Goal: Task Accomplishment & Management: Complete application form

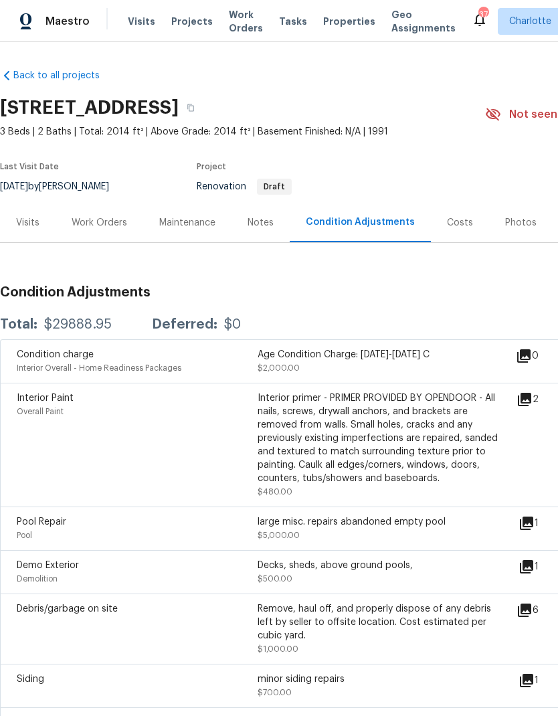
click at [99, 217] on div "Work Orders" at bounding box center [100, 222] width 56 height 13
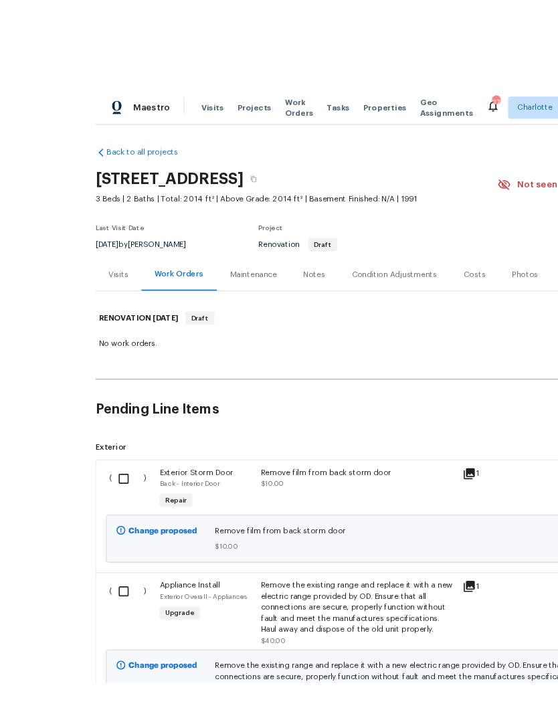
scroll to position [19, 0]
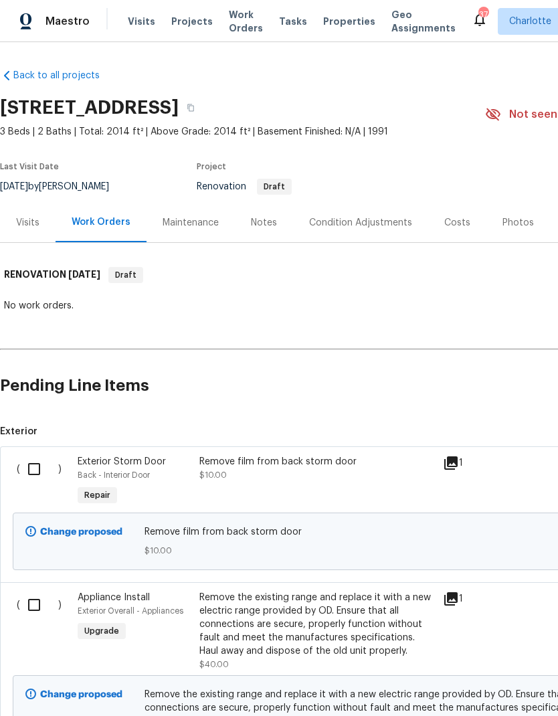
click at [42, 455] on input "checkbox" at bounding box center [39, 469] width 38 height 28
checkbox input "true"
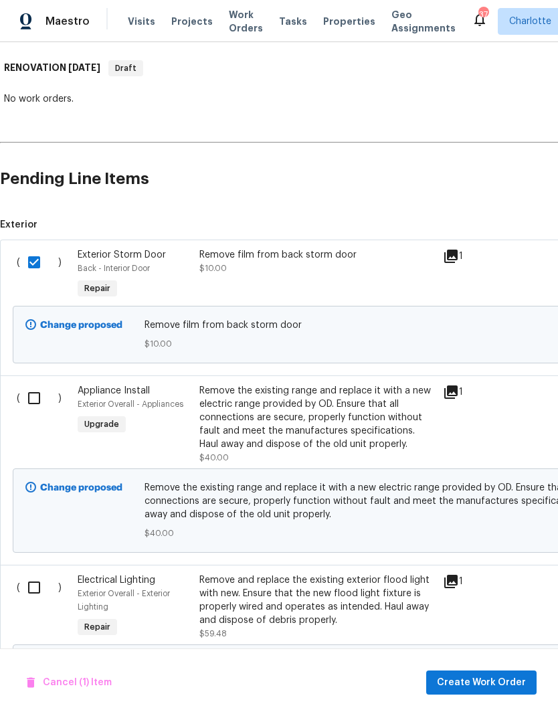
scroll to position [215, 0]
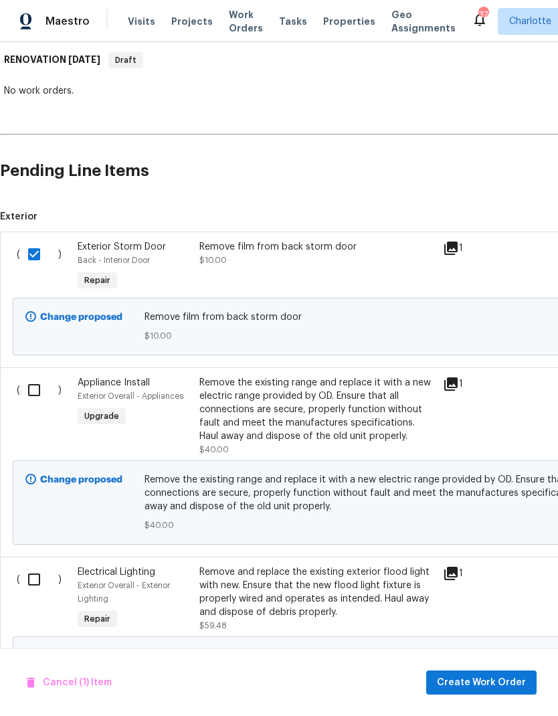
click at [37, 376] on input "checkbox" at bounding box center [39, 390] width 38 height 28
checkbox input "true"
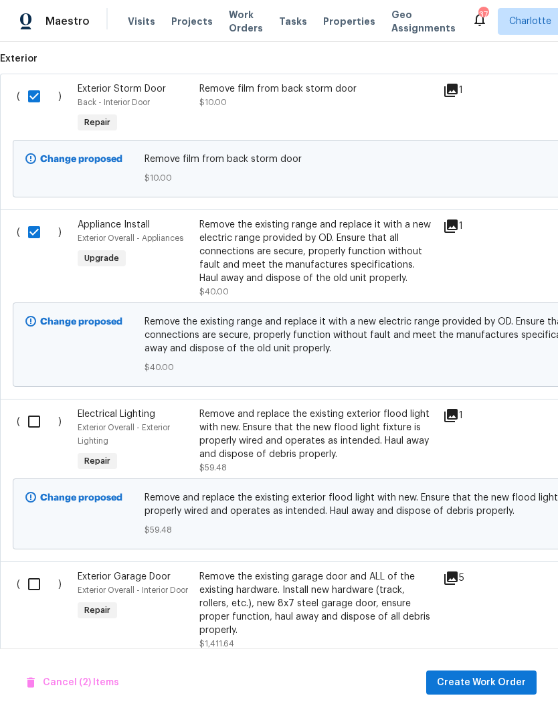
scroll to position [373, 0]
click at [43, 407] on input "checkbox" at bounding box center [39, 421] width 38 height 28
checkbox input "true"
click at [38, 569] on input "checkbox" at bounding box center [39, 583] width 38 height 28
checkbox input "true"
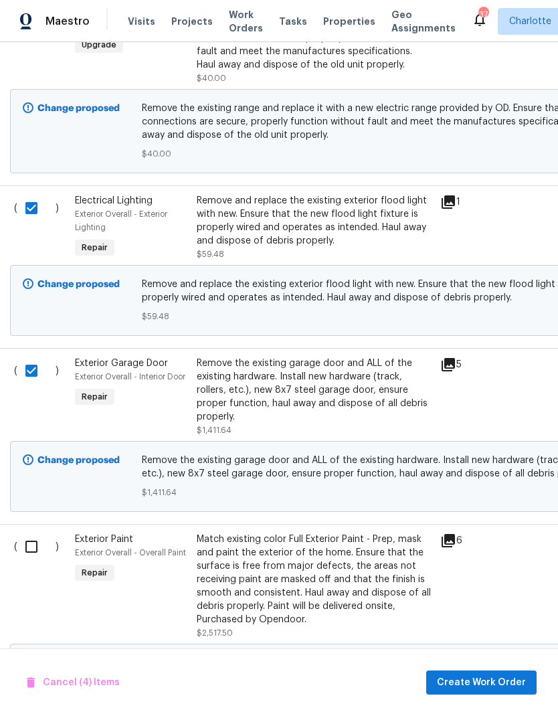
click at [35, 533] on input "checkbox" at bounding box center [36, 547] width 38 height 28
checkbox input "true"
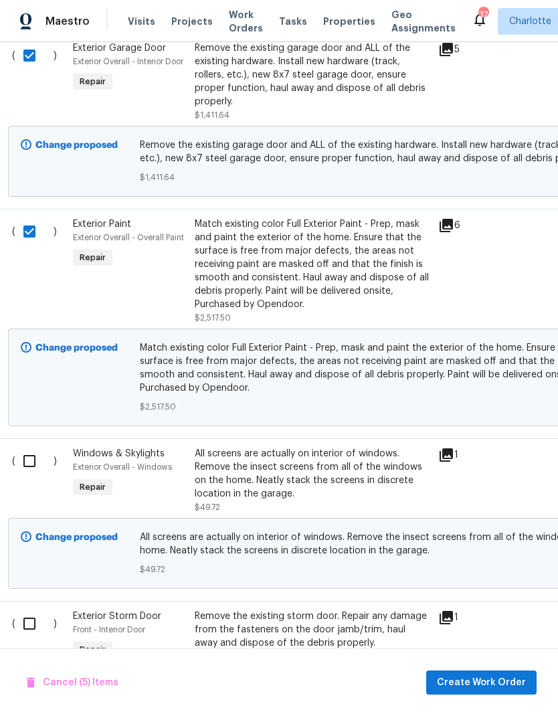
scroll to position [900, 5]
click at [36, 448] on input "checkbox" at bounding box center [34, 462] width 38 height 28
checkbox input "true"
click at [28, 610] on input "checkbox" at bounding box center [34, 624] width 38 height 28
checkbox input "true"
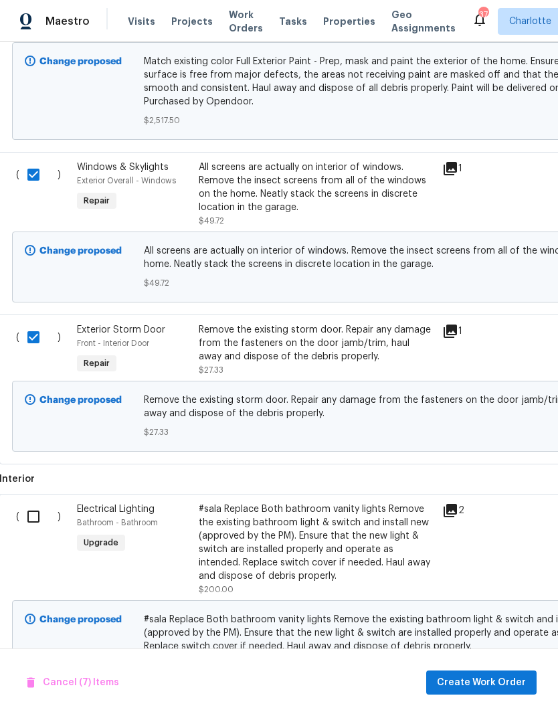
click at [33, 502] on input "checkbox" at bounding box center [38, 516] width 38 height 28
checkbox input "true"
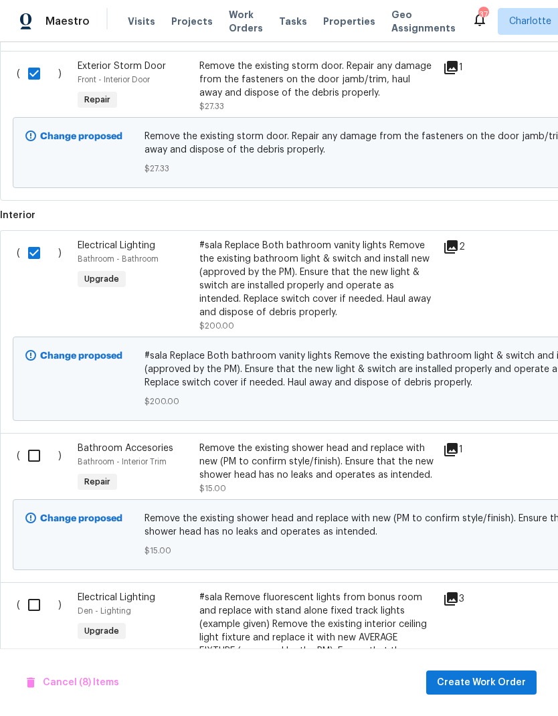
scroll to position [1463, 0]
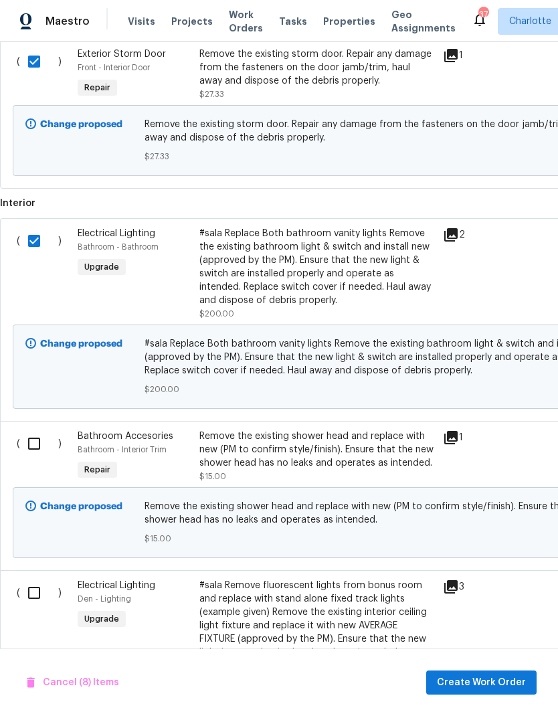
click at [35, 429] on input "checkbox" at bounding box center [39, 443] width 38 height 28
checkbox input "true"
click at [40, 579] on input "checkbox" at bounding box center [39, 593] width 38 height 28
checkbox input "true"
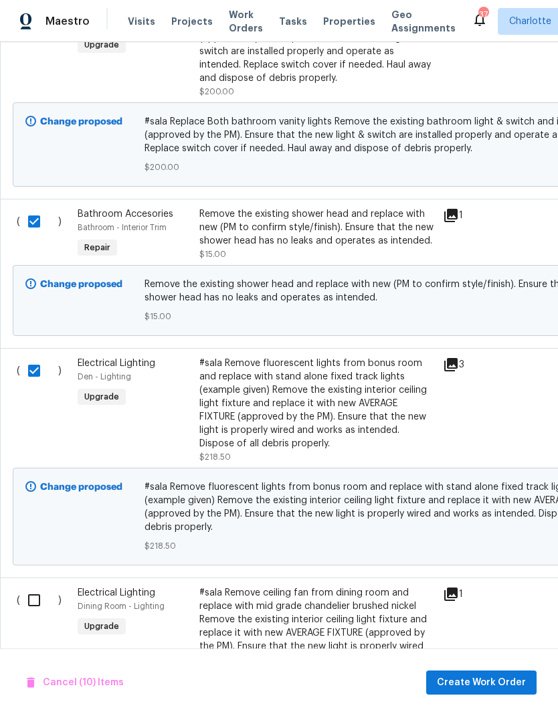
scroll to position [1692, 0]
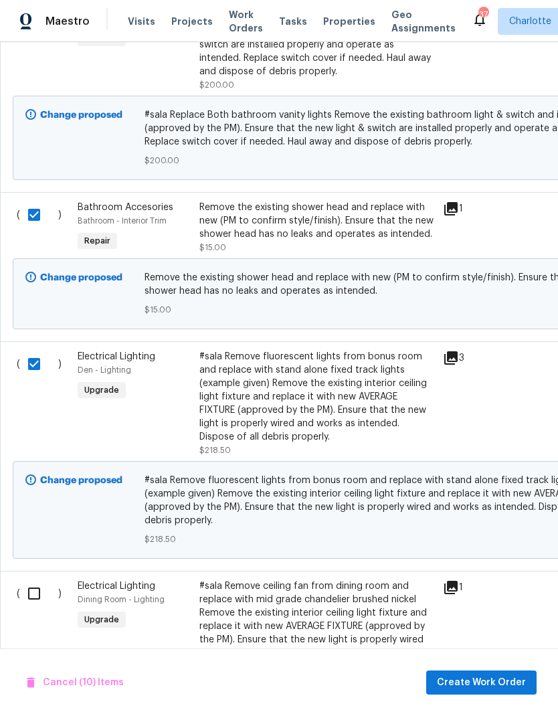
click at [30, 579] on input "checkbox" at bounding box center [39, 593] width 38 height 28
checkbox input "true"
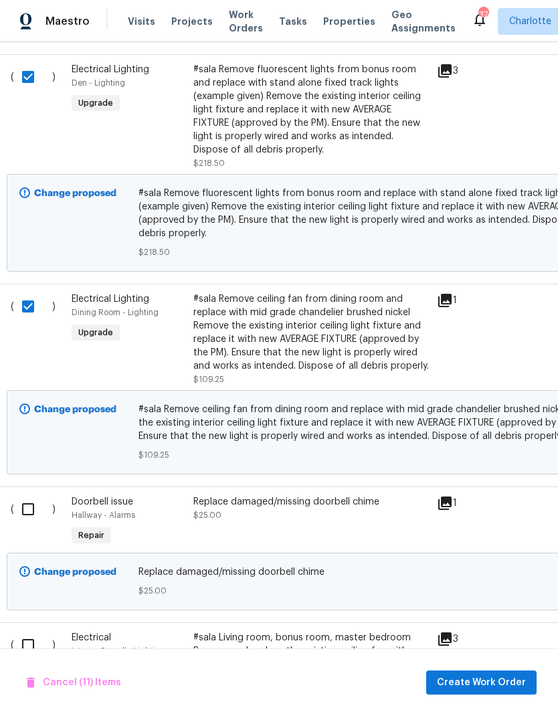
scroll to position [1986, 3]
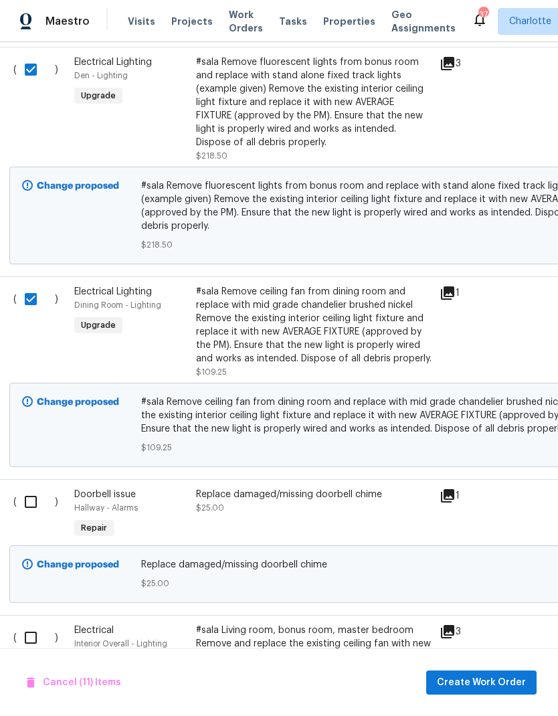
click at [33, 494] on input "checkbox" at bounding box center [36, 502] width 38 height 28
checkbox input "true"
click at [29, 628] on input "checkbox" at bounding box center [36, 638] width 38 height 28
checkbox input "true"
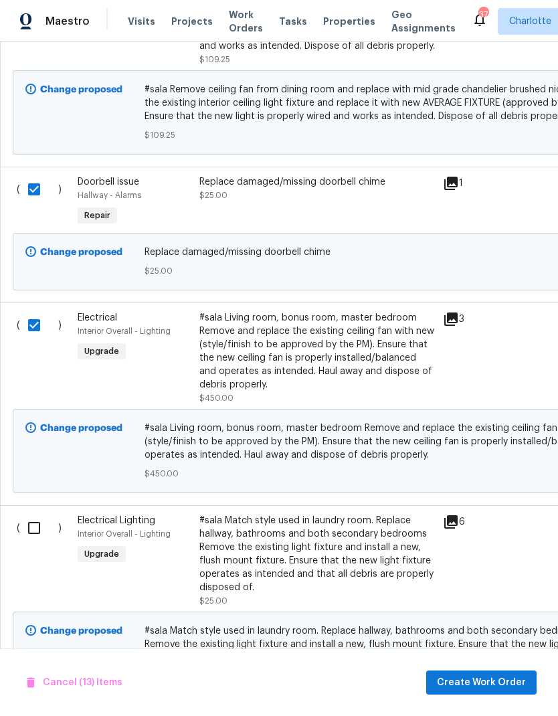
scroll to position [2296, 0]
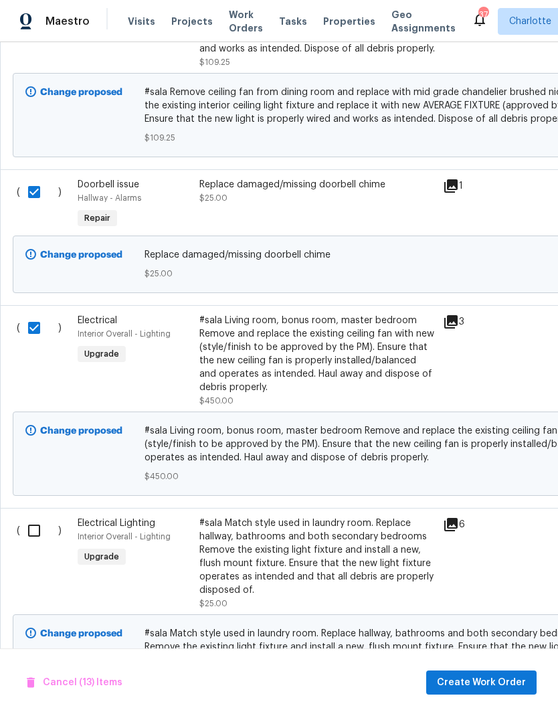
click at [35, 528] on input "checkbox" at bounding box center [39, 530] width 38 height 28
checkbox input "true"
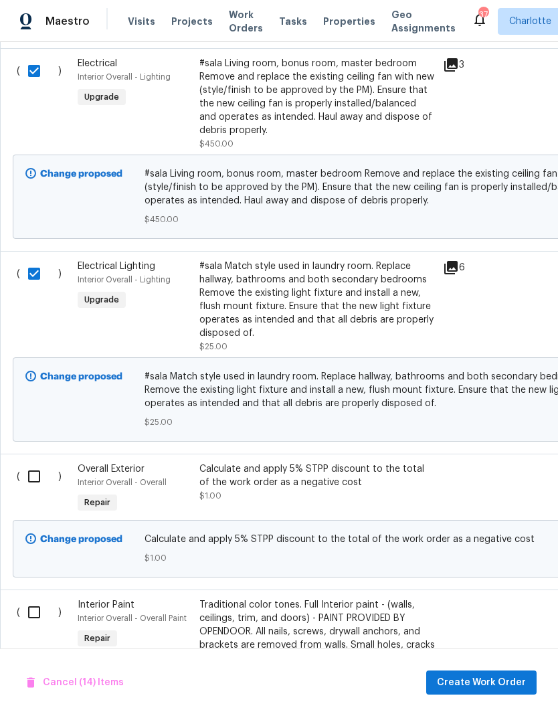
scroll to position [2553, 0]
click at [46, 470] on input "checkbox" at bounding box center [39, 476] width 38 height 28
checkbox input "true"
click at [37, 604] on input "checkbox" at bounding box center [39, 612] width 38 height 28
checkbox input "true"
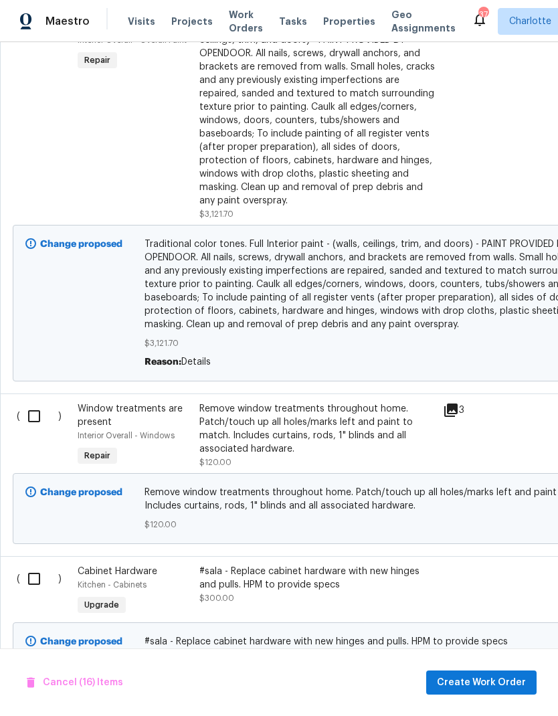
scroll to position [3131, 0]
click at [33, 402] on input "checkbox" at bounding box center [39, 416] width 38 height 28
checkbox input "true"
click at [38, 579] on input "checkbox" at bounding box center [39, 579] width 38 height 28
checkbox input "true"
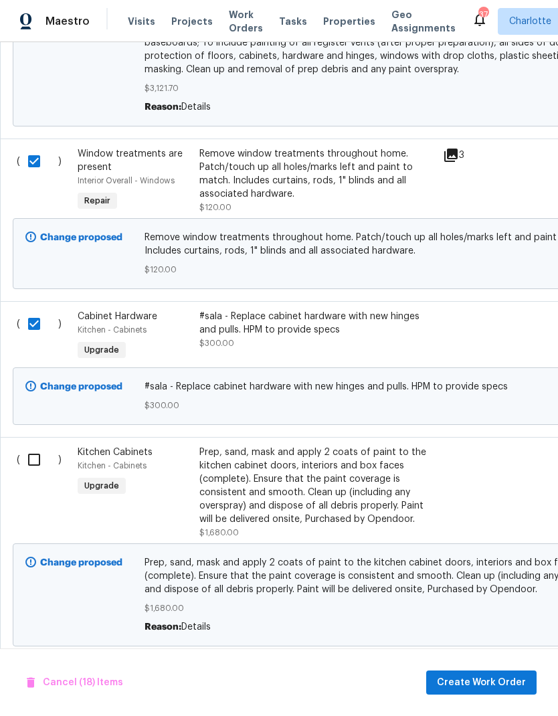
scroll to position [3386, 0]
click at [35, 454] on input "checkbox" at bounding box center [39, 460] width 38 height 28
checkbox input "true"
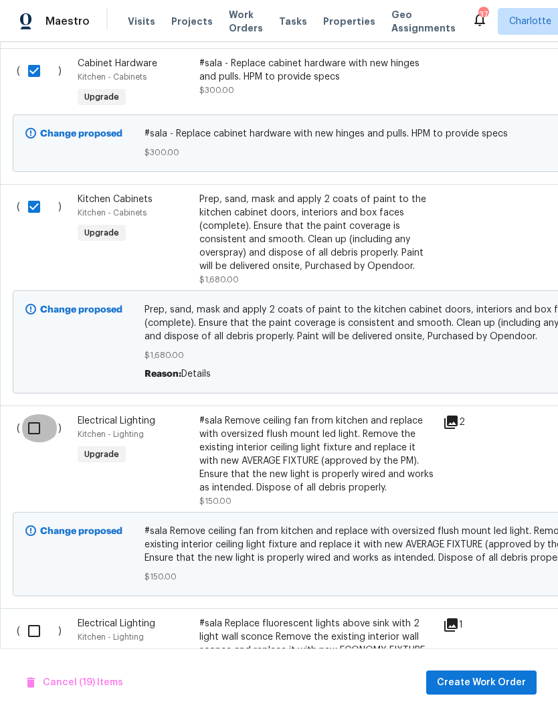
scroll to position [3639, 0]
click at [27, 414] on input "checkbox" at bounding box center [39, 428] width 38 height 28
checkbox input "true"
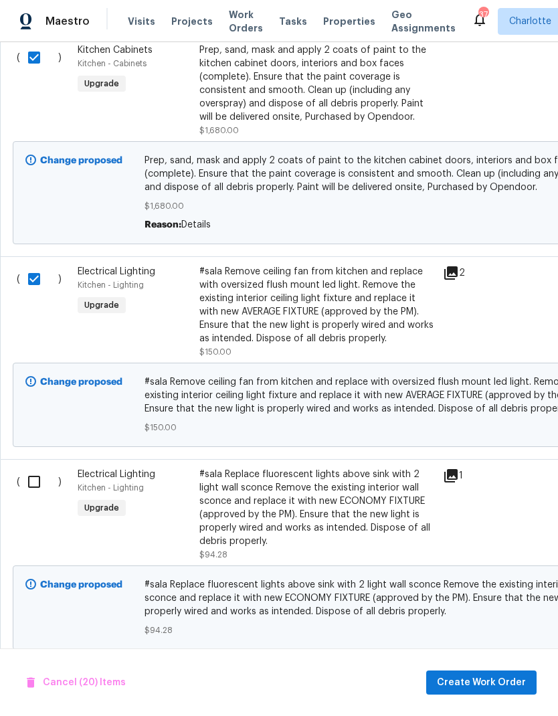
scroll to position [3787, 0]
click at [33, 481] on input "checkbox" at bounding box center [39, 482] width 38 height 28
checkbox input "true"
click at [510, 686] on span "Create Work Order" at bounding box center [481, 682] width 89 height 17
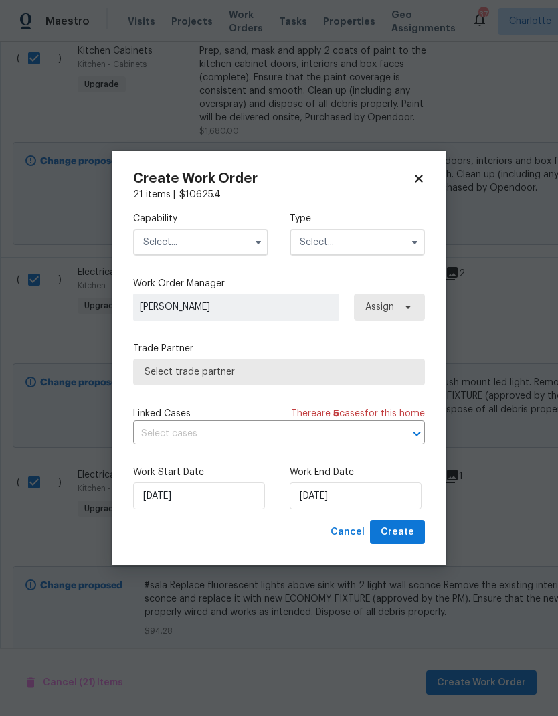
click at [219, 240] on input "text" at bounding box center [200, 242] width 135 height 27
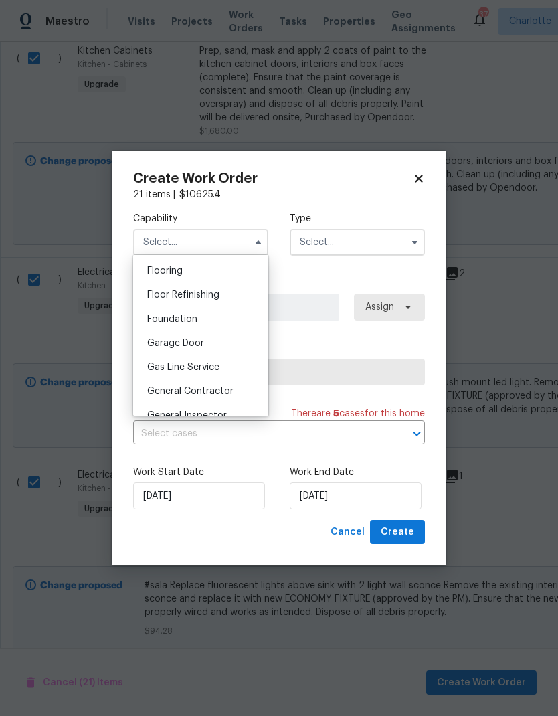
scroll to position [519, 0]
click at [229, 388] on span "General Contractor" at bounding box center [190, 390] width 86 height 9
type input "General Contractor"
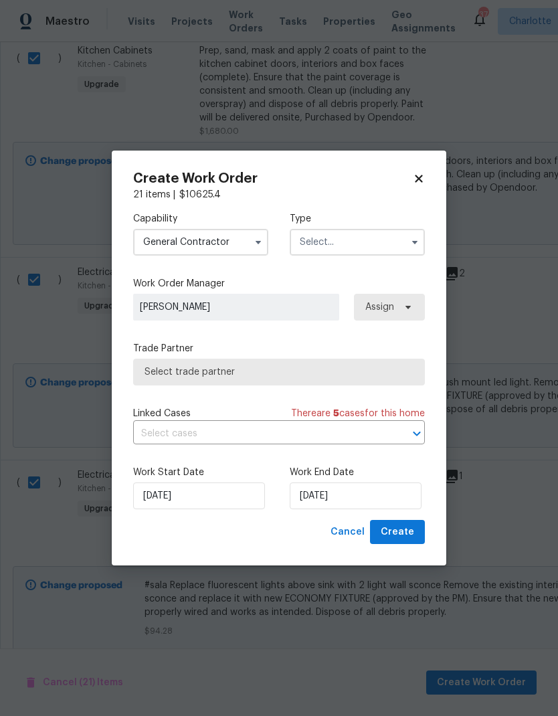
click at [358, 248] on input "text" at bounding box center [357, 242] width 135 height 27
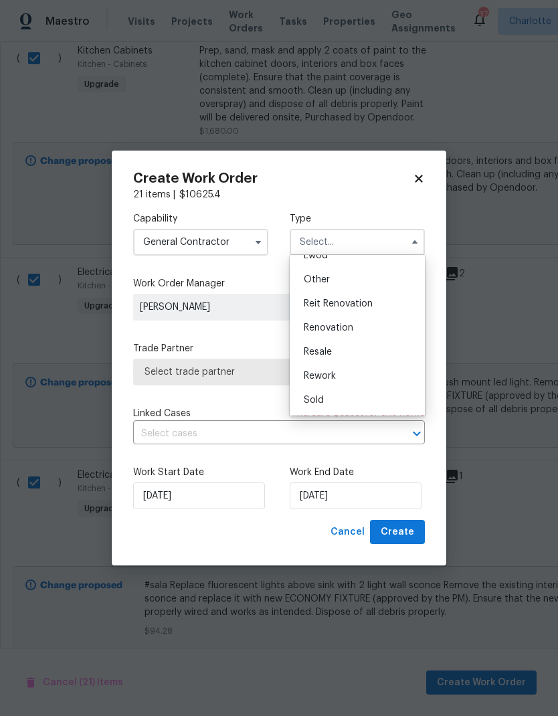
scroll to position [0, 0]
click at [351, 325] on span "Renovation" at bounding box center [329, 327] width 50 height 9
type input "Renovation"
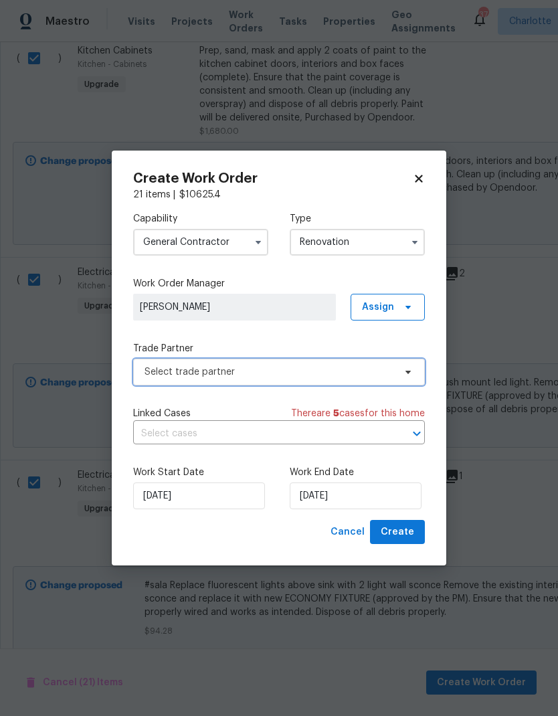
click at [387, 373] on span "Select trade partner" at bounding box center [270, 371] width 250 height 13
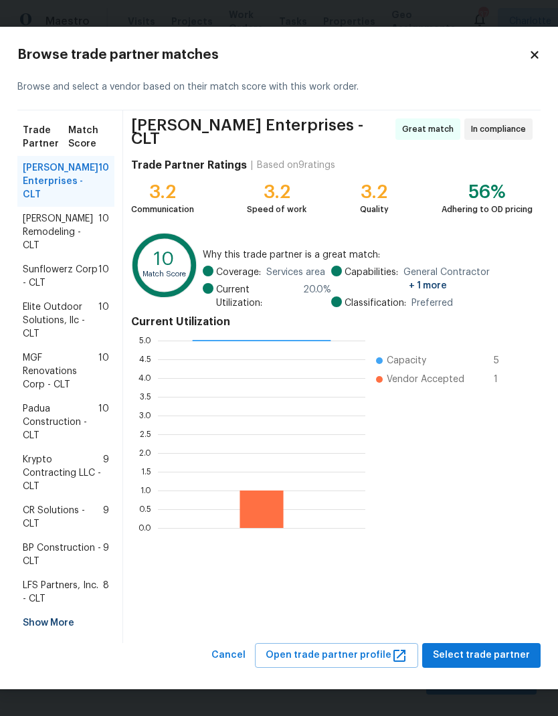
click at [43, 624] on div "Show More" at bounding box center [65, 623] width 97 height 24
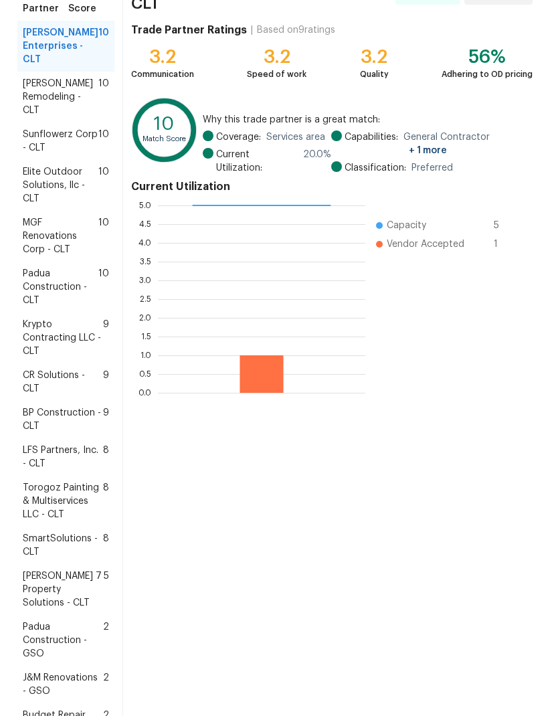
click at [65, 520] on span "Torogoz Painting & Multiservices LLC - CLT" at bounding box center [63, 501] width 80 height 40
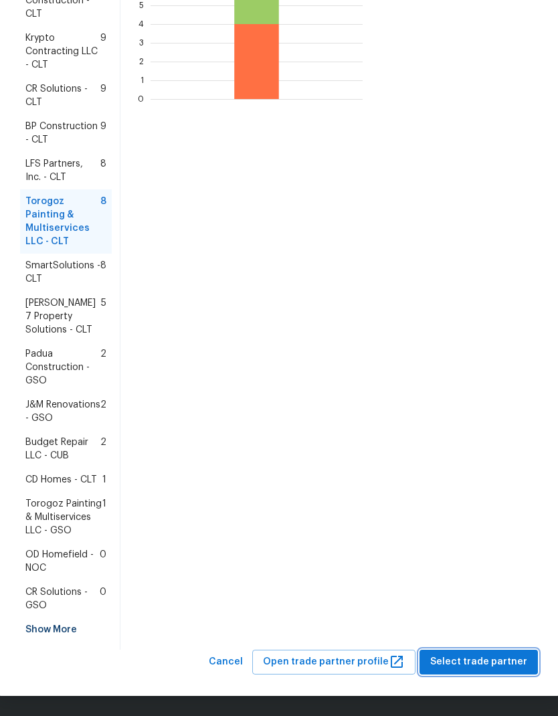
click at [512, 666] on span "Select trade partner" at bounding box center [478, 662] width 97 height 17
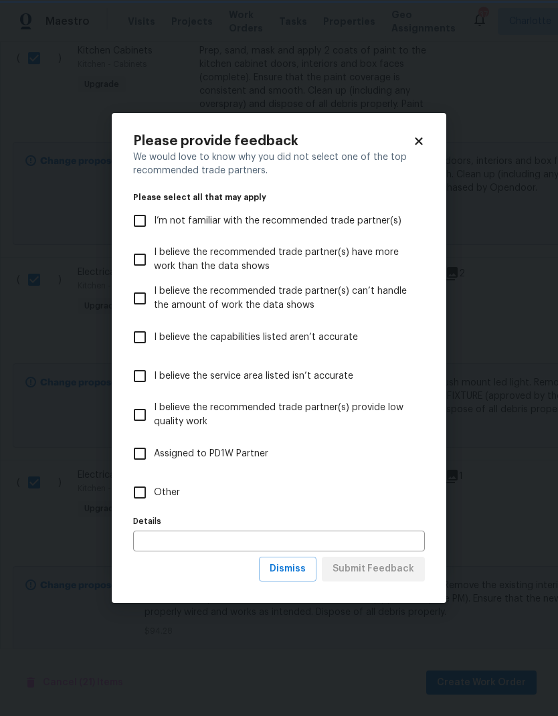
click at [141, 496] on input "Other" at bounding box center [140, 492] width 28 height 28
checkbox input "true"
click at [379, 567] on span "Submit Feedback" at bounding box center [373, 569] width 82 height 17
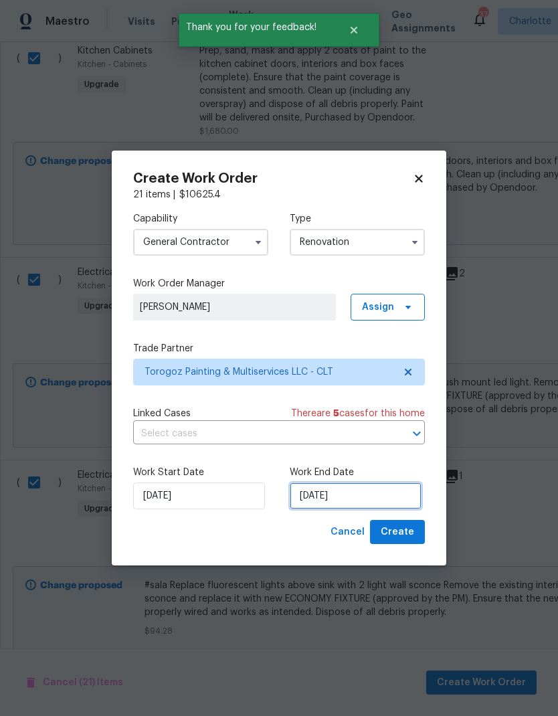
click at [365, 492] on input "[DATE]" at bounding box center [356, 495] width 132 height 27
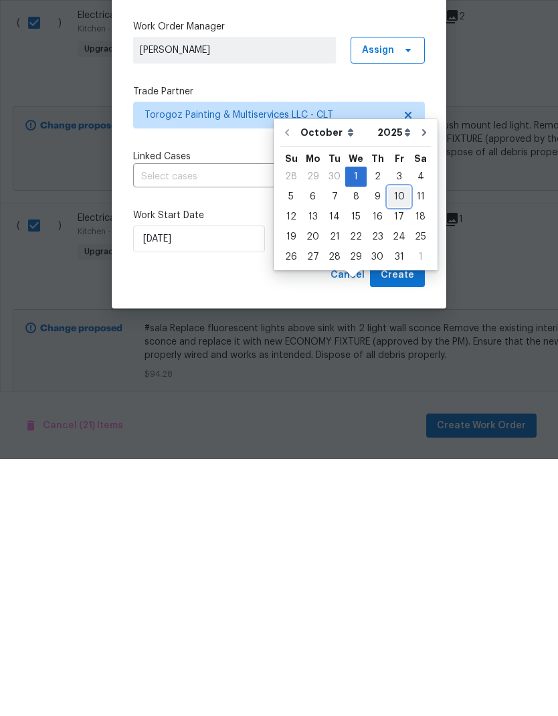
click at [395, 444] on div "10" at bounding box center [399, 453] width 22 height 19
type input "[DATE]"
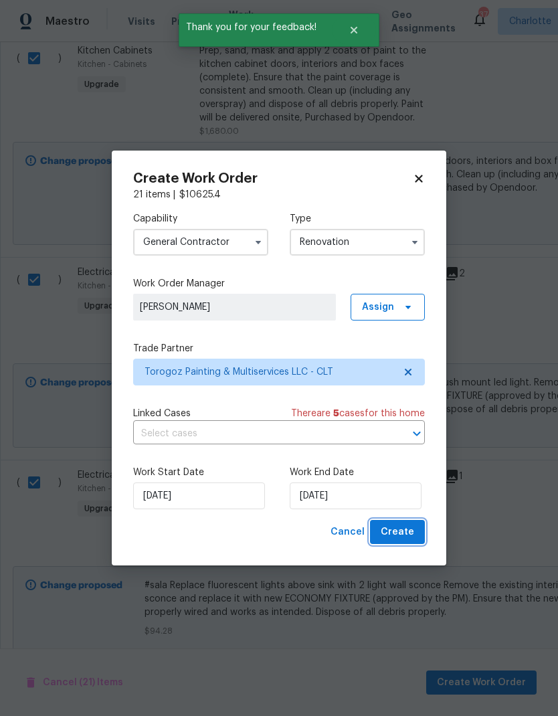
click at [412, 534] on span "Create" at bounding box center [397, 532] width 33 height 17
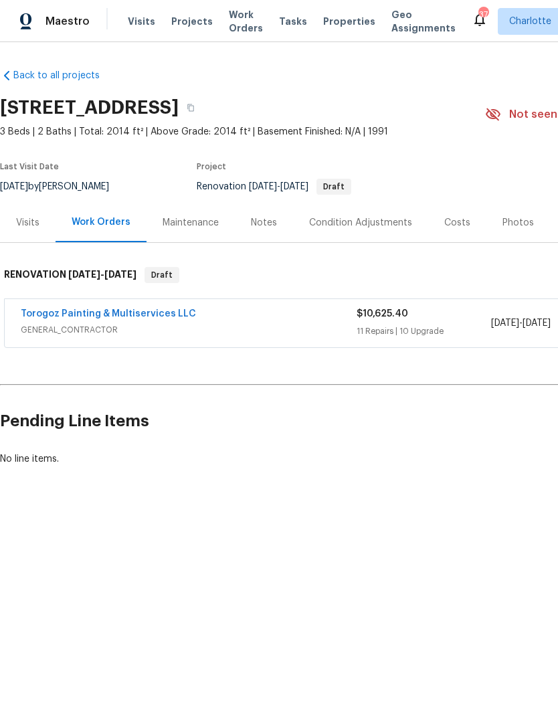
click at [383, 219] on div "Condition Adjustments" at bounding box center [360, 222] width 103 height 13
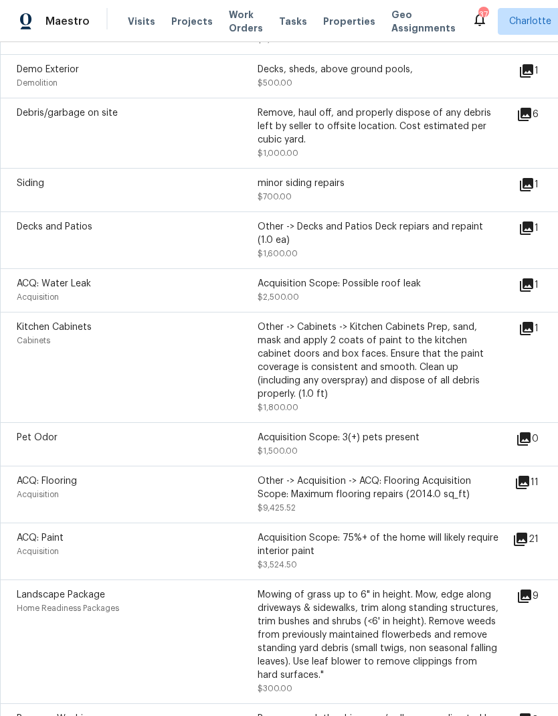
scroll to position [492, 0]
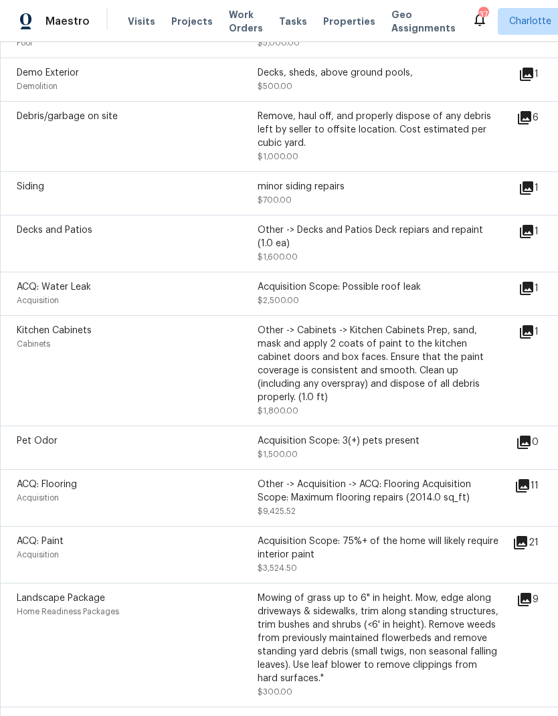
click at [533, 231] on icon at bounding box center [526, 231] width 13 height 13
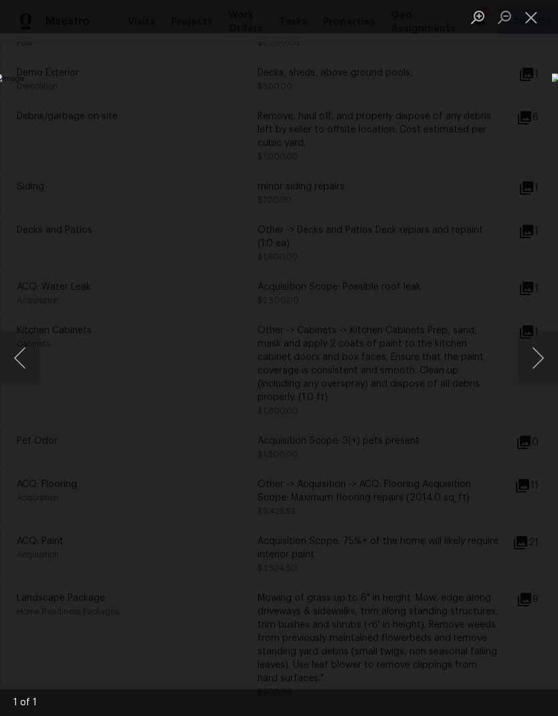
click at [536, 357] on button "Next image" at bounding box center [538, 358] width 40 height 54
click at [531, 367] on button "Next image" at bounding box center [538, 358] width 40 height 54
click at [461, 573] on div "Lightbox" at bounding box center [279, 358] width 558 height 716
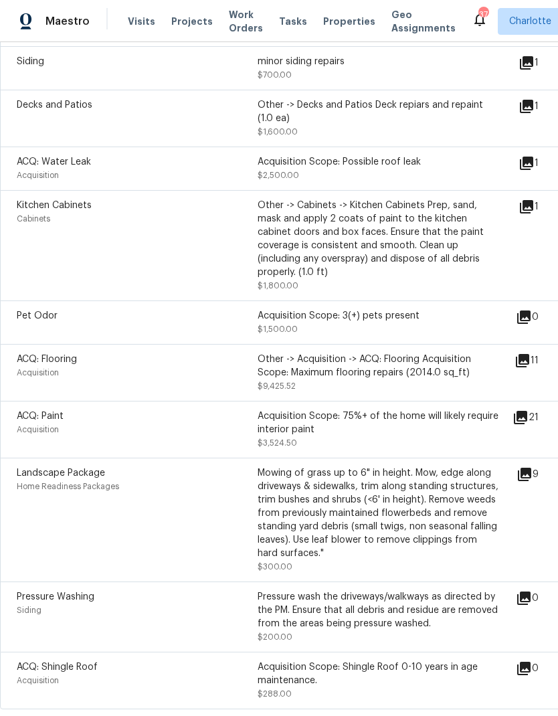
scroll to position [618, 0]
click at [401, 364] on div "Other -> Acquisition -> ACQ: Flooring Acquisition Scope: Maximum flooring repai…" at bounding box center [378, 365] width 241 height 27
click at [425, 369] on div "Other -> Acquisition -> ACQ: Flooring Acquisition Scope: Maximum flooring repai…" at bounding box center [378, 365] width 241 height 27
click at [434, 357] on div "Other -> Acquisition -> ACQ: Flooring Acquisition Scope: Maximum flooring repai…" at bounding box center [378, 365] width 241 height 27
click at [50, 383] on div "ACQ: Flooring Acquisition" at bounding box center [137, 372] width 241 height 40
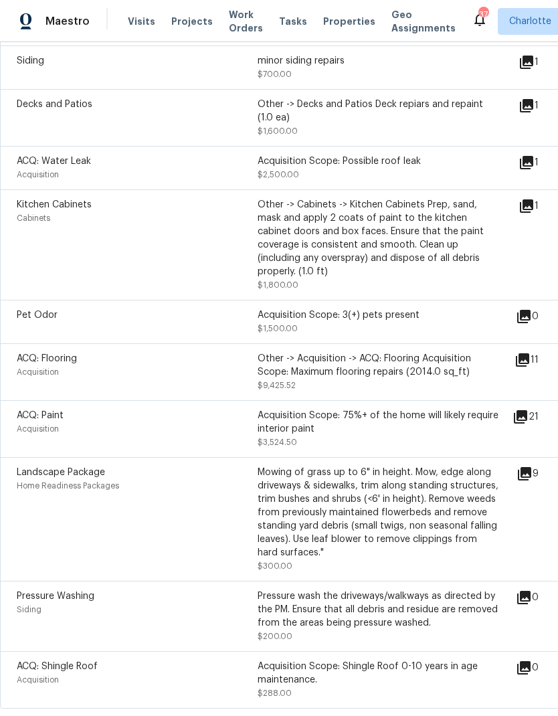
click at [50, 383] on div "ACQ: Flooring Acquisition" at bounding box center [137, 372] width 241 height 40
click at [449, 377] on div "Other -> Acquisition -> ACQ: Flooring Acquisition Scope: Maximum flooring repai…" at bounding box center [378, 372] width 241 height 40
click at [465, 367] on div "Other -> Acquisition -> ACQ: Flooring Acquisition Scope: Maximum flooring repai…" at bounding box center [378, 365] width 241 height 27
click at [529, 353] on icon at bounding box center [522, 359] width 13 height 13
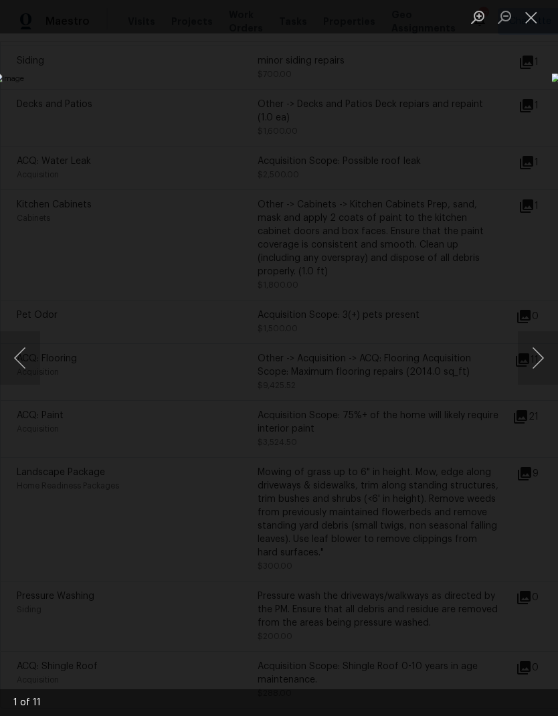
click at [529, 17] on button "Close lightbox" at bounding box center [531, 16] width 27 height 23
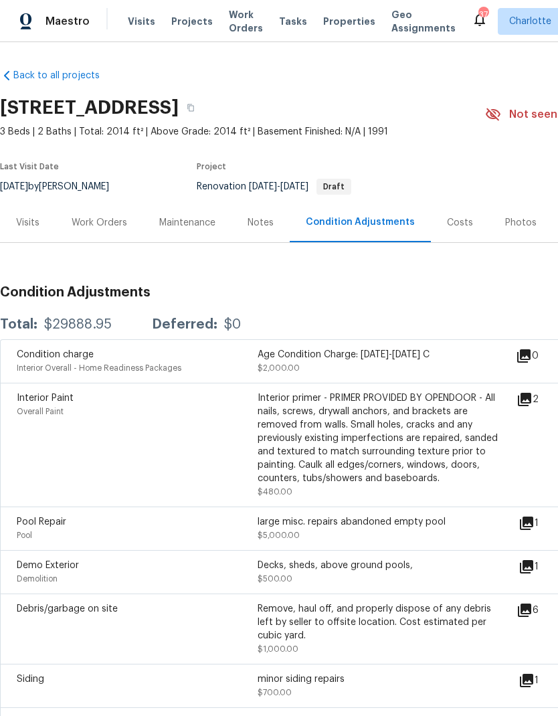
scroll to position [0, 0]
click at [94, 227] on div "Work Orders" at bounding box center [100, 222] width 56 height 13
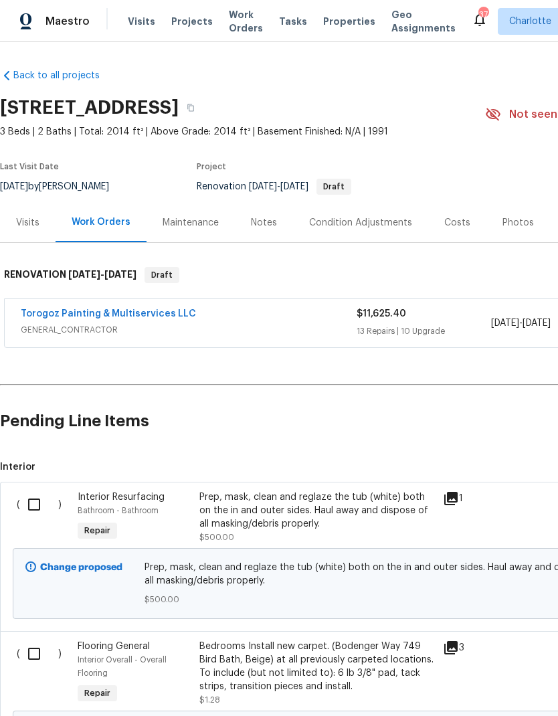
click at [38, 510] on input "checkbox" at bounding box center [39, 504] width 38 height 28
checkbox input "true"
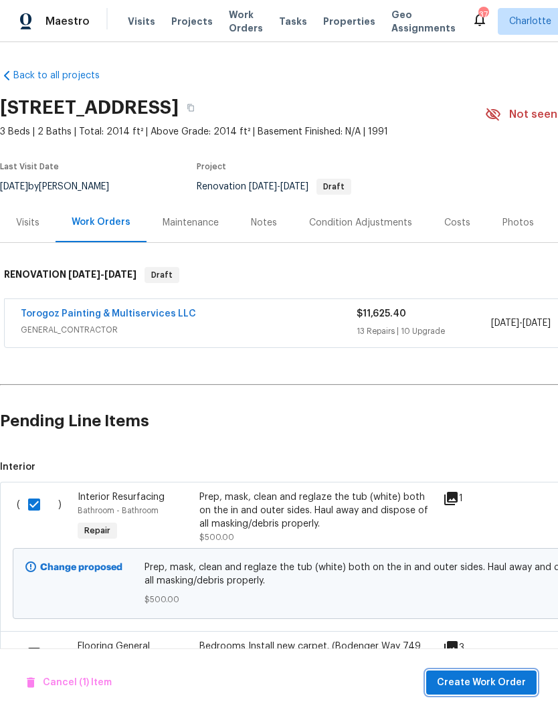
click at [459, 692] on button "Create Work Order" at bounding box center [481, 682] width 110 height 25
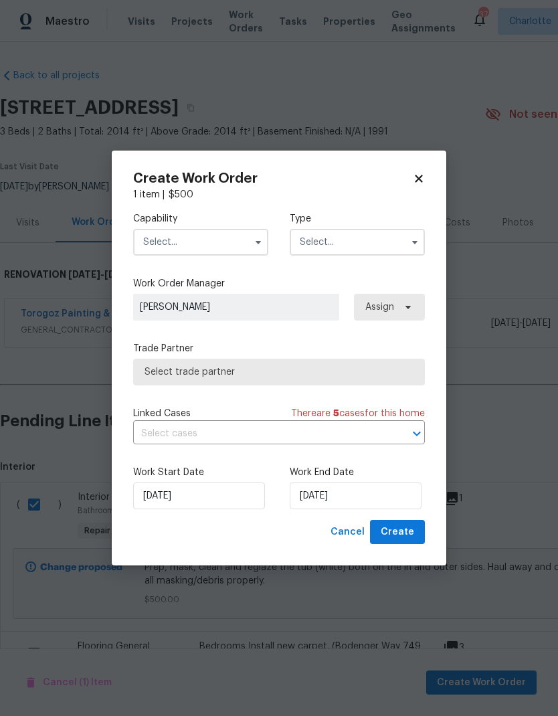
click at [175, 245] on input "text" at bounding box center [200, 242] width 135 height 27
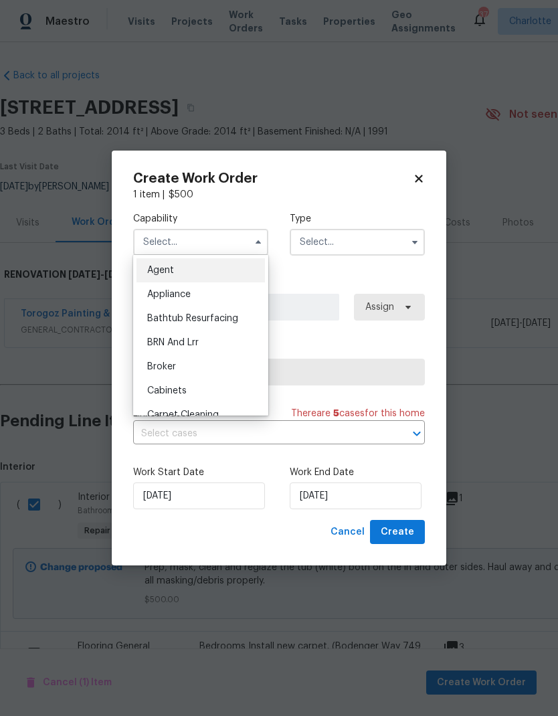
click at [173, 314] on span "Bathtub Resurfacing" at bounding box center [192, 318] width 91 height 9
type input "Bathtub Resurfacing"
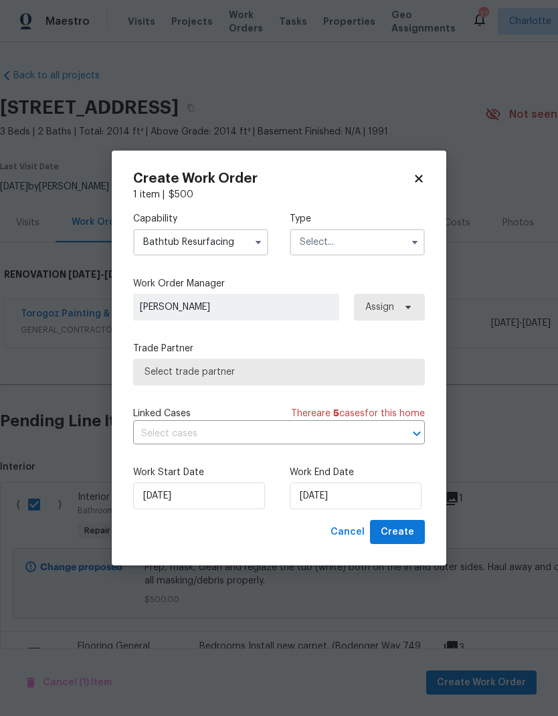
click at [336, 229] on input "text" at bounding box center [357, 242] width 135 height 27
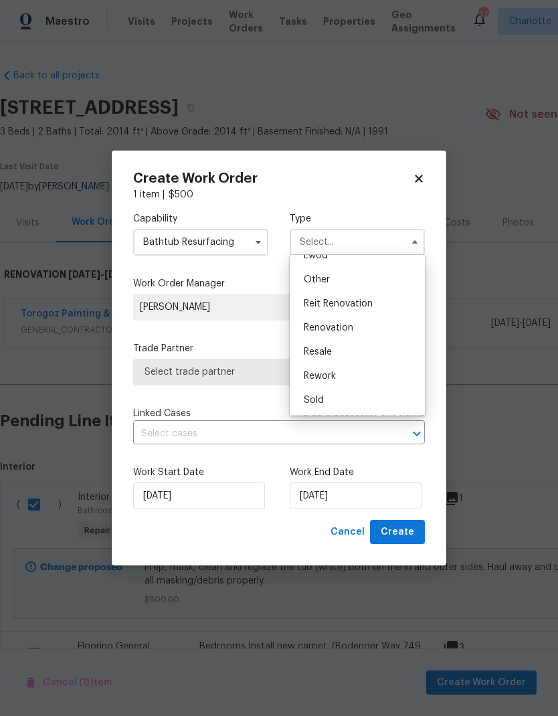
scroll to position [159, 0]
click at [323, 321] on div "Renovation" at bounding box center [357, 328] width 128 height 24
type input "Renovation"
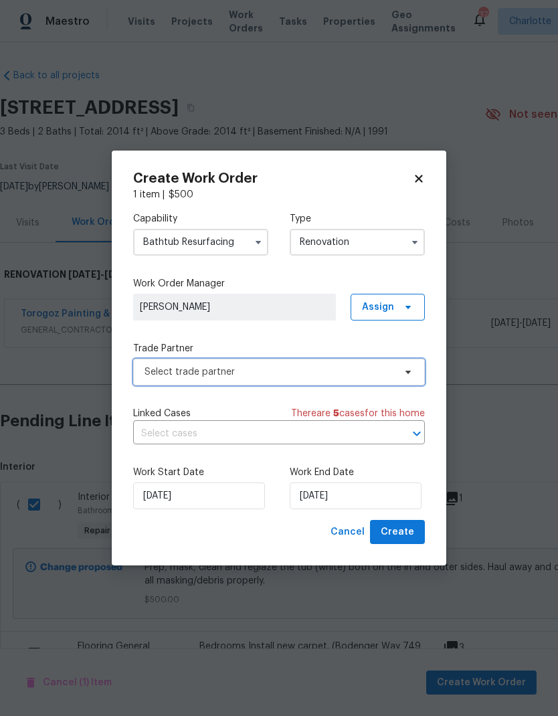
click at [177, 372] on span "Select trade partner" at bounding box center [270, 371] width 250 height 13
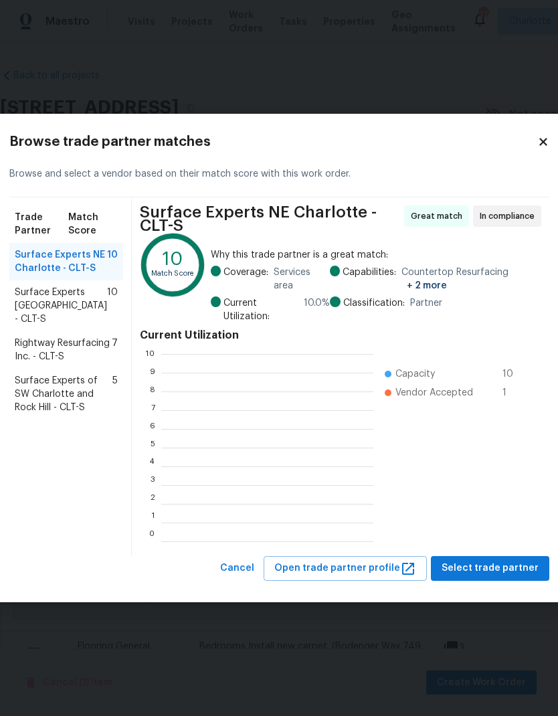
scroll to position [187, 212]
click at [41, 363] on span "Rightway Resurfacing Inc. - CLT-S" at bounding box center [63, 350] width 97 height 27
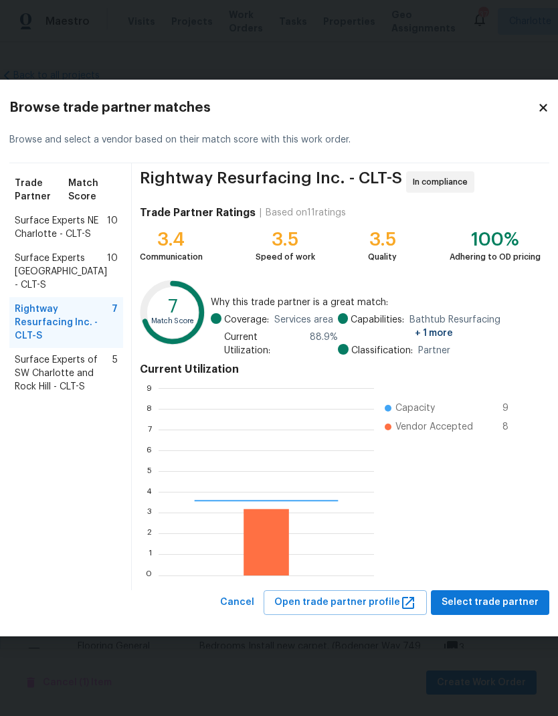
scroll to position [187, 215]
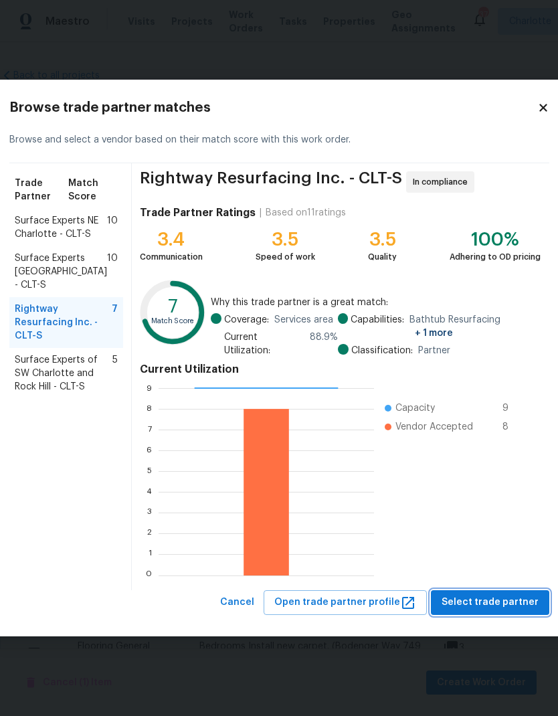
click at [478, 603] on span "Select trade partner" at bounding box center [490, 602] width 97 height 17
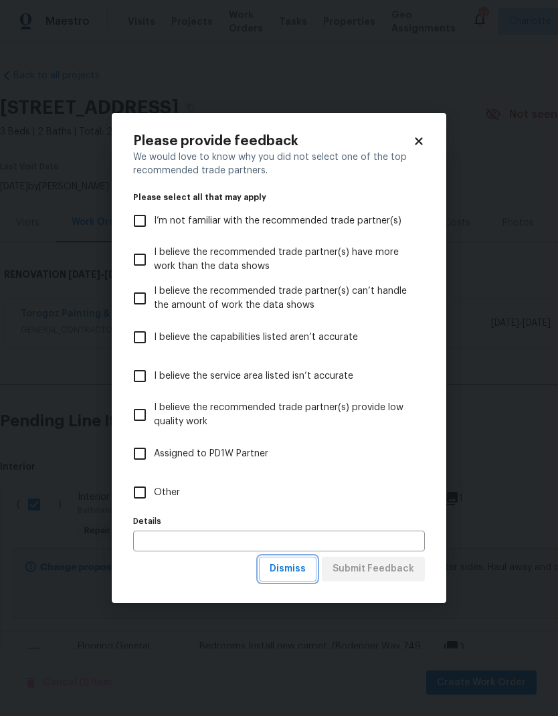
click at [296, 573] on span "Dismiss" at bounding box center [288, 569] width 36 height 17
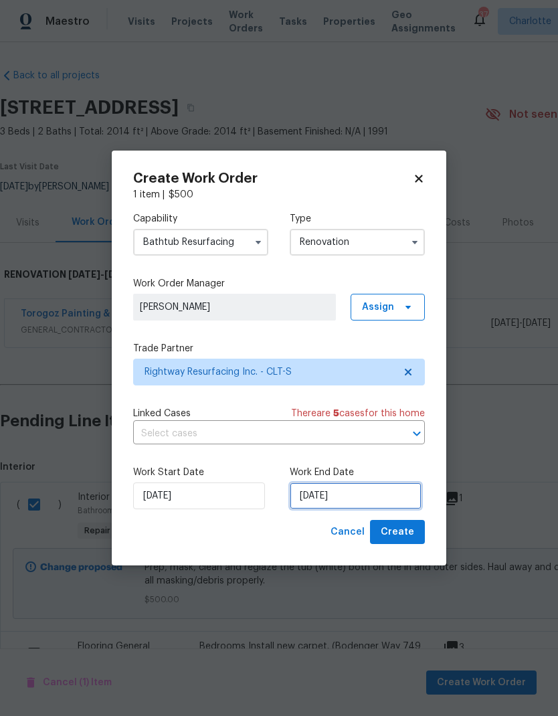
click at [320, 501] on input "[DATE]" at bounding box center [356, 495] width 132 height 27
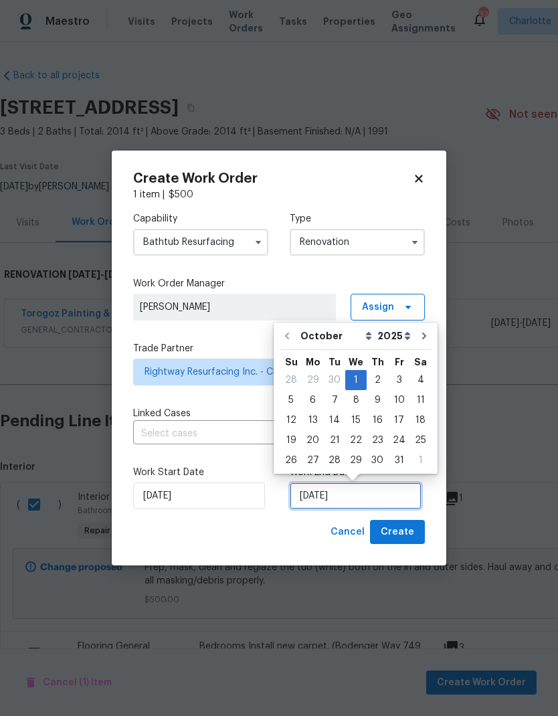
scroll to position [10, 0]
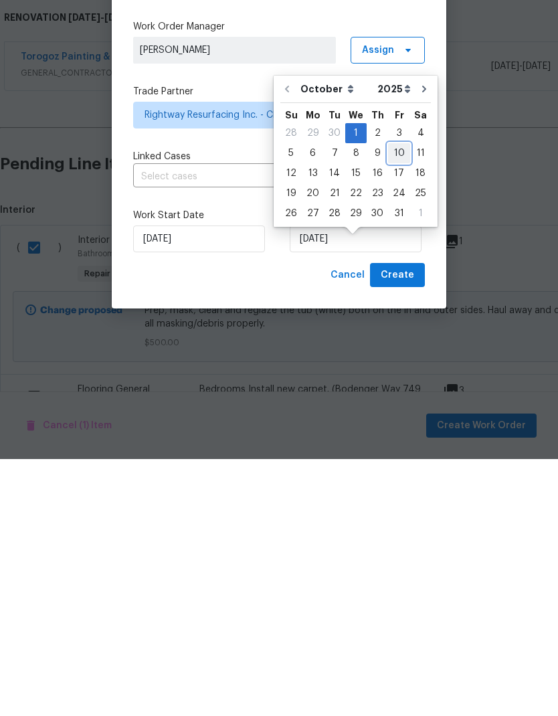
click at [393, 401] on div "10" at bounding box center [399, 410] width 22 height 19
type input "[DATE]"
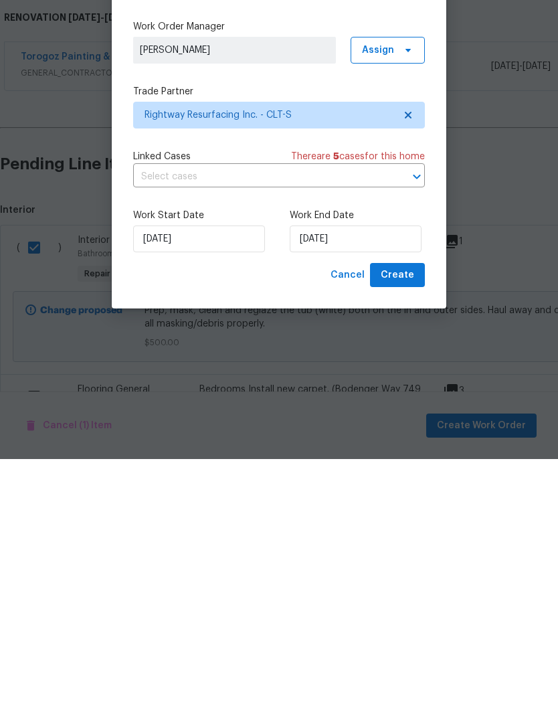
scroll to position [54, 0]
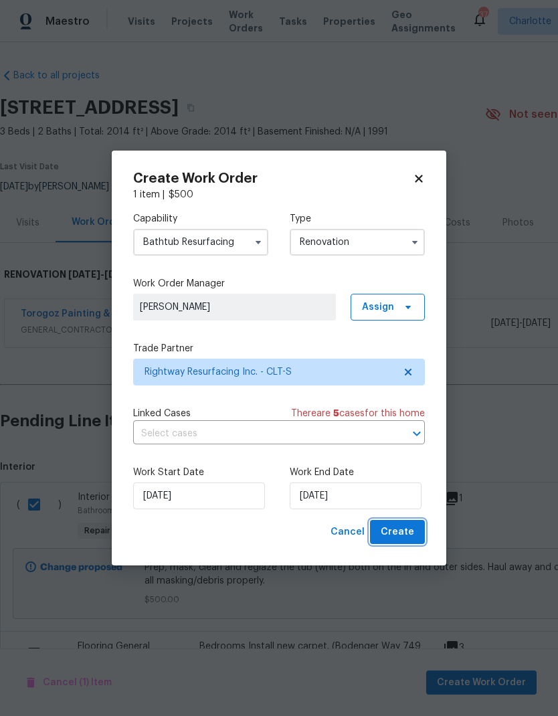
click at [398, 539] on span "Create" at bounding box center [397, 532] width 33 height 17
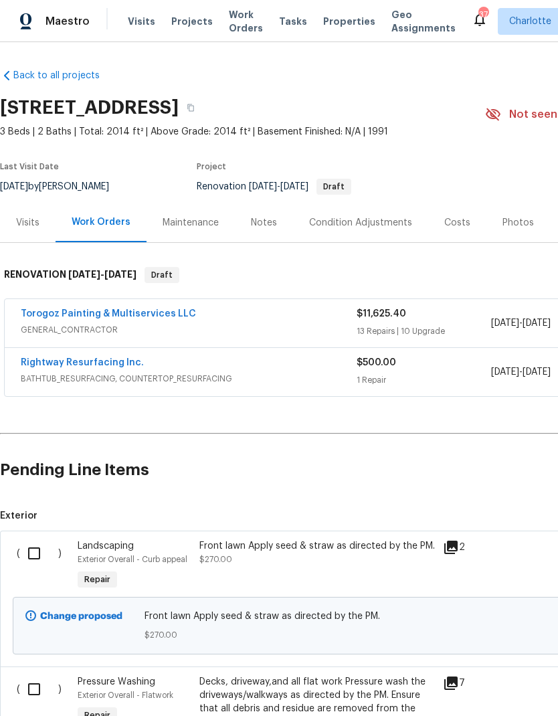
click at [33, 539] on input "checkbox" at bounding box center [39, 553] width 38 height 28
checkbox input "true"
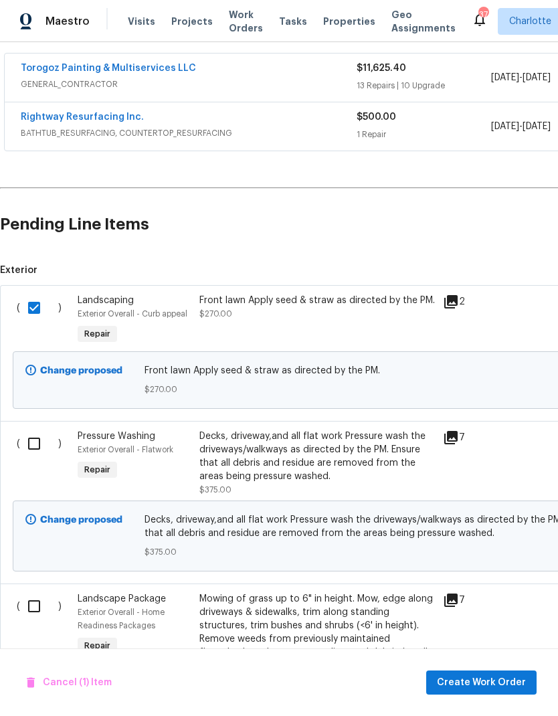
scroll to position [239, 0]
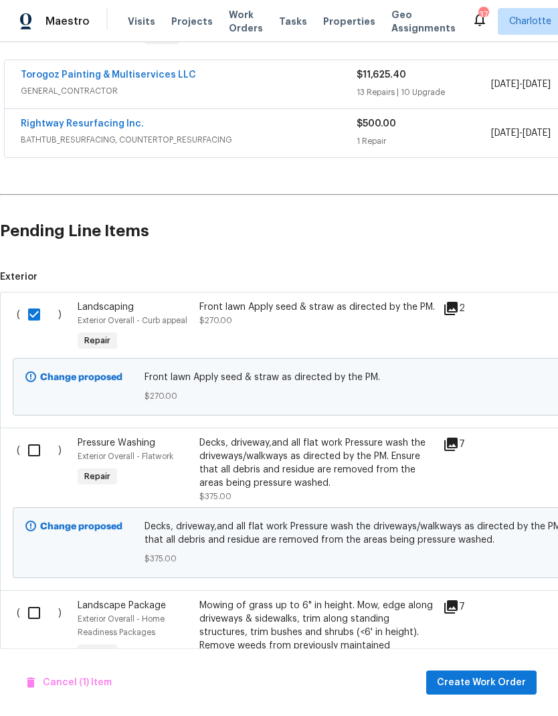
click at [35, 436] on input "checkbox" at bounding box center [39, 450] width 38 height 28
checkbox input "true"
click at [35, 599] on input "checkbox" at bounding box center [39, 613] width 38 height 28
checkbox input "true"
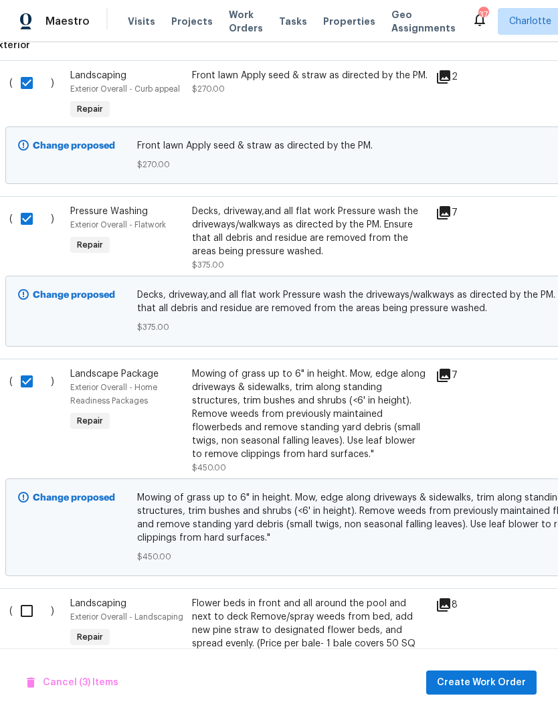
scroll to position [490, 7]
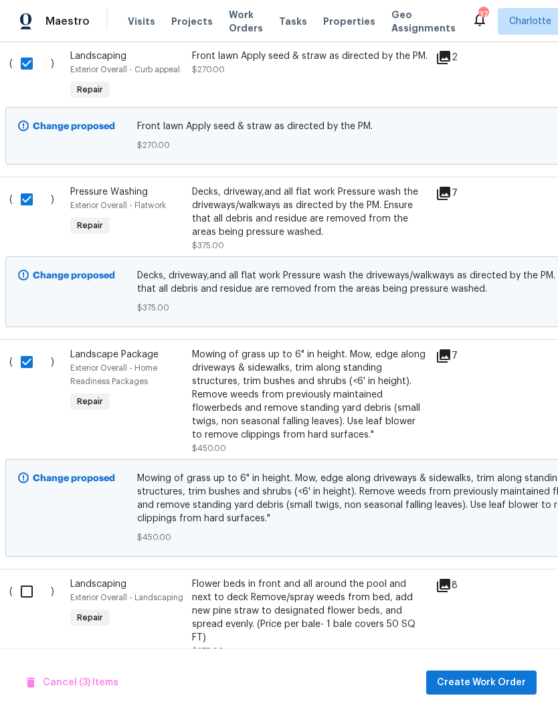
click at [35, 577] on input "checkbox" at bounding box center [32, 591] width 38 height 28
checkbox input "true"
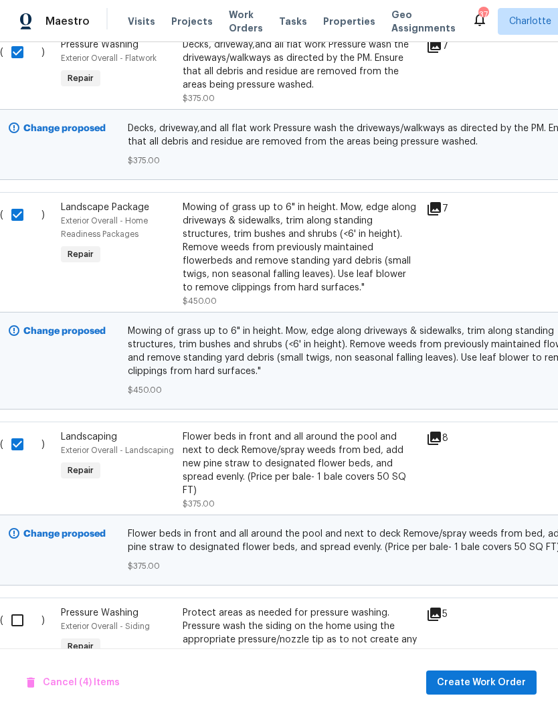
scroll to position [650, 11]
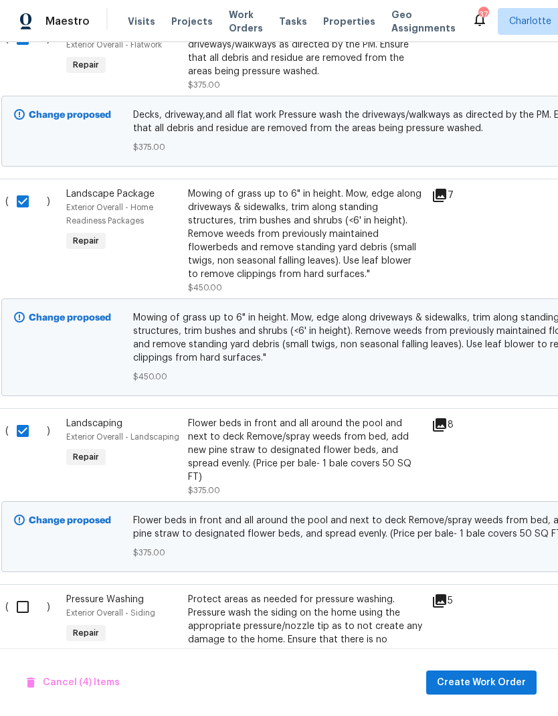
click at [25, 593] on input "checkbox" at bounding box center [28, 607] width 38 height 28
checkbox input "true"
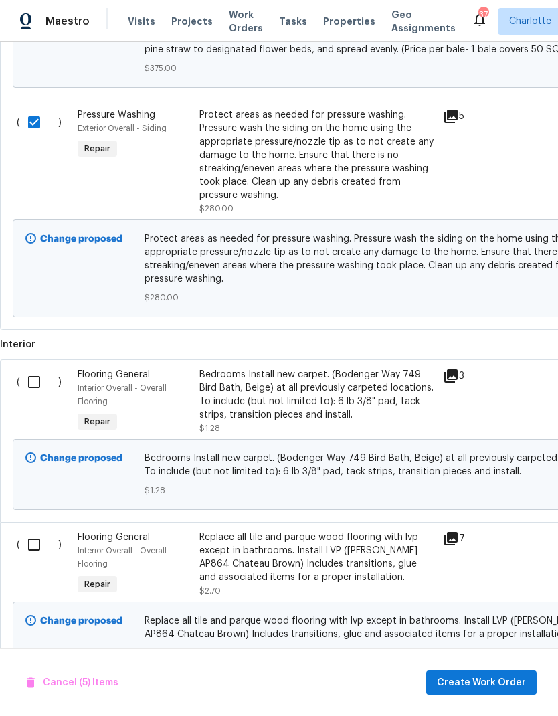
scroll to position [1133, 0]
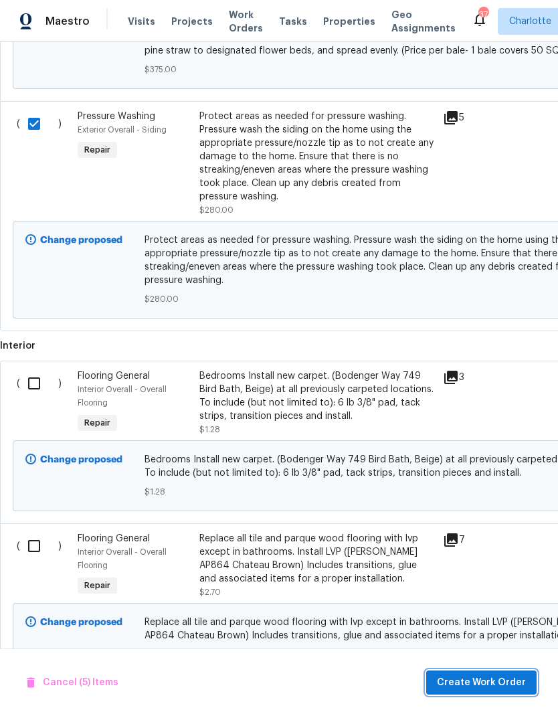
click at [501, 684] on span "Create Work Order" at bounding box center [481, 682] width 89 height 17
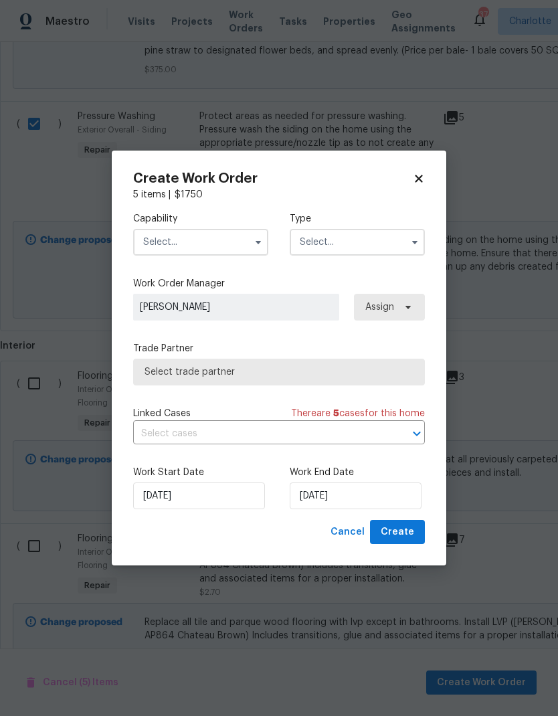
click at [227, 241] on input "text" at bounding box center [200, 242] width 135 height 27
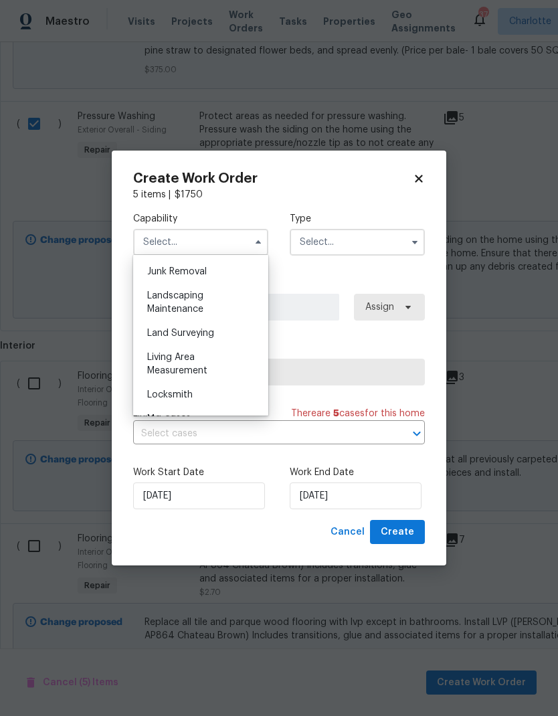
scroll to position [850, 0]
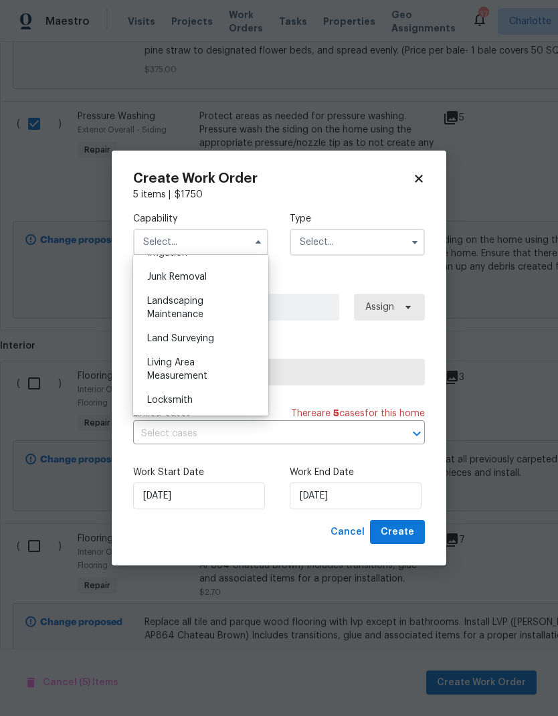
click at [206, 308] on div "Landscaping Maintenance" at bounding box center [200, 307] width 128 height 37
type input "Landscaping Maintenance"
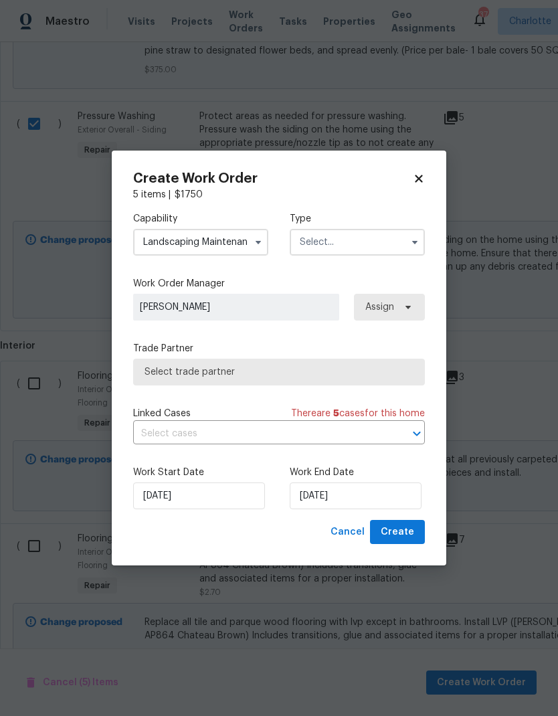
click at [373, 242] on input "text" at bounding box center [357, 242] width 135 height 27
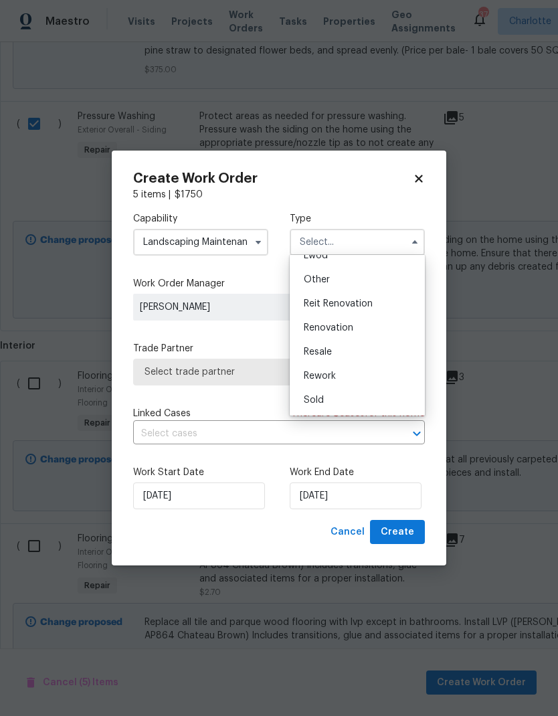
scroll to position [159, 0]
click at [343, 328] on span "Renovation" at bounding box center [329, 327] width 50 height 9
type input "Renovation"
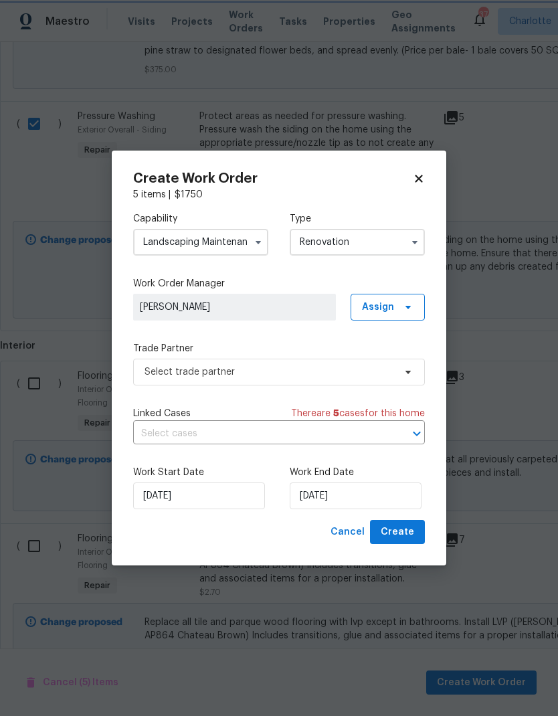
scroll to position [0, 0]
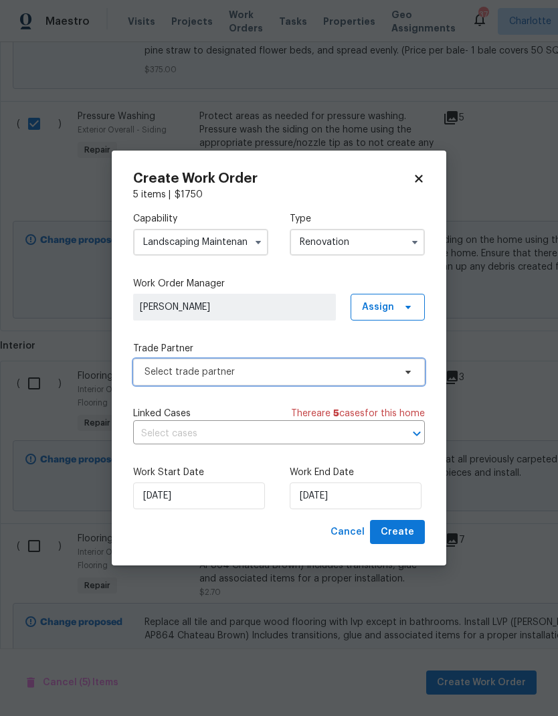
click at [361, 379] on span "Select trade partner" at bounding box center [279, 372] width 292 height 27
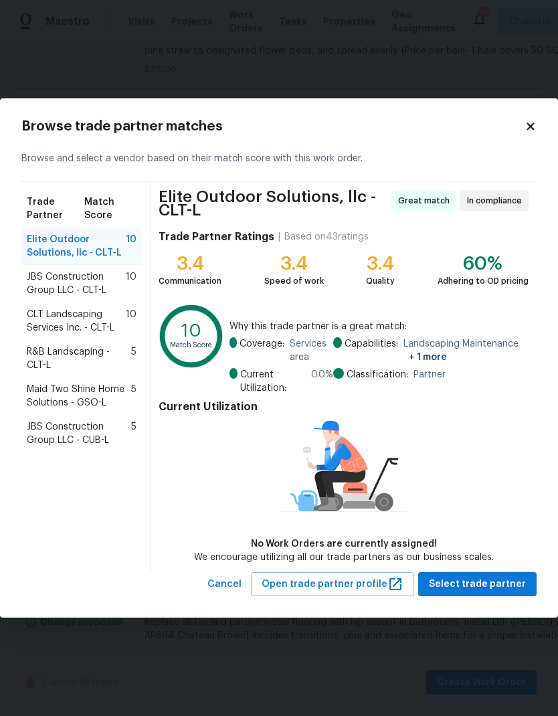
click at [44, 351] on span "R&B Landscaping - CLT-L" at bounding box center [79, 358] width 104 height 27
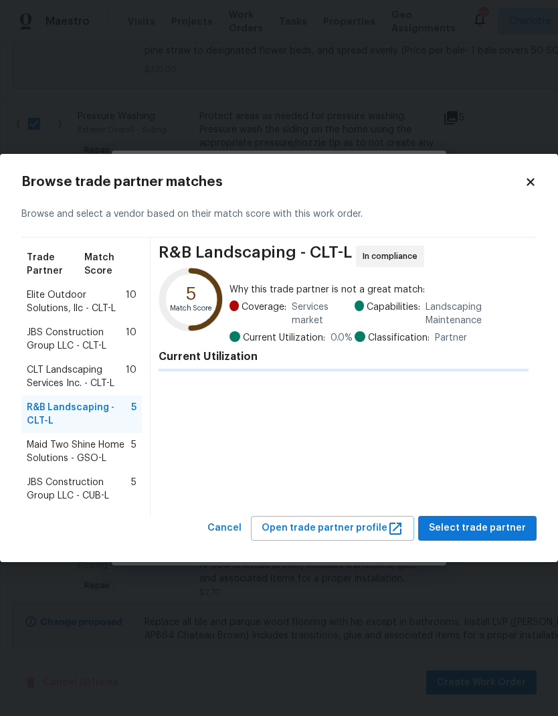
click at [47, 301] on span "Elite Outdoor Solutions, llc - CLT-L" at bounding box center [76, 301] width 99 height 27
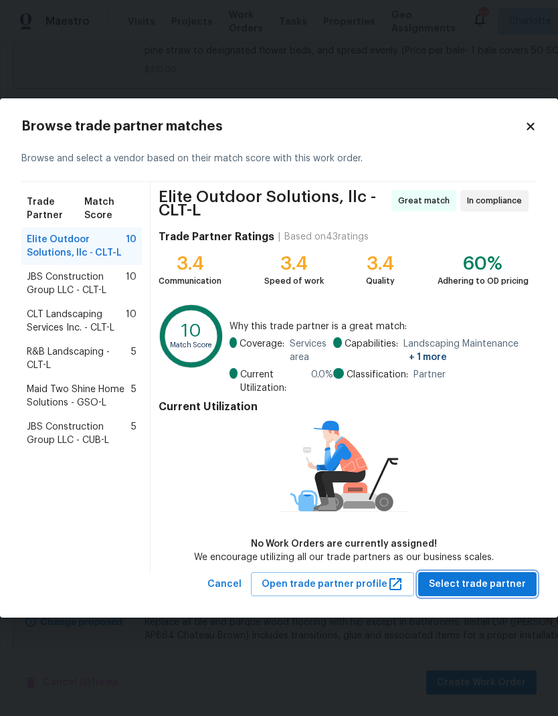
click at [506, 590] on span "Select trade partner" at bounding box center [477, 584] width 97 height 17
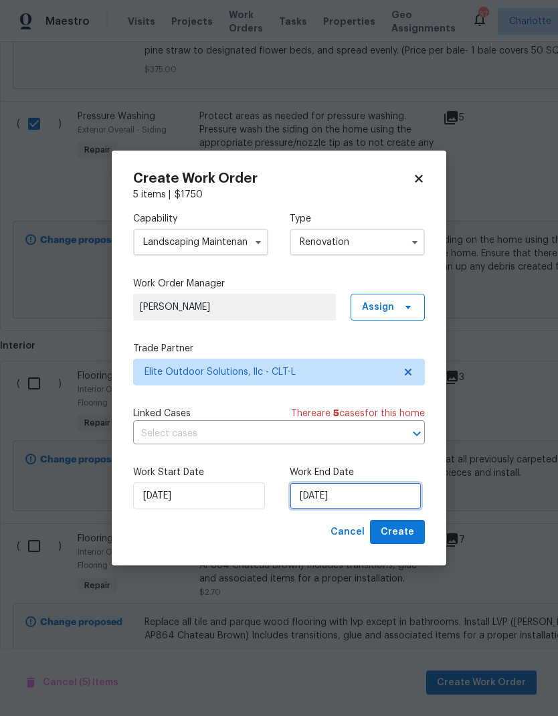
click at [310, 494] on input "[DATE]" at bounding box center [356, 495] width 132 height 27
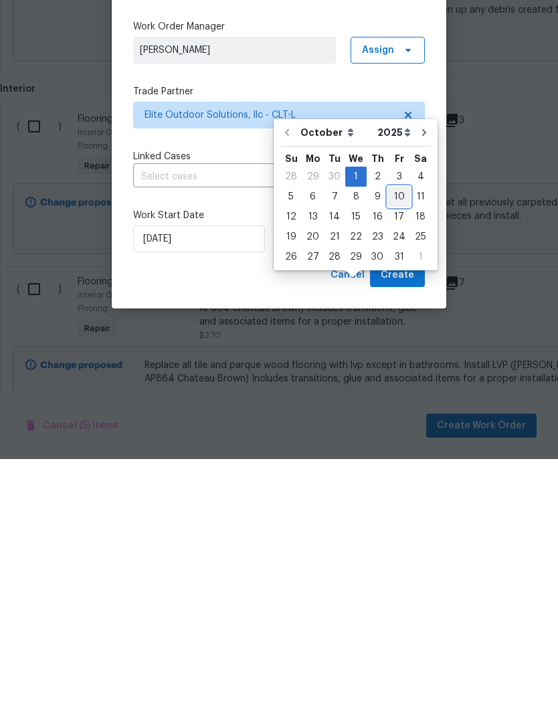
click at [400, 444] on div "10" at bounding box center [399, 453] width 22 height 19
type input "[DATE]"
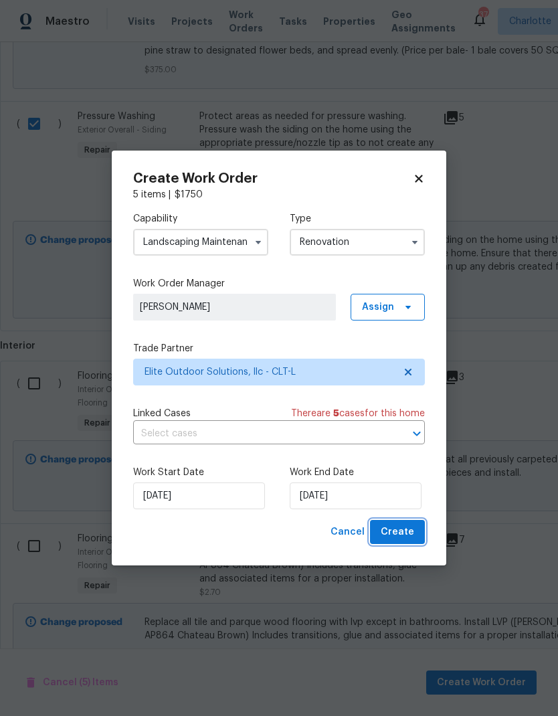
click at [401, 530] on span "Create" at bounding box center [397, 532] width 33 height 17
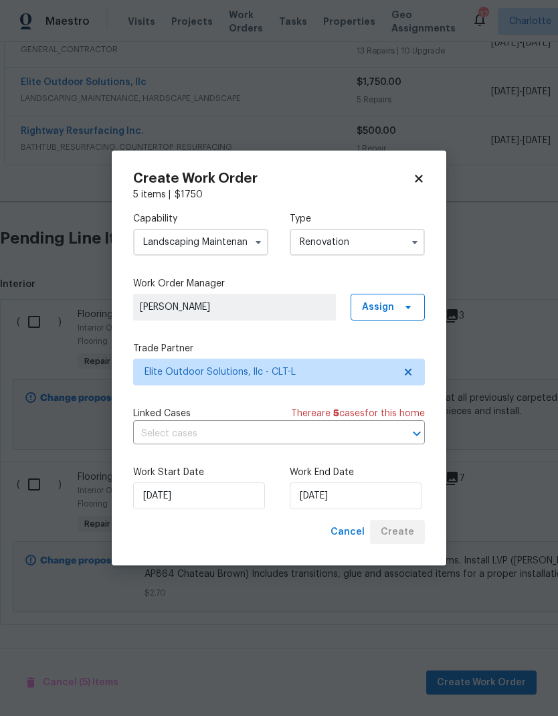
scroll to position [229, 0]
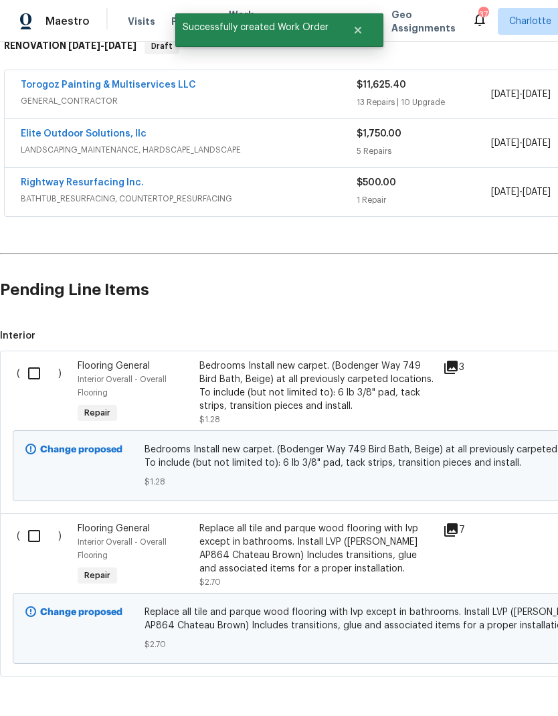
click at [28, 359] on input "checkbox" at bounding box center [39, 373] width 38 height 28
checkbox input "true"
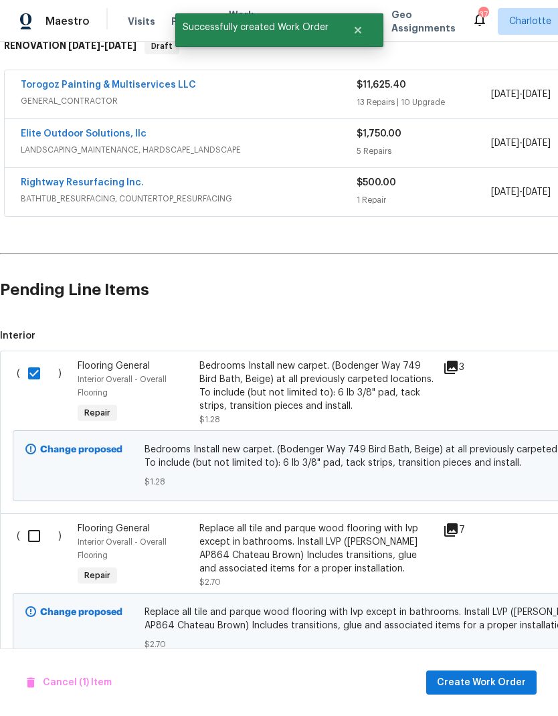
click at [39, 522] on input "checkbox" at bounding box center [39, 536] width 38 height 28
checkbox input "true"
click at [459, 682] on span "Create Work Order" at bounding box center [481, 682] width 89 height 17
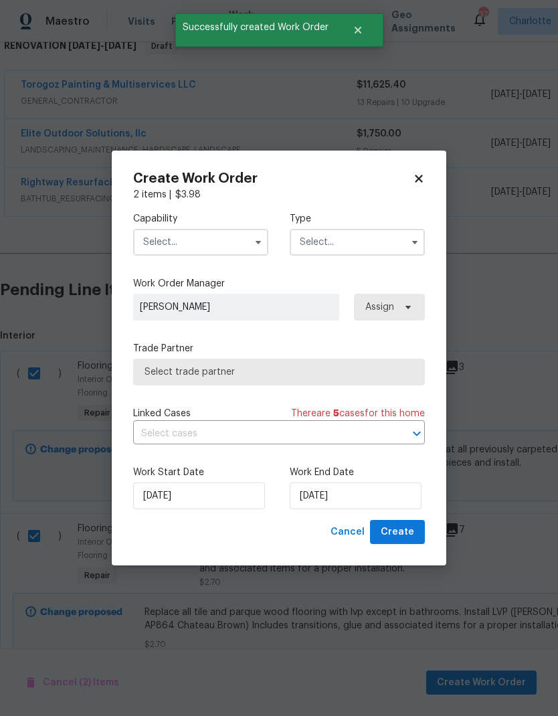
click at [171, 237] on input "text" at bounding box center [200, 242] width 135 height 27
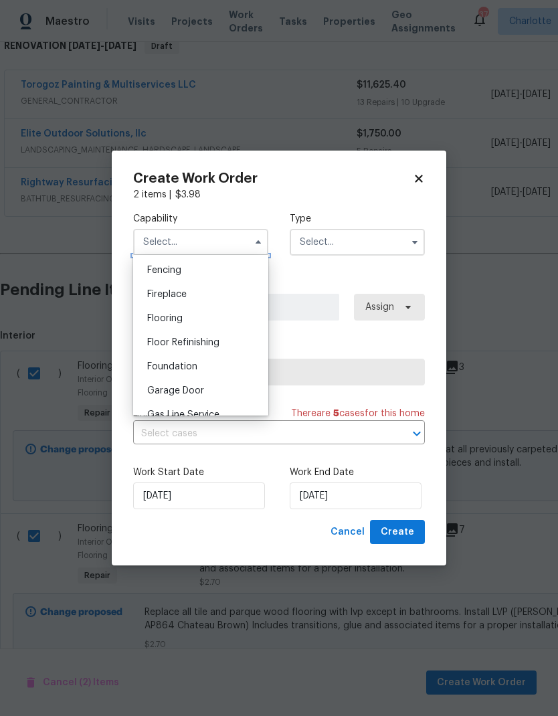
scroll to position [484, 0]
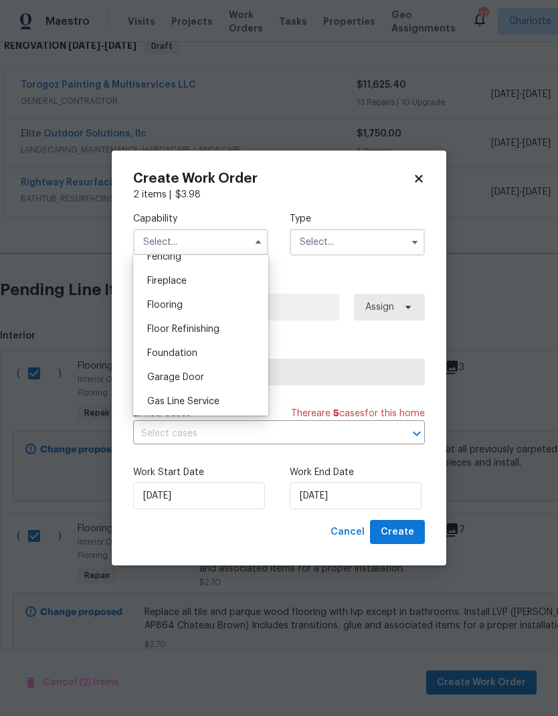
click at [162, 306] on span "Flooring" at bounding box center [164, 304] width 35 height 9
type input "Flooring"
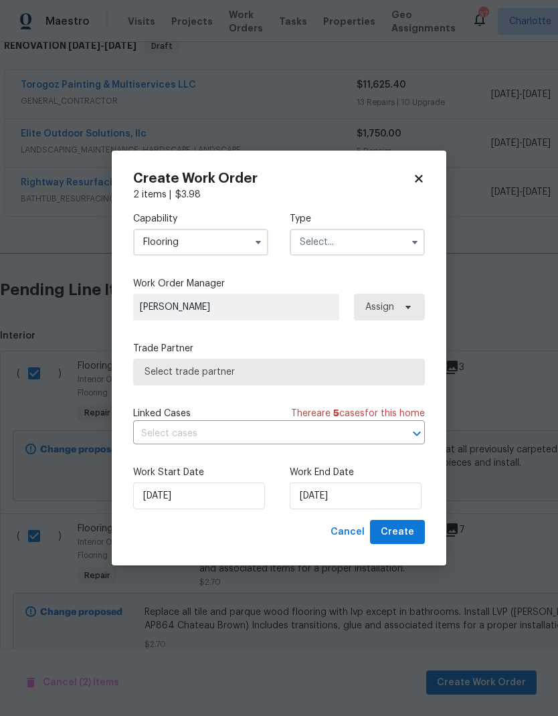
click at [324, 233] on input "text" at bounding box center [357, 242] width 135 height 27
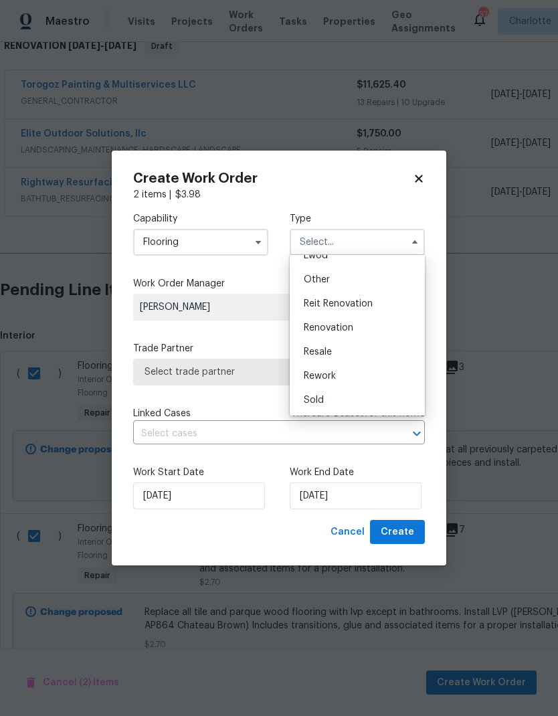
scroll to position [159, 0]
click at [322, 330] on span "Renovation" at bounding box center [329, 327] width 50 height 9
type input "Renovation"
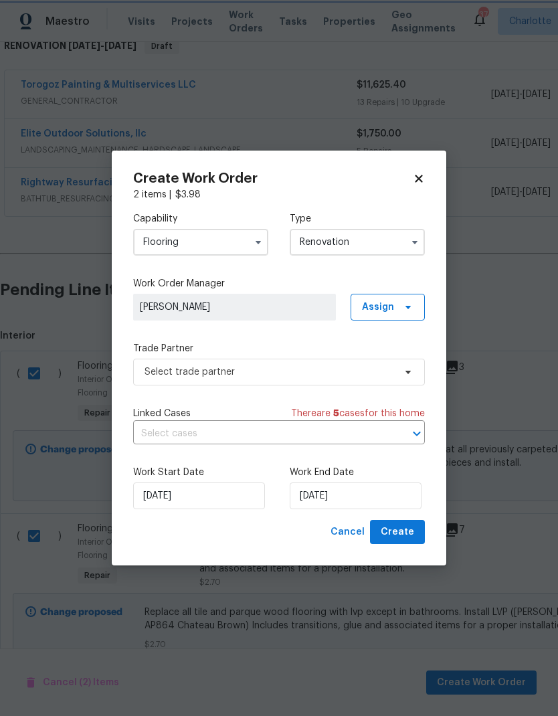
scroll to position [0, 0]
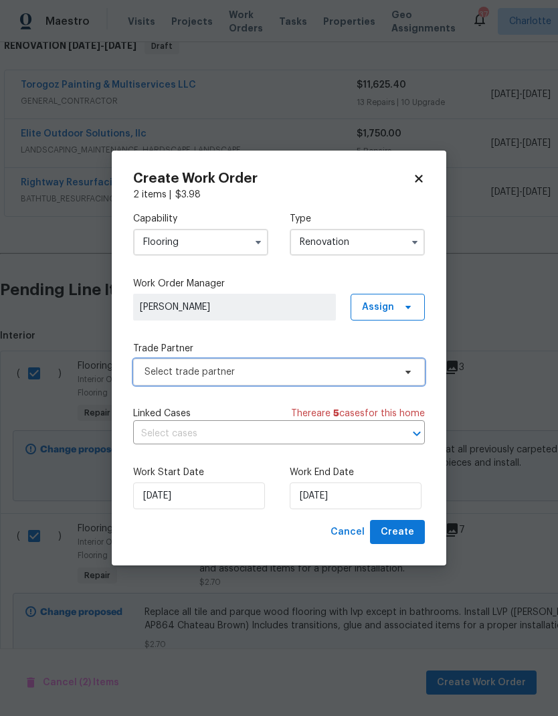
click at [165, 384] on span "Select trade partner" at bounding box center [279, 372] width 292 height 27
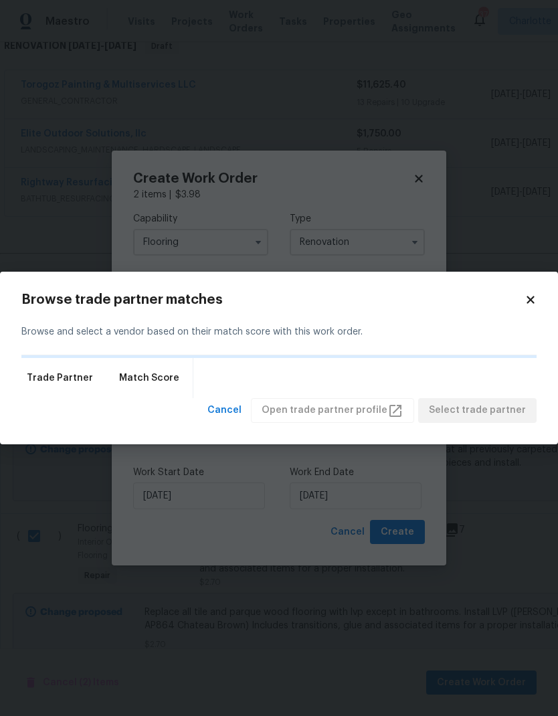
click at [155, 372] on span "Match Score" at bounding box center [149, 377] width 60 height 13
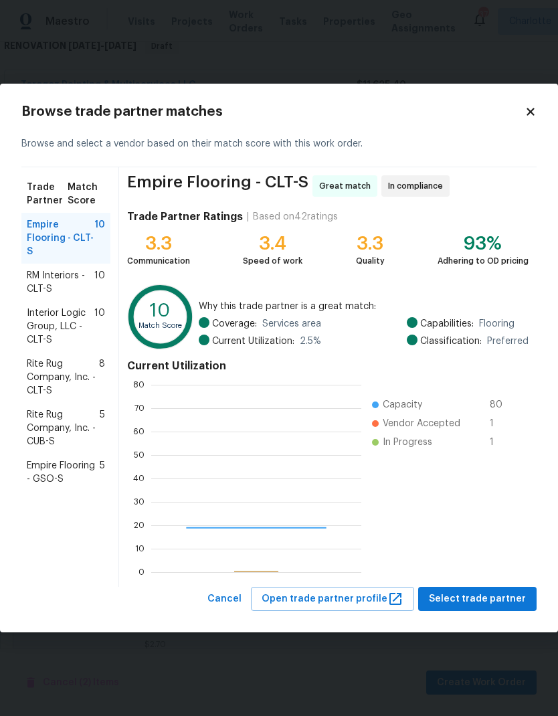
scroll to position [187, 210]
click at [47, 432] on span "Rite Rug Company, Inc. - CUB-S" at bounding box center [63, 428] width 73 height 40
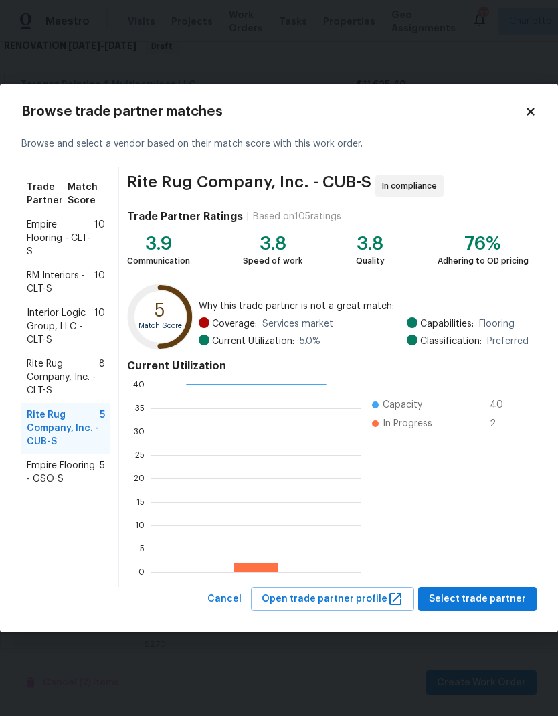
click at [64, 378] on span "Rite Rug Company, Inc. - CLT-S" at bounding box center [63, 377] width 72 height 40
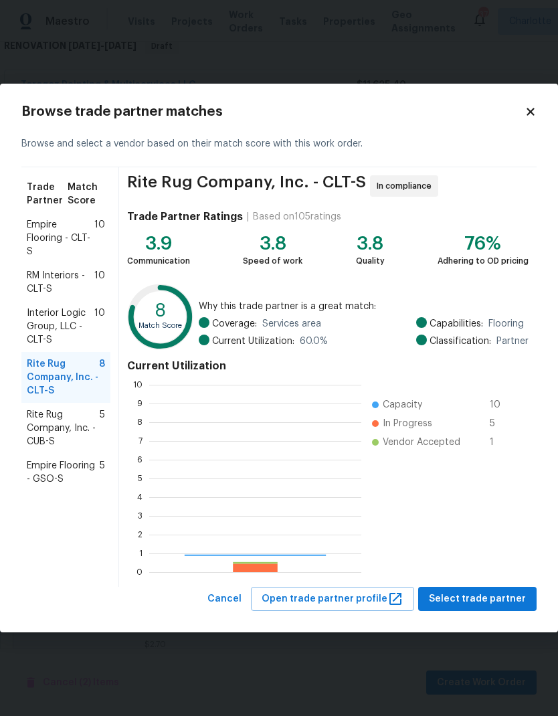
scroll to position [187, 212]
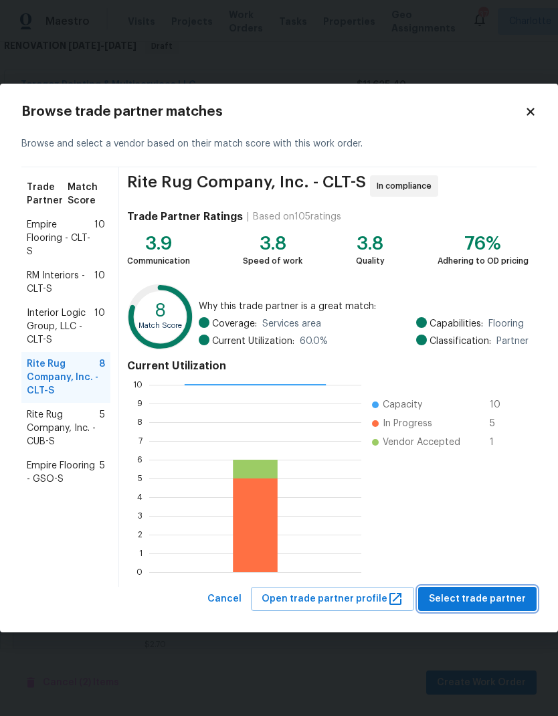
click at [462, 599] on span "Select trade partner" at bounding box center [477, 599] width 97 height 17
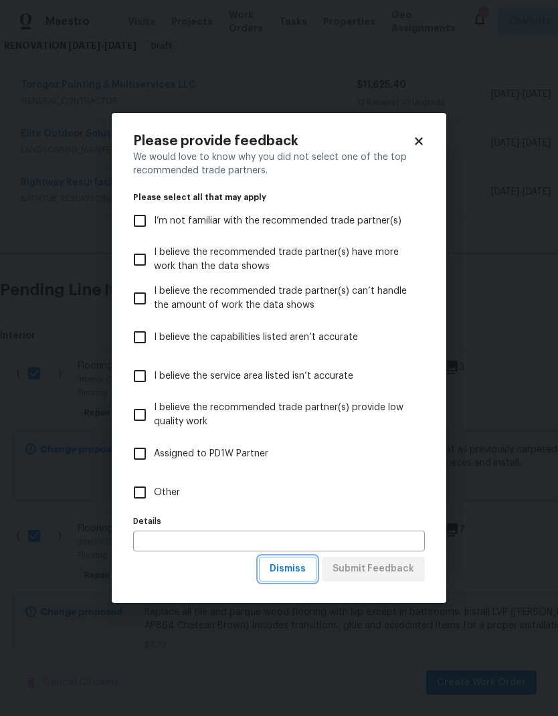
click at [280, 571] on span "Dismiss" at bounding box center [288, 569] width 36 height 17
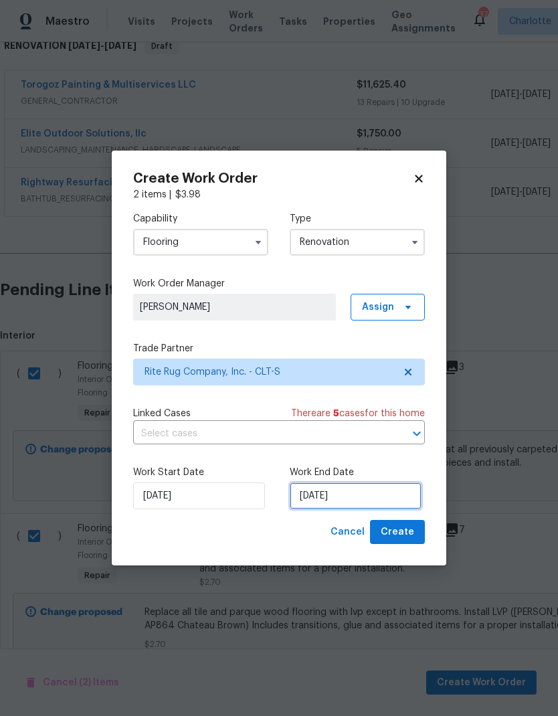
click at [328, 489] on input "[DATE]" at bounding box center [356, 495] width 132 height 27
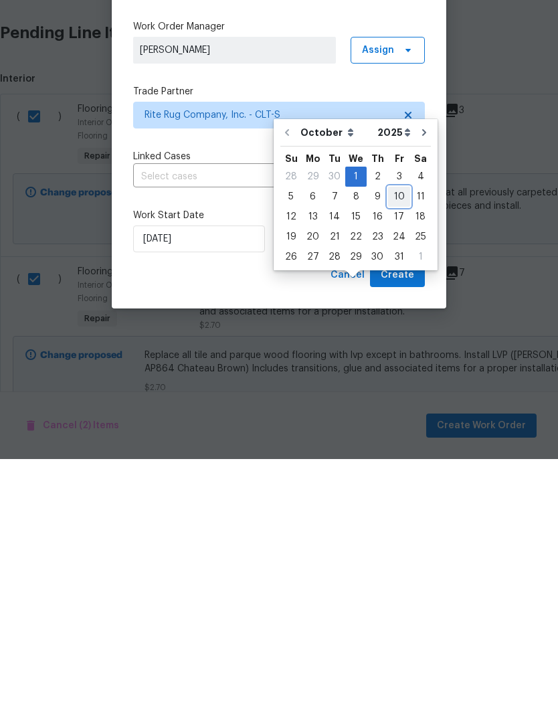
click at [394, 444] on div "10" at bounding box center [399, 453] width 22 height 19
type input "[DATE]"
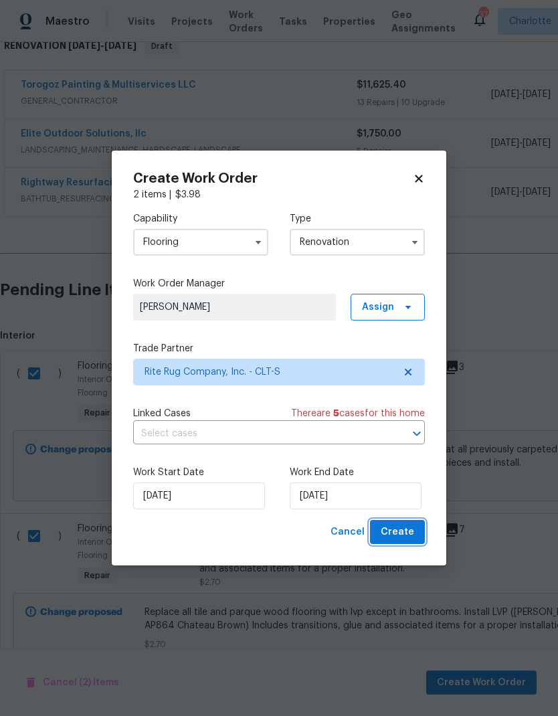
click at [401, 524] on span "Create" at bounding box center [397, 532] width 33 height 17
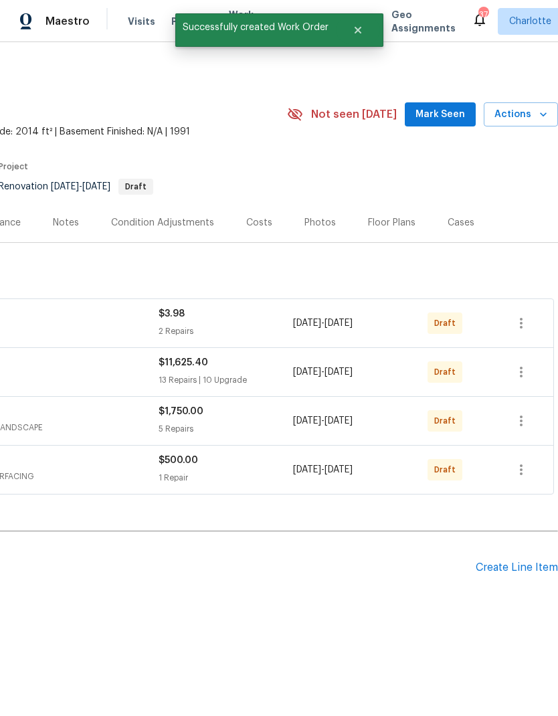
scroll to position [0, 198]
click at [528, 461] on button "button" at bounding box center [521, 470] width 32 height 32
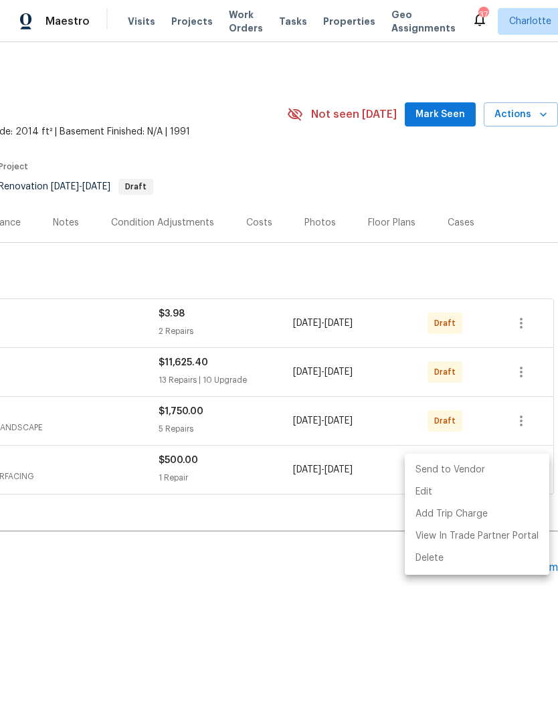
click at [424, 470] on li "Send to Vendor" at bounding box center [477, 470] width 145 height 22
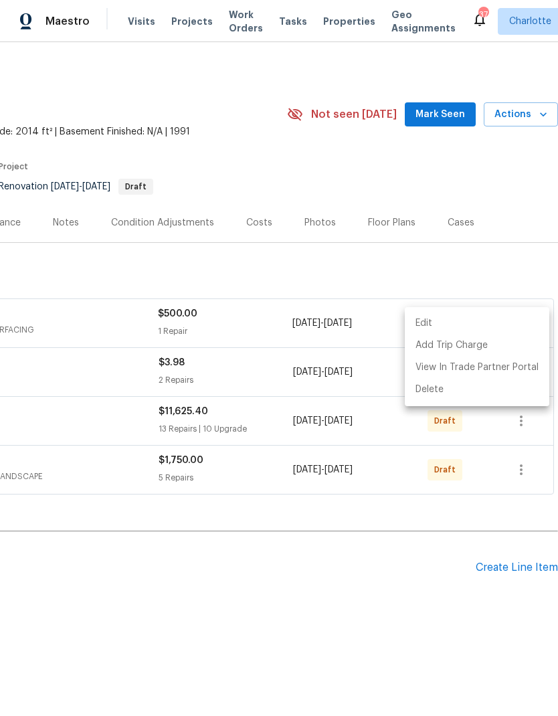
click at [526, 425] on div at bounding box center [279, 358] width 558 height 716
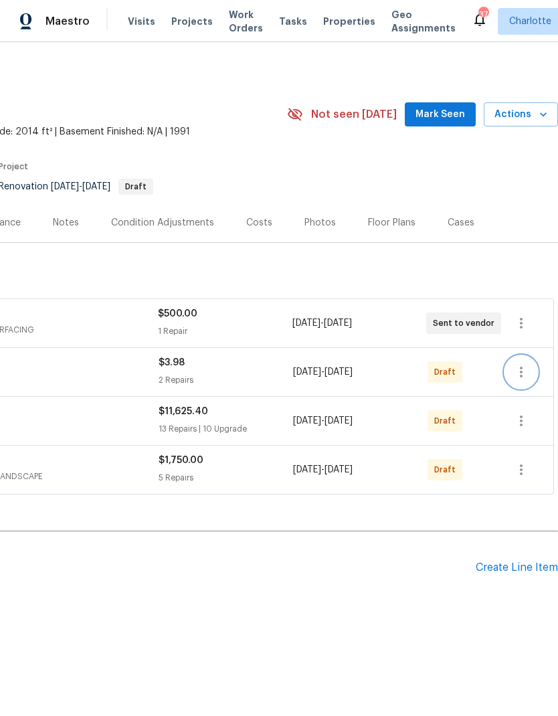
click at [522, 387] on button "button" at bounding box center [521, 372] width 32 height 32
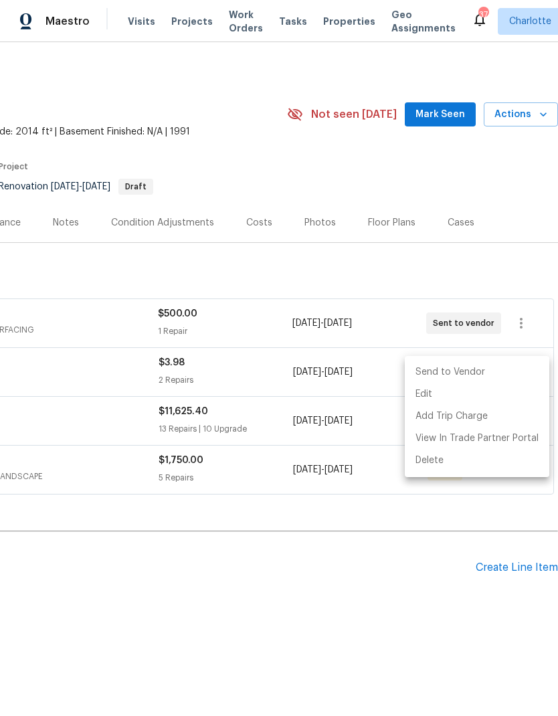
click at [459, 376] on li "Send to Vendor" at bounding box center [477, 372] width 145 height 22
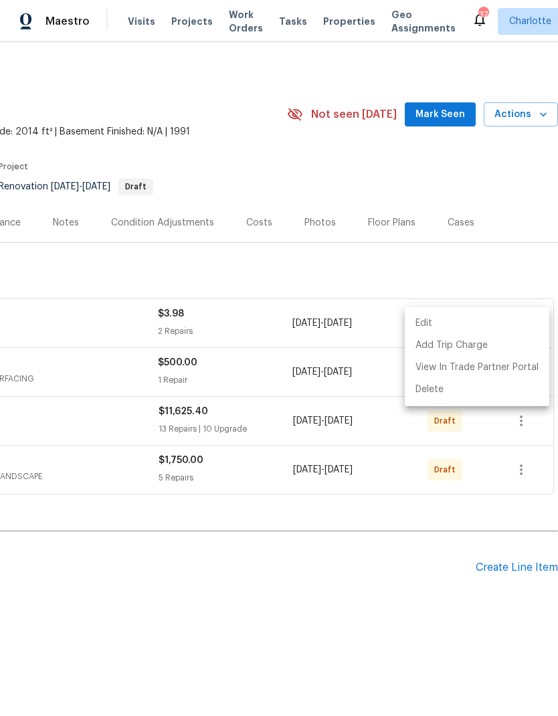
click at [522, 474] on div at bounding box center [279, 358] width 558 height 716
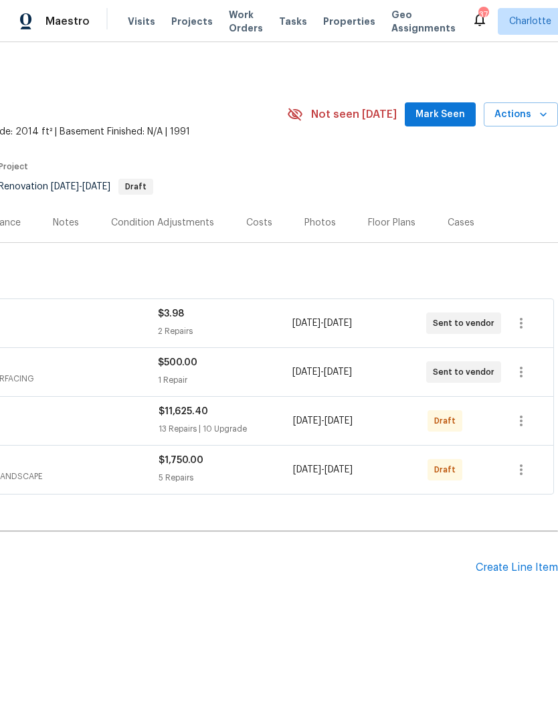
click at [524, 472] on icon "button" at bounding box center [521, 470] width 16 height 16
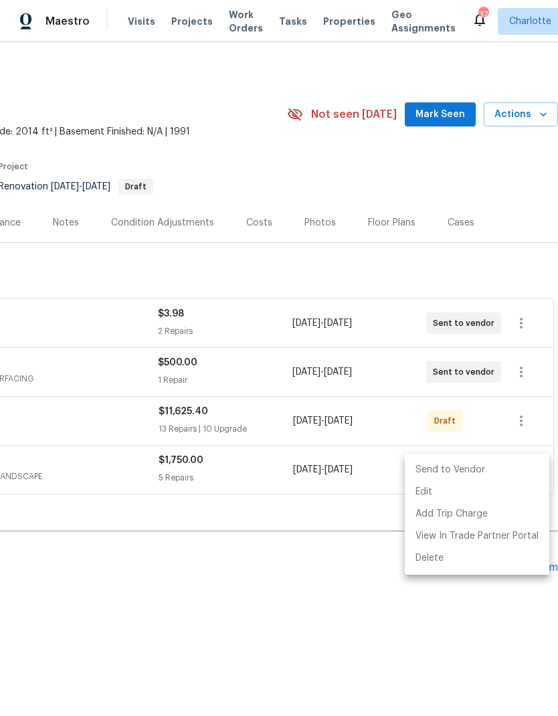
click at [460, 463] on li "Send to Vendor" at bounding box center [477, 470] width 145 height 22
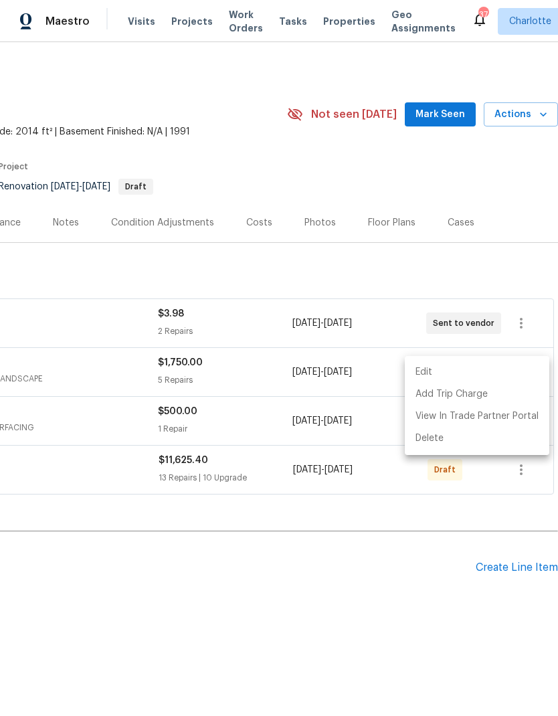
click at [518, 472] on div at bounding box center [279, 358] width 558 height 716
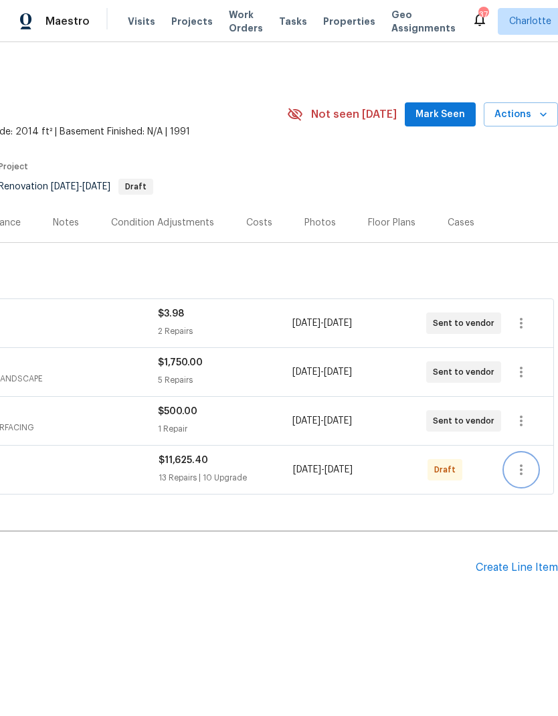
click at [519, 476] on icon "button" at bounding box center [521, 470] width 16 height 16
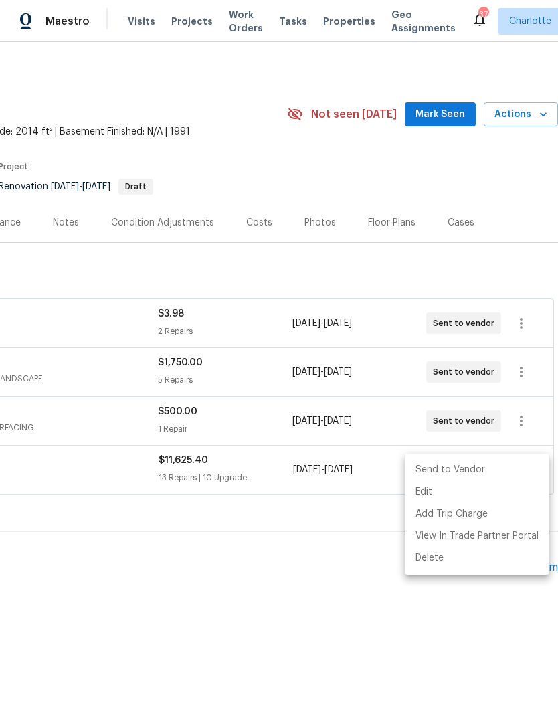
click at [452, 475] on li "Send to Vendor" at bounding box center [477, 470] width 145 height 22
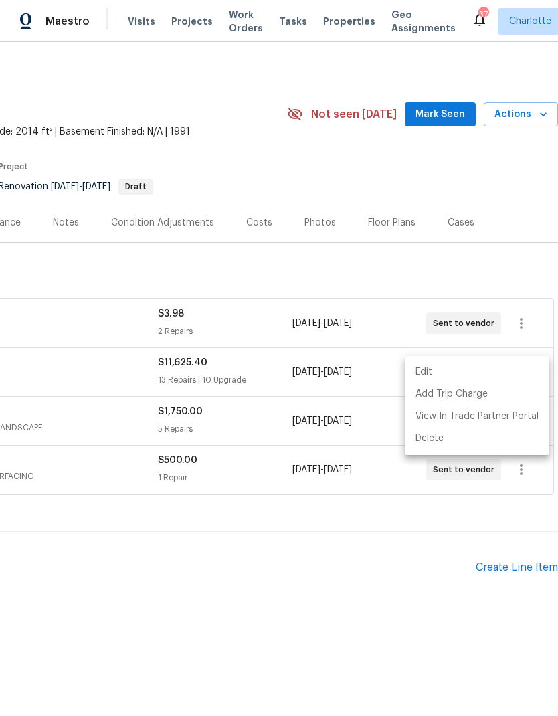
click at [398, 569] on div at bounding box center [279, 358] width 558 height 716
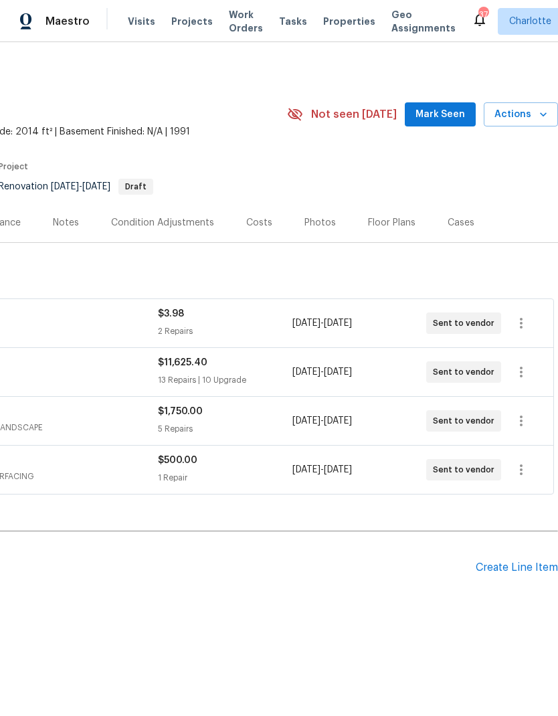
click at [502, 568] on div "Create Line Item" at bounding box center [517, 567] width 82 height 13
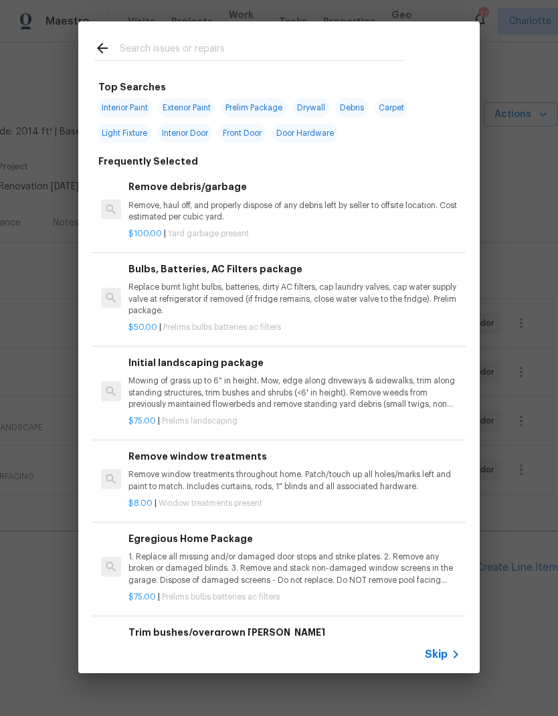
click at [213, 40] on input "text" at bounding box center [262, 50] width 284 height 20
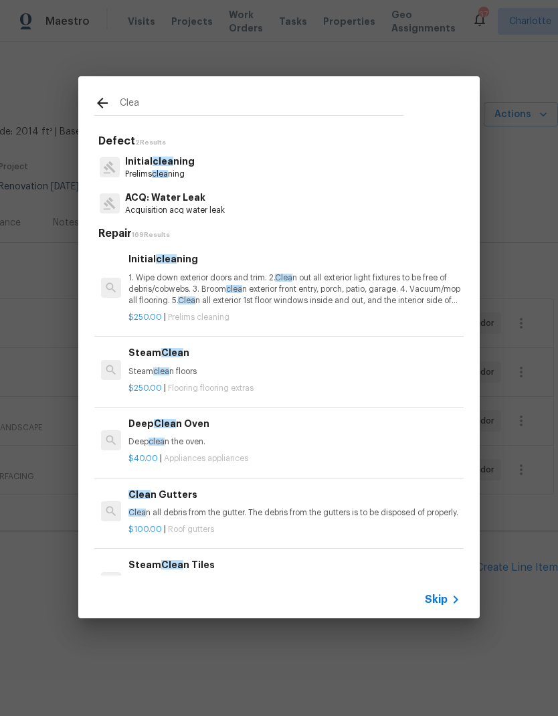
type input "Clea"
click at [203, 173] on div "Initial clea ning Prelims clea ning" at bounding box center [278, 167] width 369 height 36
click at [168, 177] on span "clea" at bounding box center [160, 174] width 16 height 8
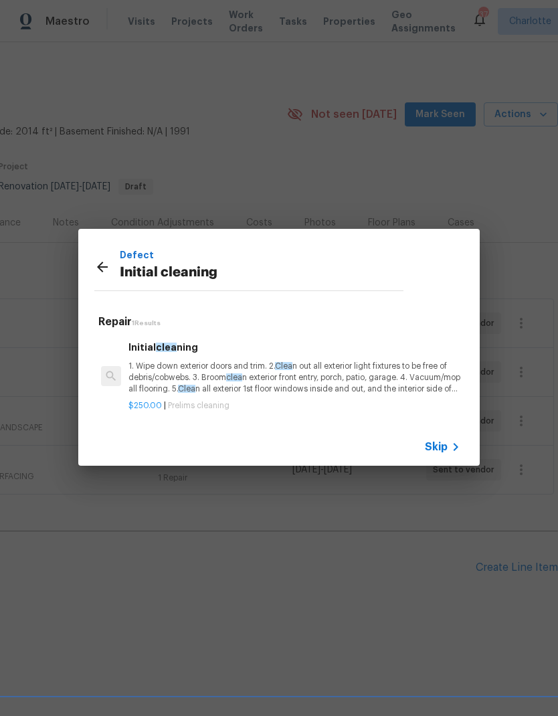
click at [213, 376] on p "1. Wipe down exterior doors and trim. 2. Clea n out all exterior light fixtures…" at bounding box center [294, 378] width 332 height 34
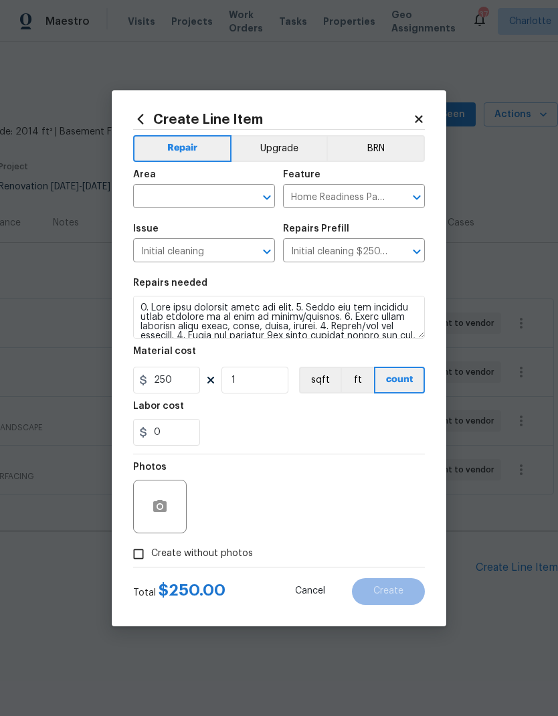
click at [208, 383] on icon at bounding box center [210, 379] width 7 height 7
click at [212, 201] on input "text" at bounding box center [185, 197] width 104 height 21
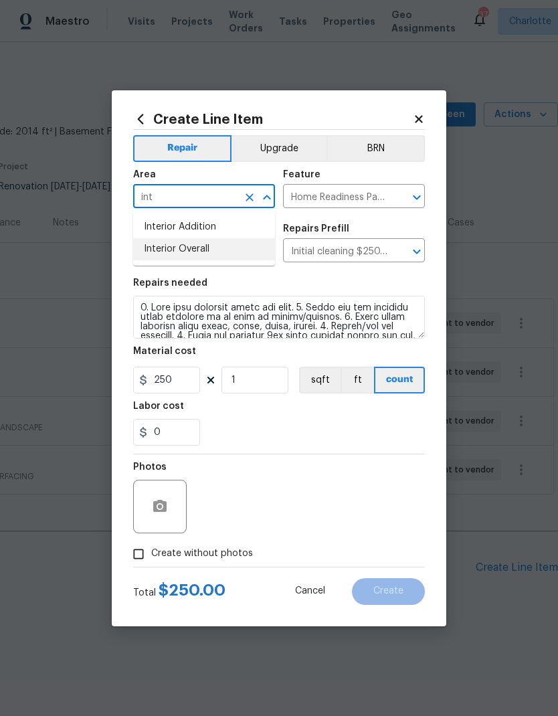
click at [217, 251] on li "Interior Overall" at bounding box center [204, 249] width 142 height 22
type input "Interior Overall"
click at [299, 411] on div "Labor cost" at bounding box center [279, 409] width 292 height 17
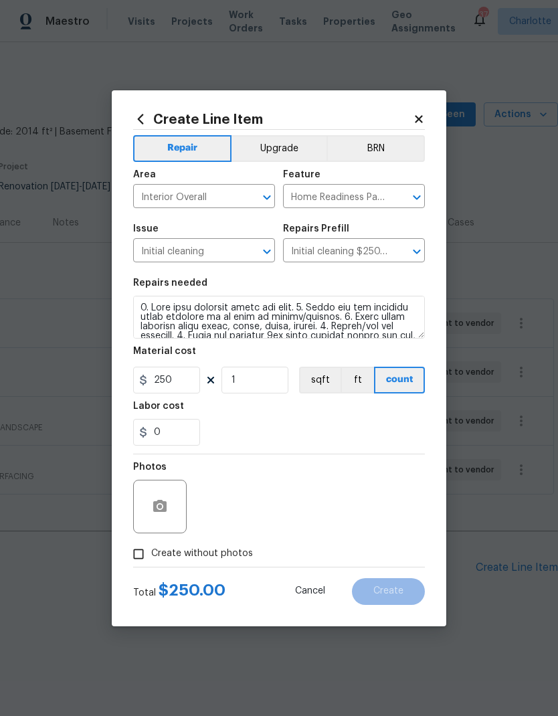
click at [170, 557] on span "Create without photos" at bounding box center [202, 554] width 102 height 14
click at [151, 557] on input "Create without photos" at bounding box center [138, 553] width 25 height 25
checkbox input "true"
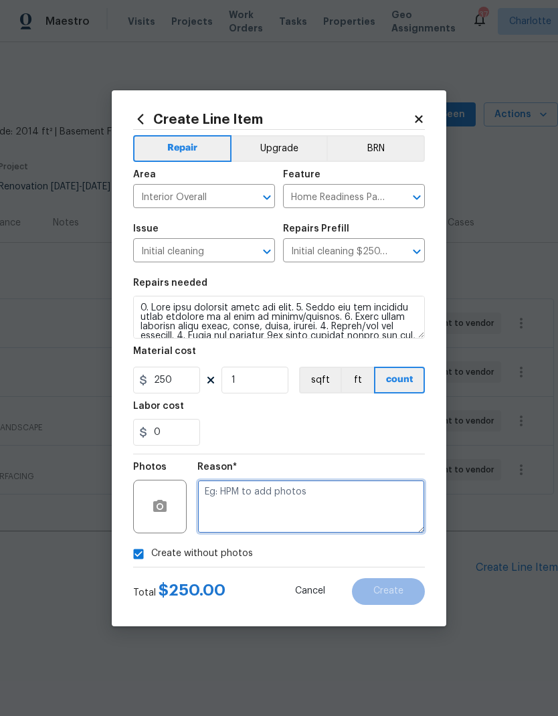
click at [254, 505] on textarea at bounding box center [310, 507] width 227 height 54
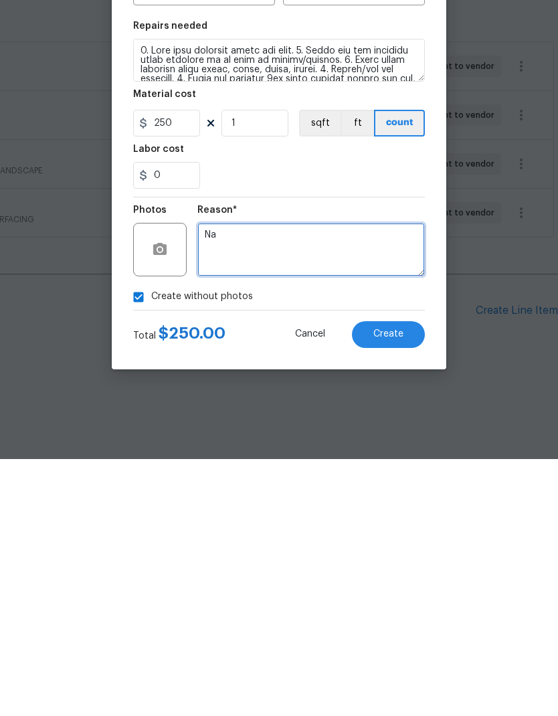
type textarea "Na"
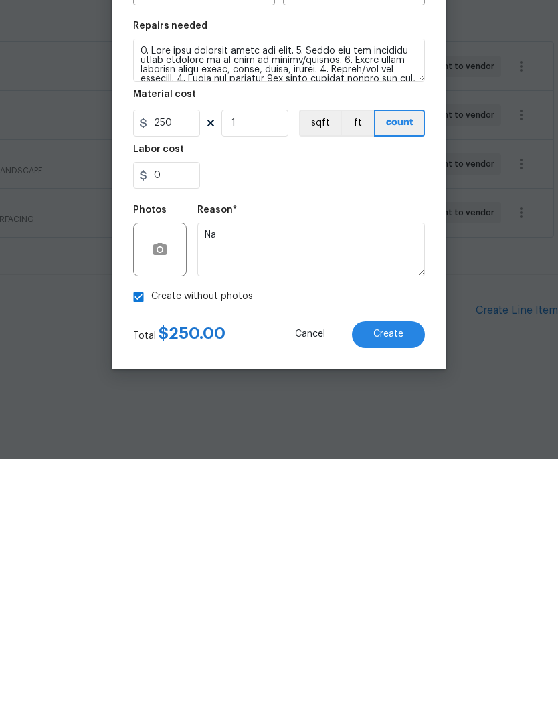
click at [403, 586] on span "Create" at bounding box center [388, 591] width 30 height 10
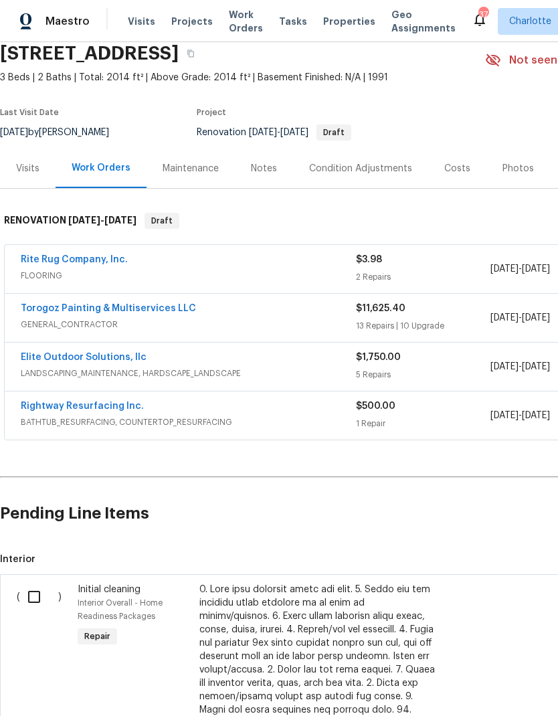
scroll to position [54, 0]
click at [38, 597] on input "checkbox" at bounding box center [39, 597] width 38 height 28
checkbox input "true"
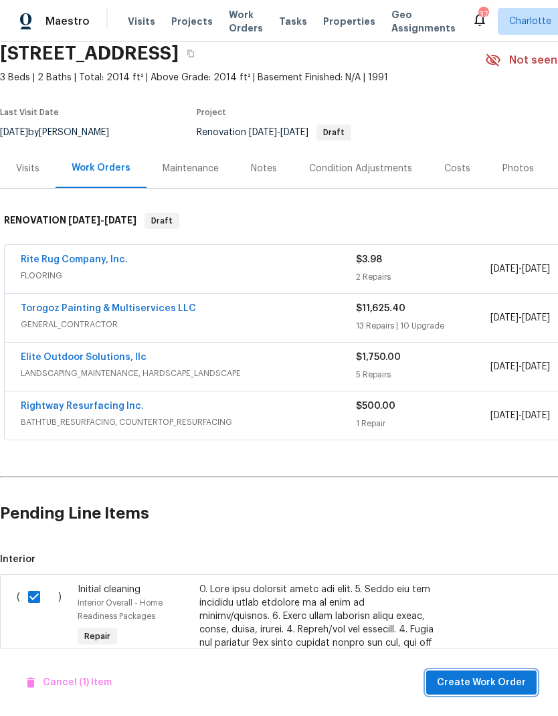
click at [504, 681] on span "Create Work Order" at bounding box center [481, 682] width 89 height 17
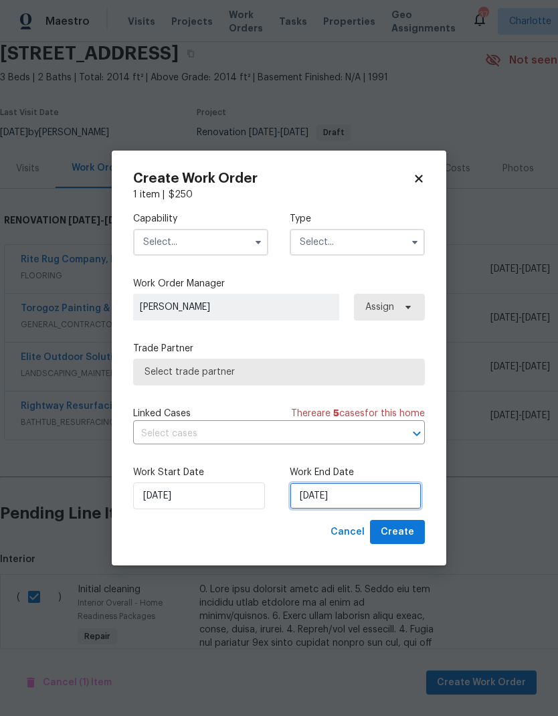
click at [338, 495] on input "[DATE]" at bounding box center [356, 495] width 132 height 27
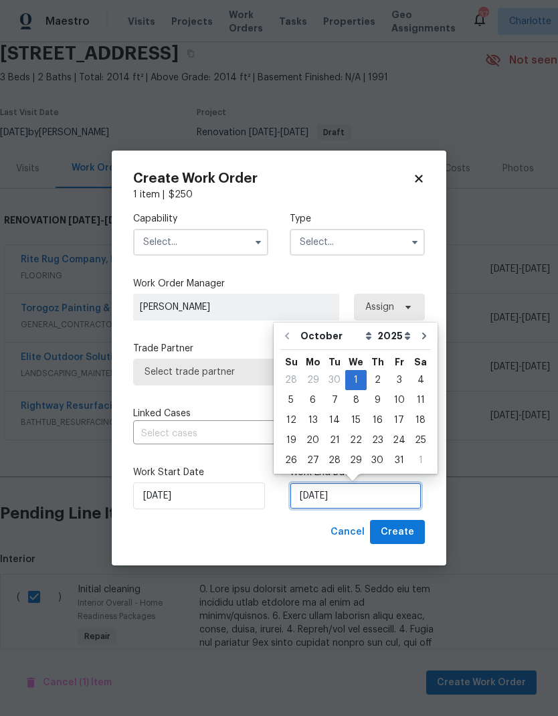
scroll to position [10, 0]
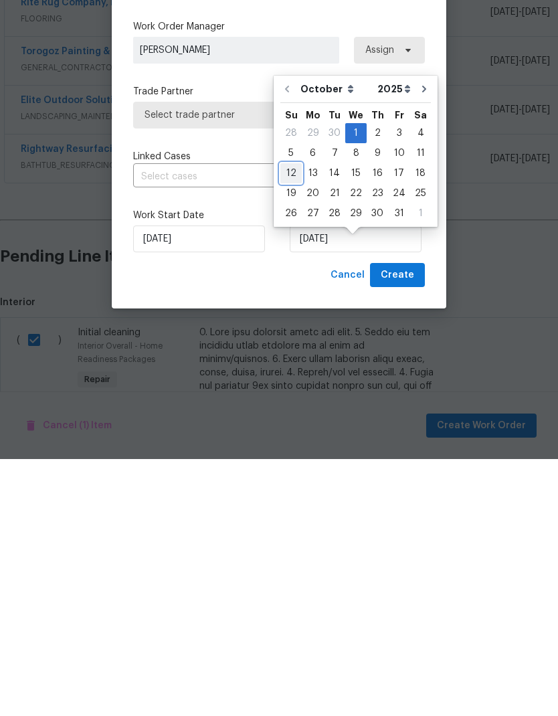
click at [288, 421] on div "12" at bounding box center [290, 430] width 21 height 19
type input "[DATE]"
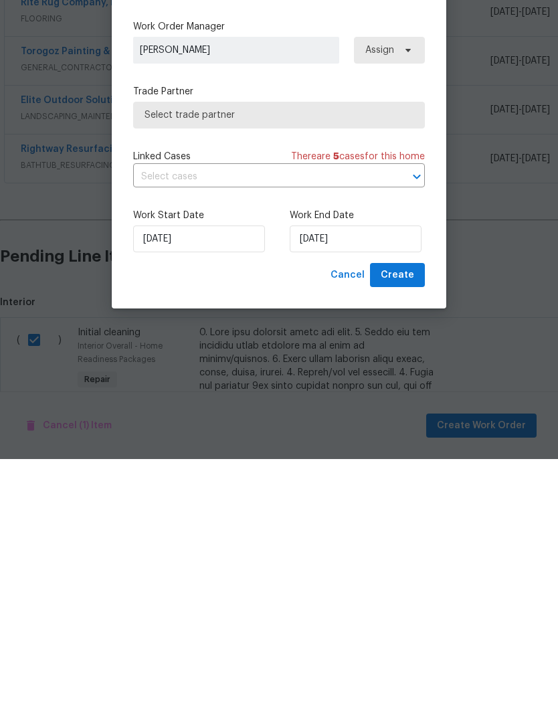
scroll to position [54, 0]
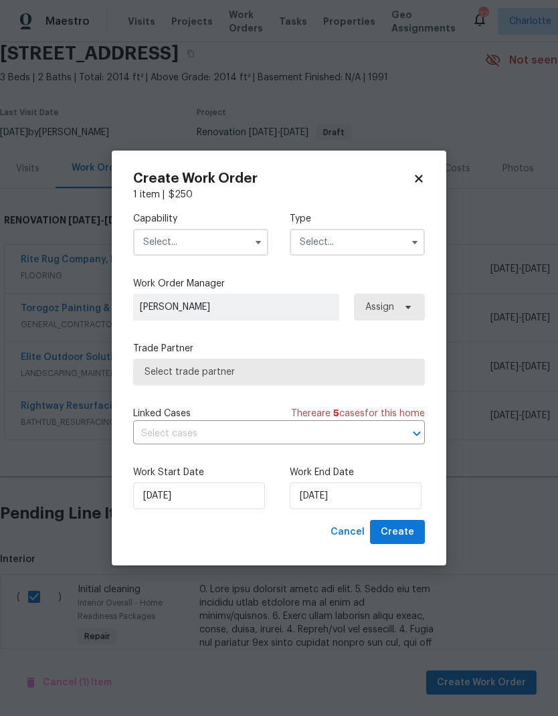
click at [210, 231] on input "text" at bounding box center [200, 242] width 135 height 27
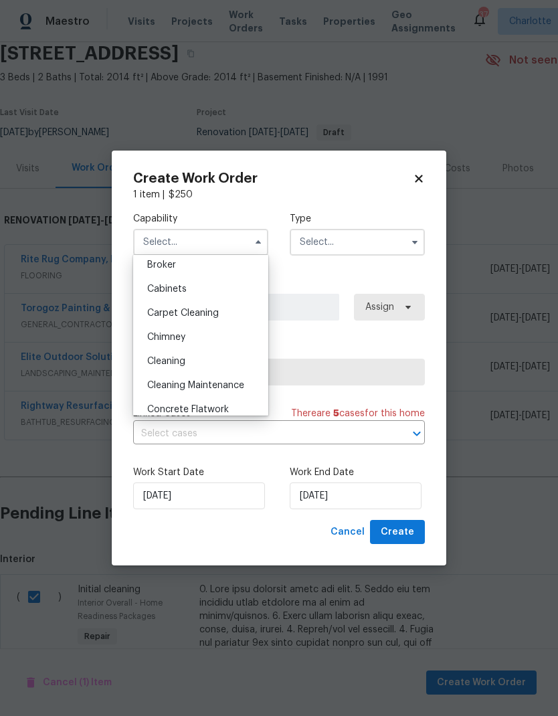
scroll to position [102, 0]
click at [226, 363] on div "Cleaning" at bounding box center [200, 361] width 128 height 24
type input "Cleaning"
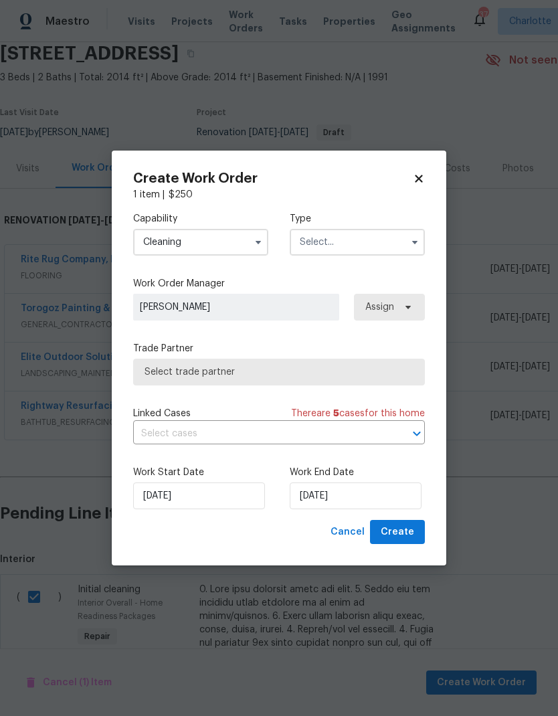
click at [365, 245] on input "text" at bounding box center [357, 242] width 135 height 27
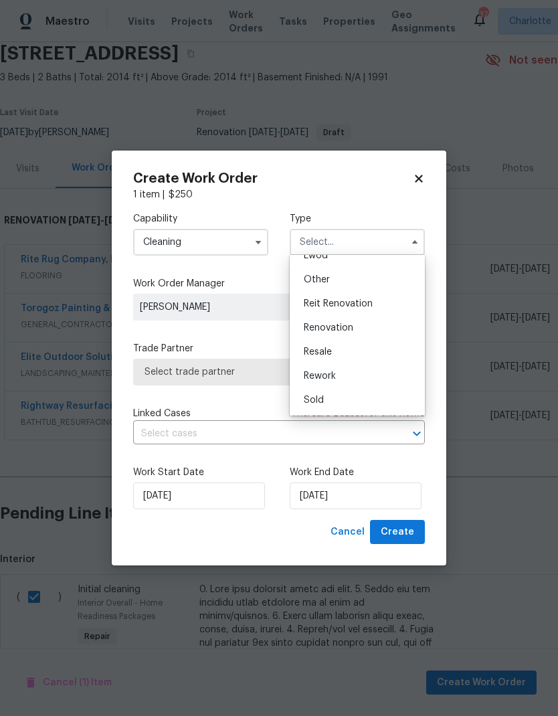
scroll to position [159, 0]
click at [353, 326] on span "Renovation" at bounding box center [329, 327] width 50 height 9
type input "Renovation"
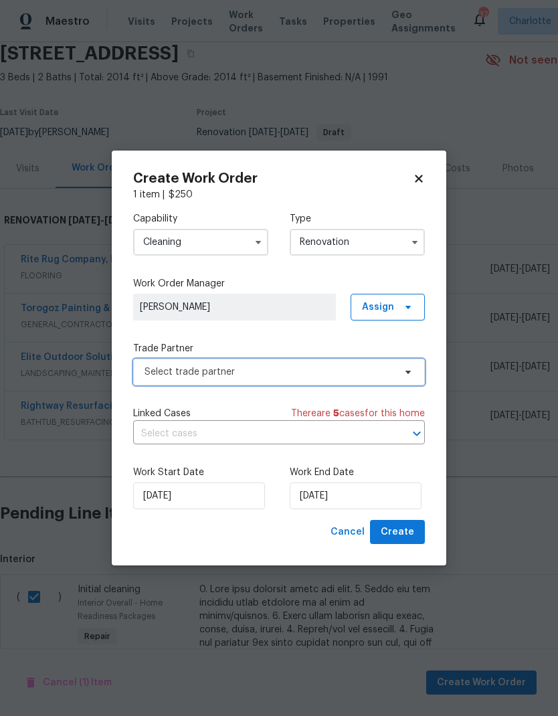
click at [352, 369] on span "Select trade partner" at bounding box center [270, 371] width 250 height 13
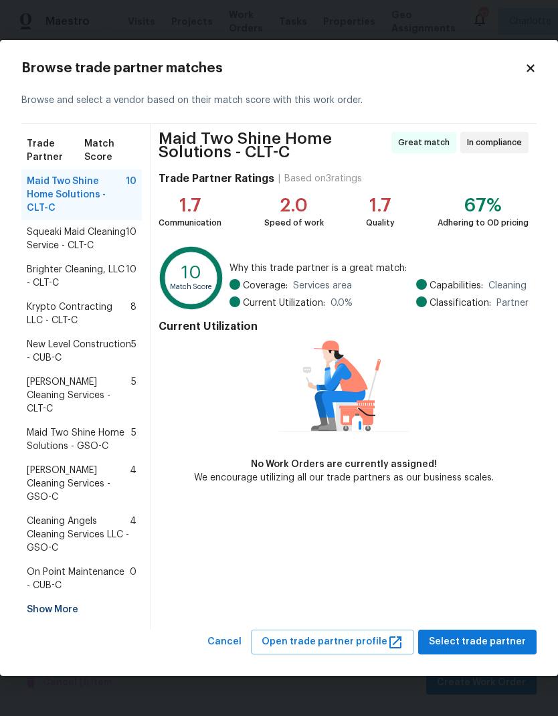
click at [50, 278] on span "Brighter Cleaning, LLC - CLT-C" at bounding box center [76, 276] width 99 height 27
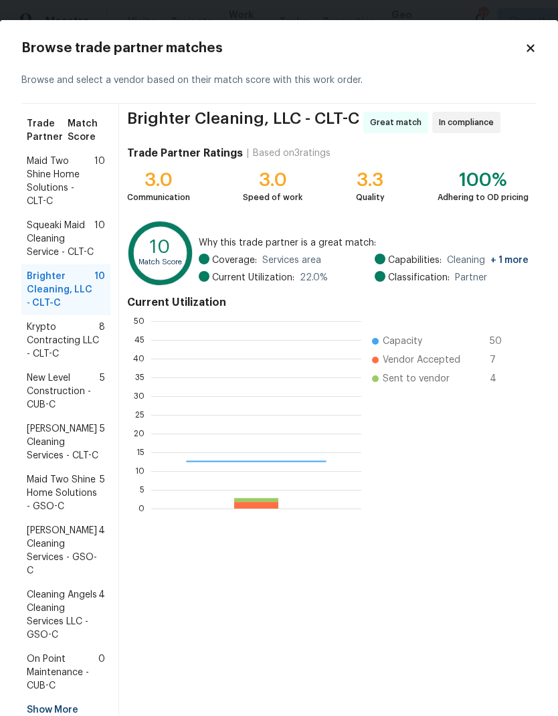
scroll to position [187, 210]
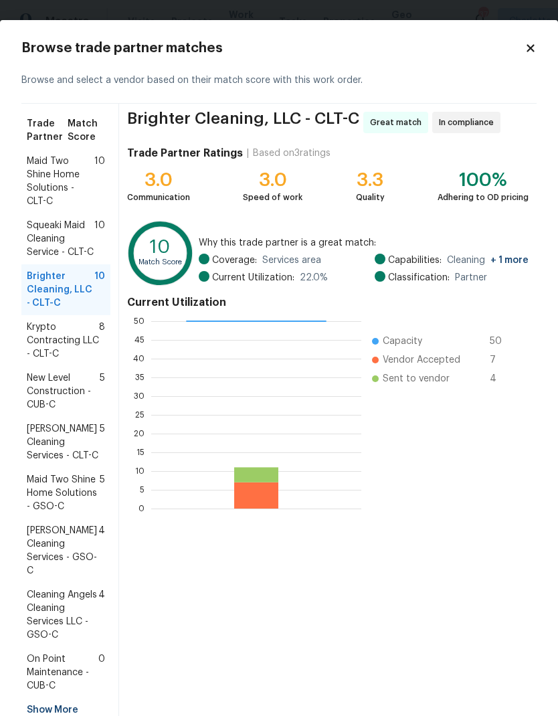
click at [470, 549] on div "Brighter Cleaning, LLC - CLT-C Great match In compliance Trade Partner Ratings …" at bounding box center [327, 417] width 417 height 626
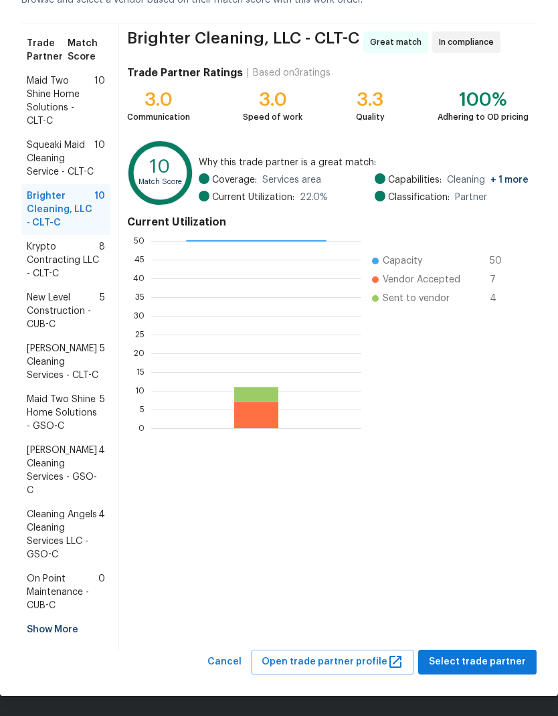
scroll to position [80, 0]
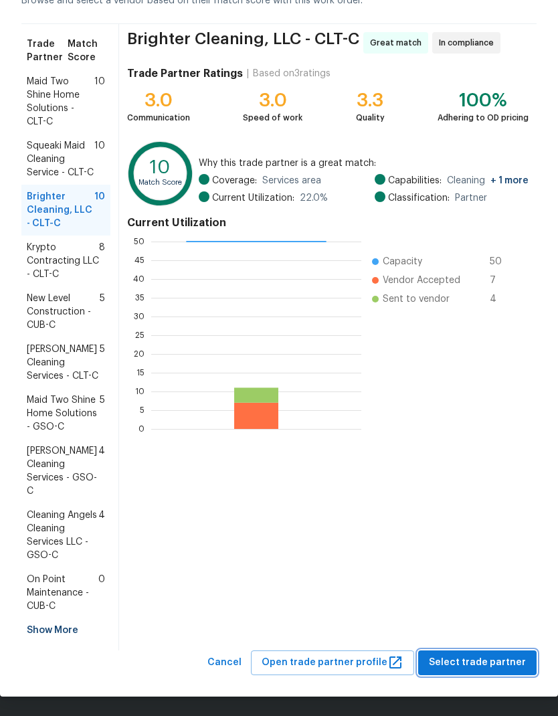
click at [506, 665] on span "Select trade partner" at bounding box center [477, 662] width 97 height 17
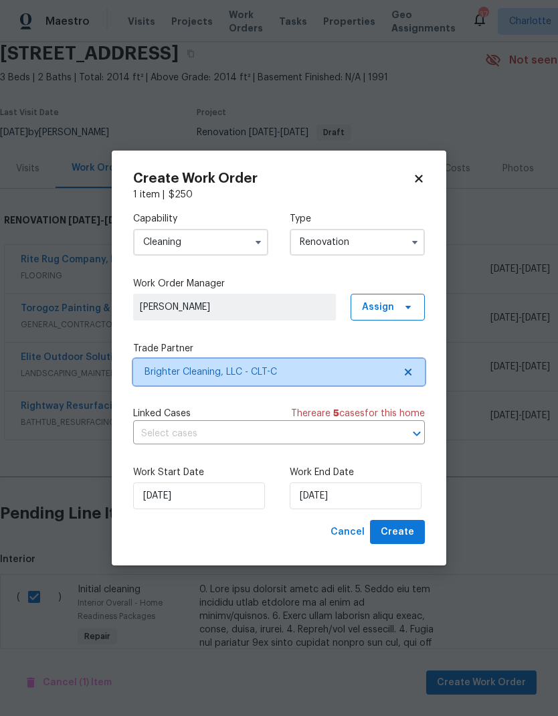
scroll to position [0, 0]
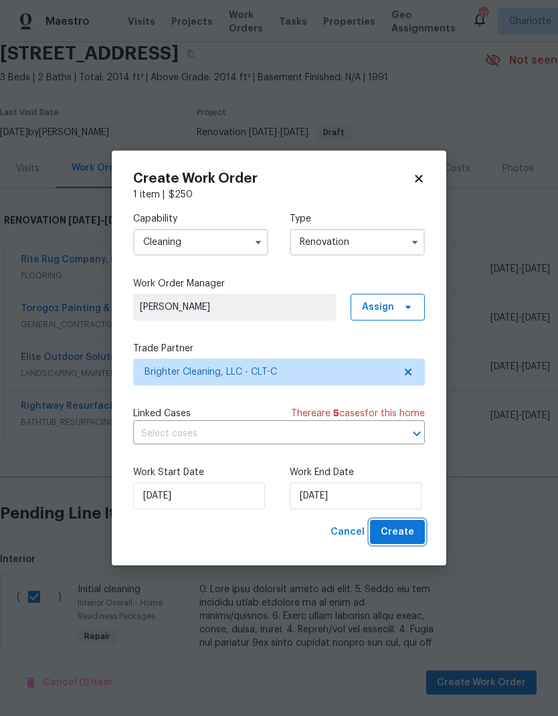
click at [405, 537] on span "Create" at bounding box center [397, 532] width 33 height 17
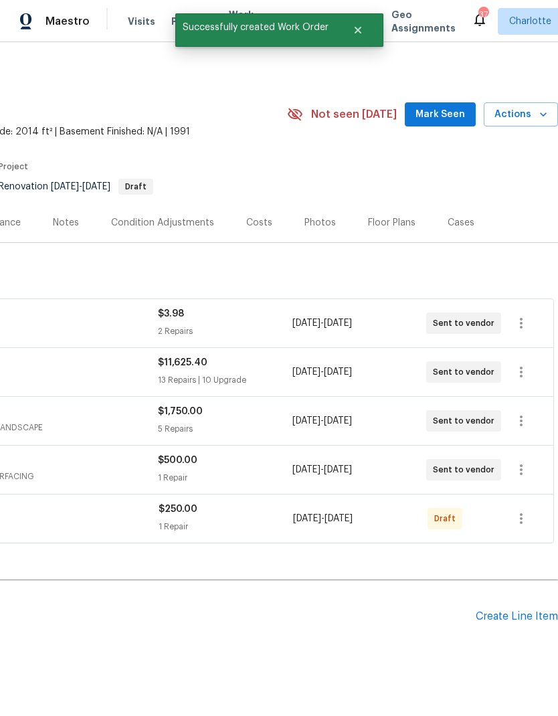
scroll to position [0, 198]
click at [524, 510] on icon "button" at bounding box center [521, 518] width 16 height 16
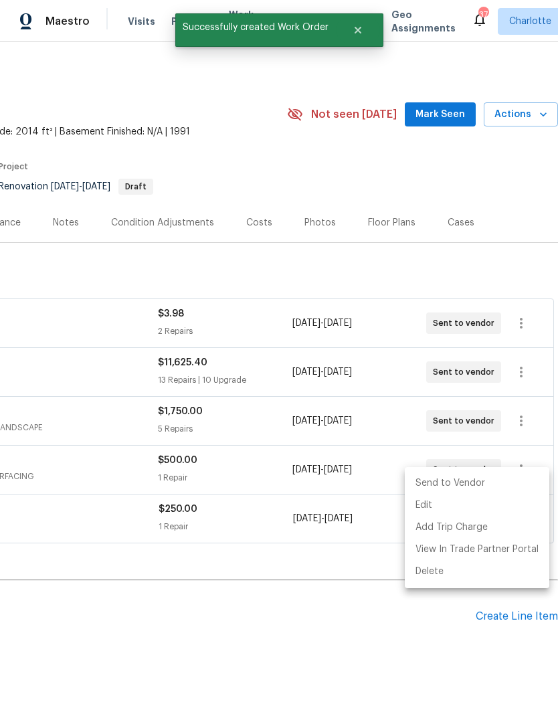
click at [474, 483] on li "Send to Vendor" at bounding box center [477, 483] width 145 height 22
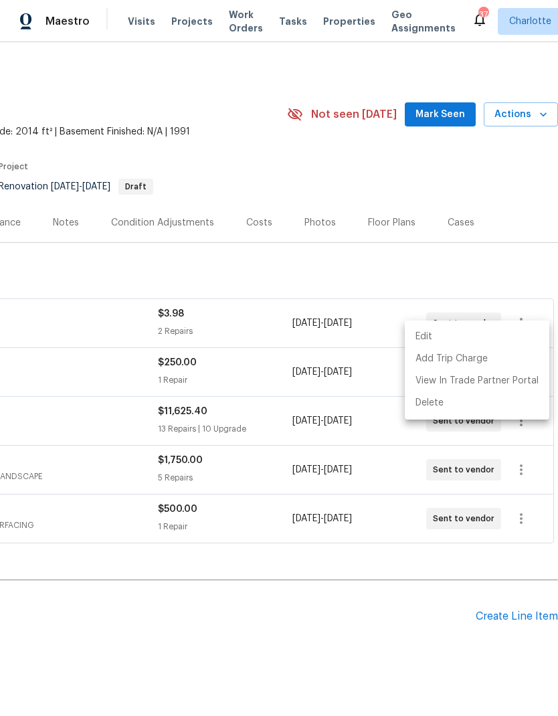
click at [363, 591] on div at bounding box center [279, 358] width 558 height 716
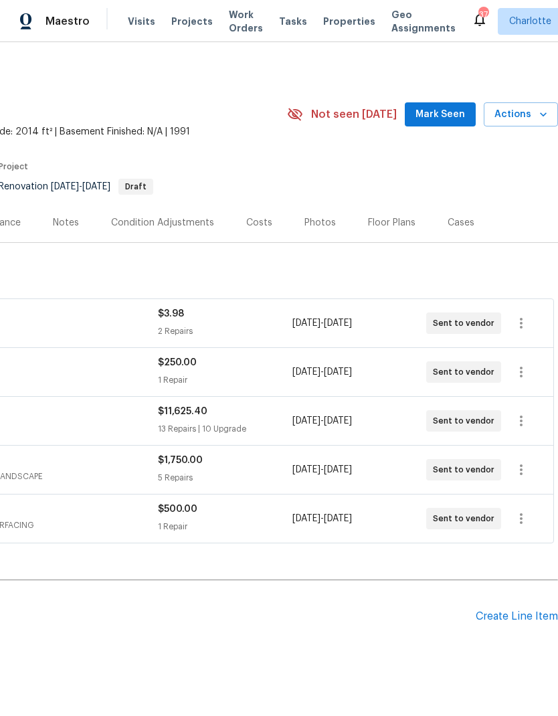
click at [65, 203] on div "Notes" at bounding box center [66, 222] width 58 height 39
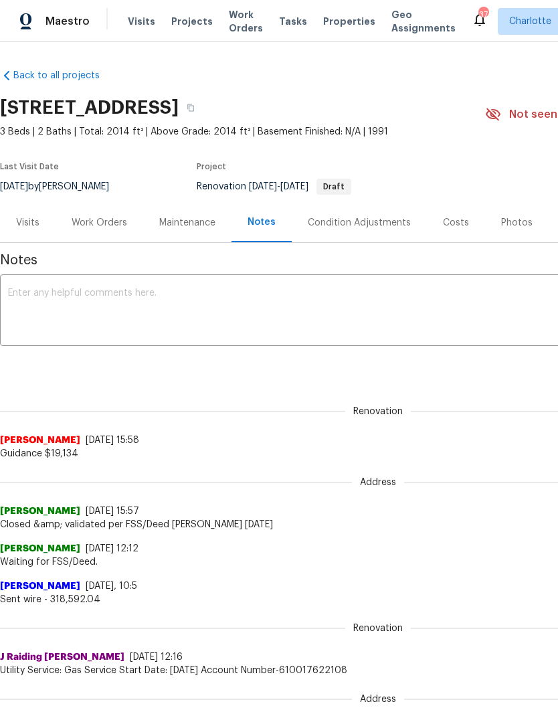
click at [435, 302] on textarea at bounding box center [378, 311] width 740 height 47
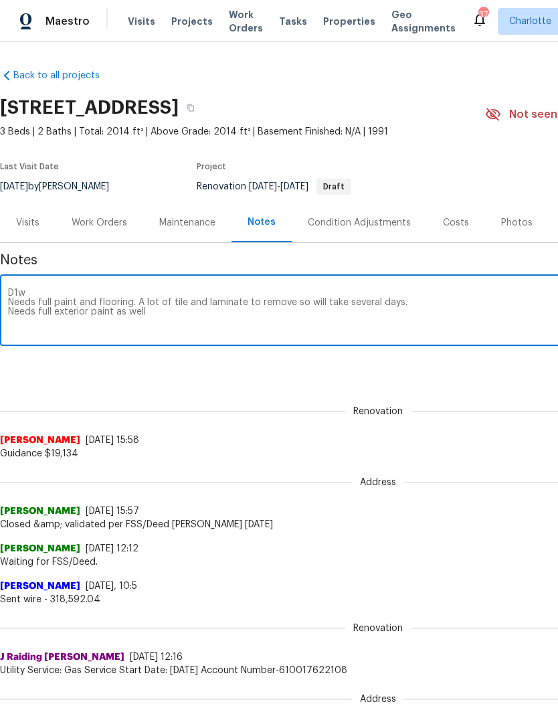
type textarea "D1w Needs full paint and flooring. A lot of tile and laminate to remove so will…"
click at [500, 365] on div "Renovation (current) adc97751-db28-4d65-be45-442864dfcd7e ​ Add" at bounding box center [378, 366] width 756 height 25
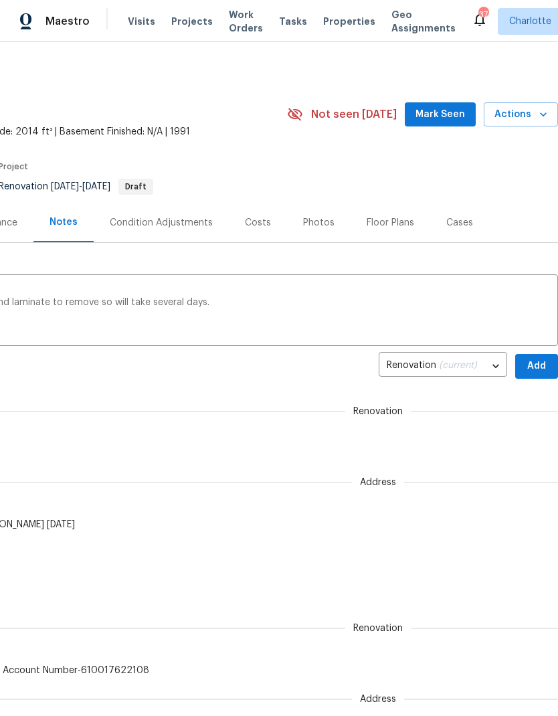
scroll to position [0, 198]
click at [537, 364] on span "Add" at bounding box center [536, 366] width 21 height 17
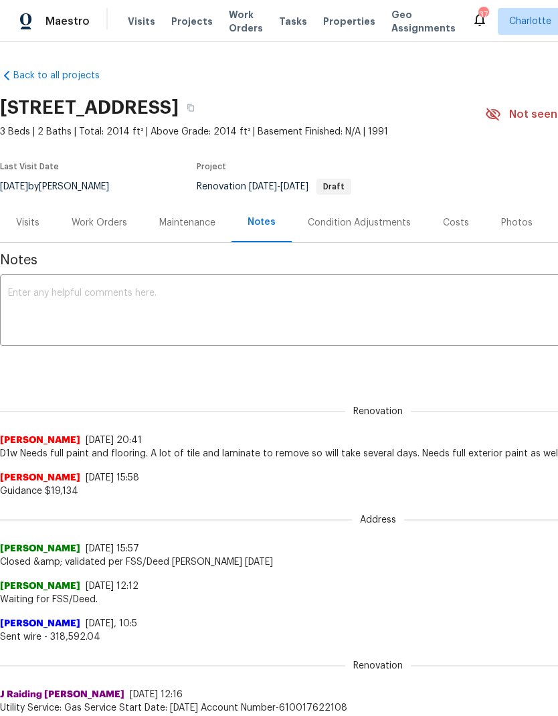
scroll to position [0, 0]
click at [81, 217] on div "Work Orders" at bounding box center [100, 222] width 56 height 13
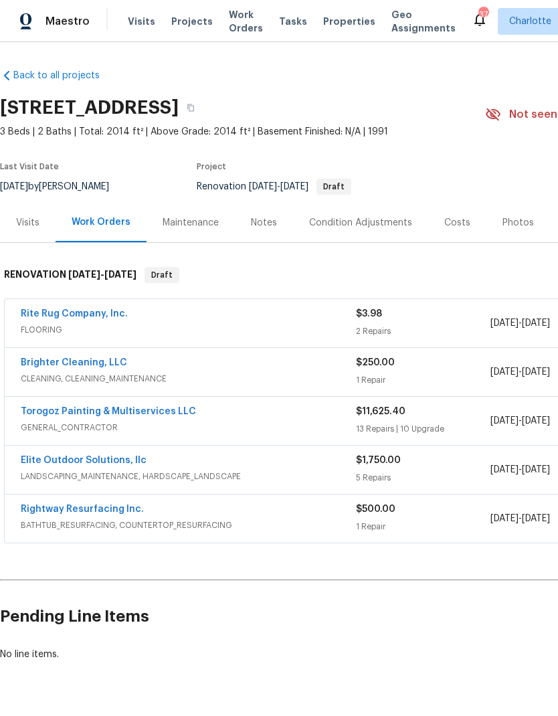
click at [55, 411] on link "Torogoz Painting & Multiservices LLC" at bounding box center [108, 411] width 175 height 9
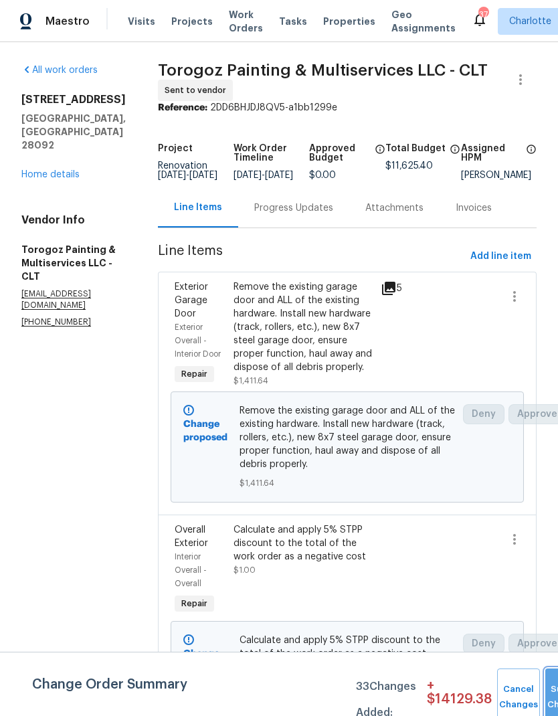
click at [545, 684] on button "Submit Changes" at bounding box center [566, 697] width 43 height 58
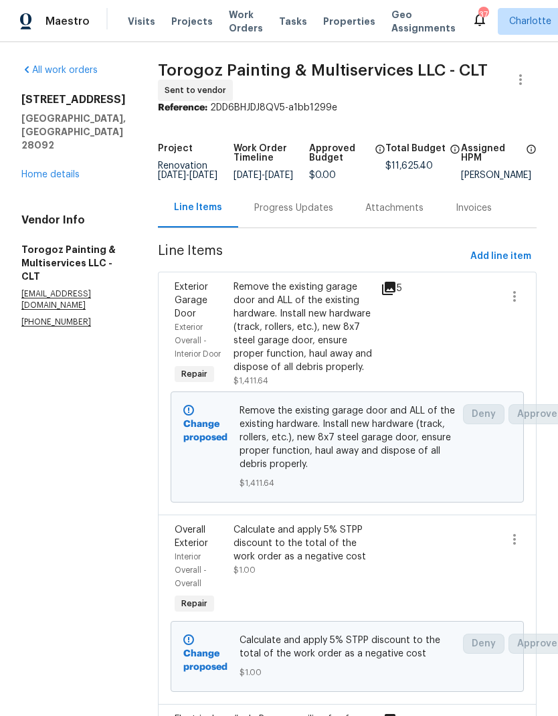
click at [333, 215] on div "Progress Updates" at bounding box center [293, 207] width 79 height 13
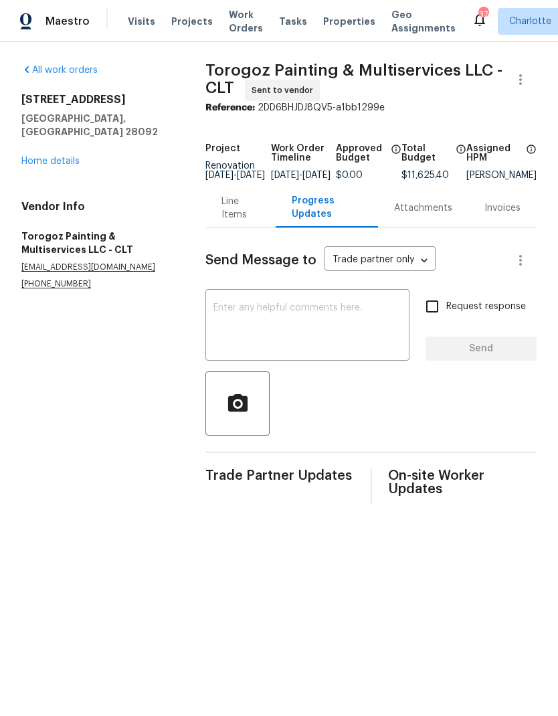
click at [332, 337] on textarea at bounding box center [307, 326] width 188 height 47
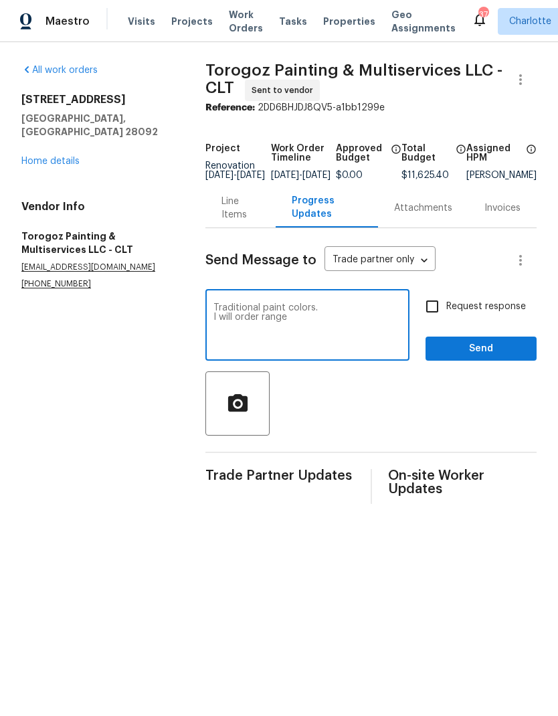
click at [361, 315] on textarea "Traditional paint colors. I will order range" at bounding box center [307, 326] width 188 height 47
click at [216, 324] on textarea "Traditional paint colors. I will order range" at bounding box center [307, 326] width 188 height 47
click at [214, 320] on textarea "Traditional paint colors. I will order range" at bounding box center [307, 326] width 188 height 47
click at [206, 308] on div "Traditional paint colors. I will order range x ​" at bounding box center [307, 326] width 204 height 68
click at [219, 320] on textarea "Traditional paint colors. I will order range" at bounding box center [307, 326] width 188 height 47
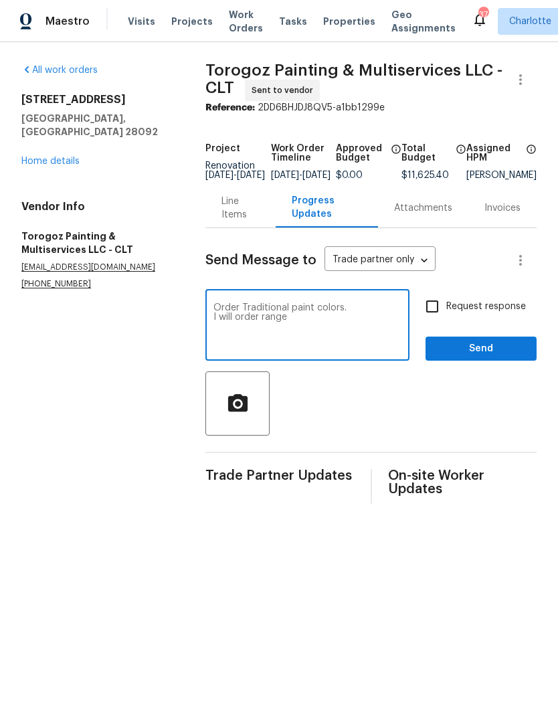
click at [367, 322] on textarea "Order Traditional paint colors. I will order range" at bounding box center [307, 326] width 188 height 47
click at [363, 330] on textarea "Order Traditional paint colors. I will order range" at bounding box center [307, 326] width 188 height 47
click at [371, 316] on textarea "Order Traditional paint colors. I will order range" at bounding box center [307, 326] width 188 height 47
click at [367, 337] on textarea "Order Traditional paint colors. And match exterior color I will order range" at bounding box center [307, 326] width 188 height 47
type textarea "Order Traditional paint colors. And match exterior color I will order range"
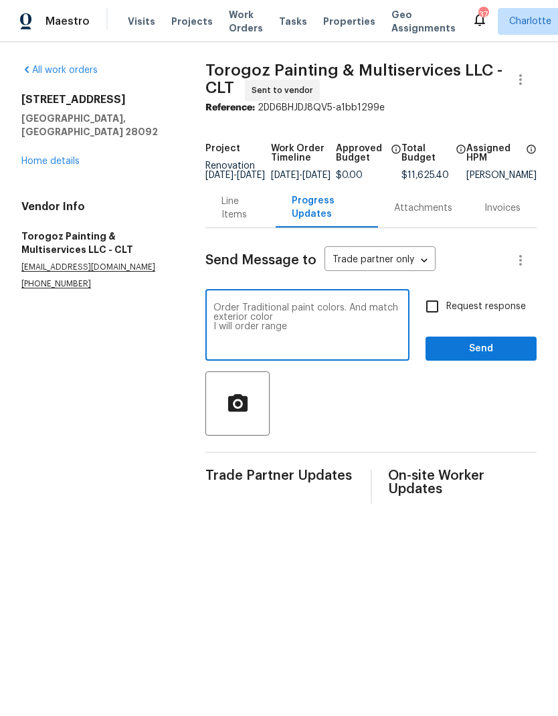
click at [434, 303] on input "Request response" at bounding box center [432, 306] width 28 height 28
checkbox input "true"
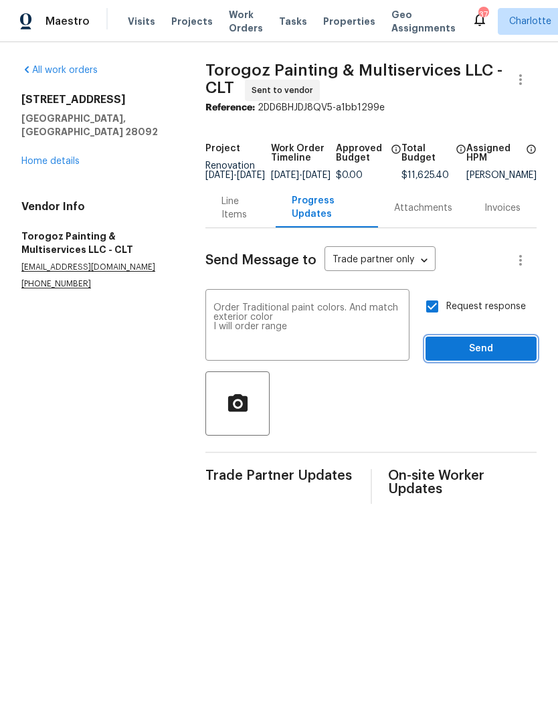
click at [488, 357] on span "Send" at bounding box center [481, 349] width 90 height 17
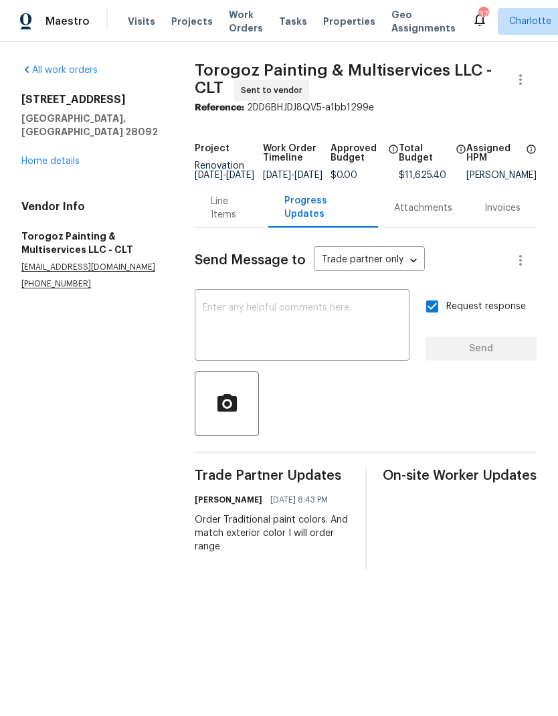
click at [66, 157] on link "Home details" at bounding box center [50, 161] width 58 height 9
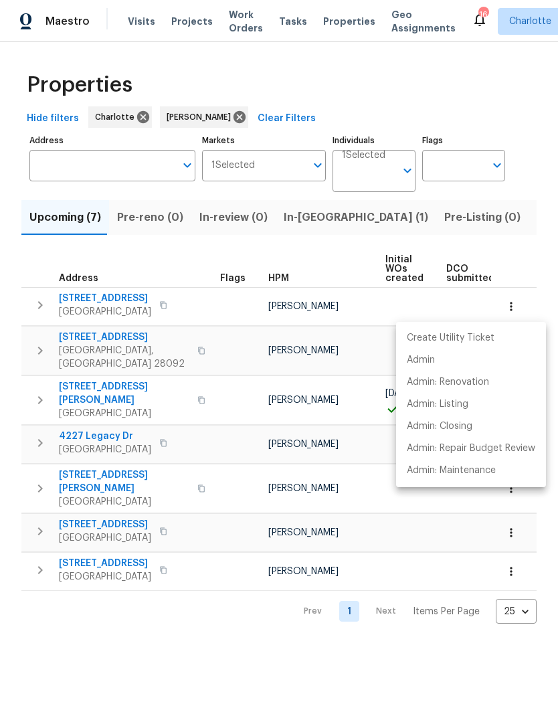
click at [318, 636] on div at bounding box center [279, 358] width 558 height 716
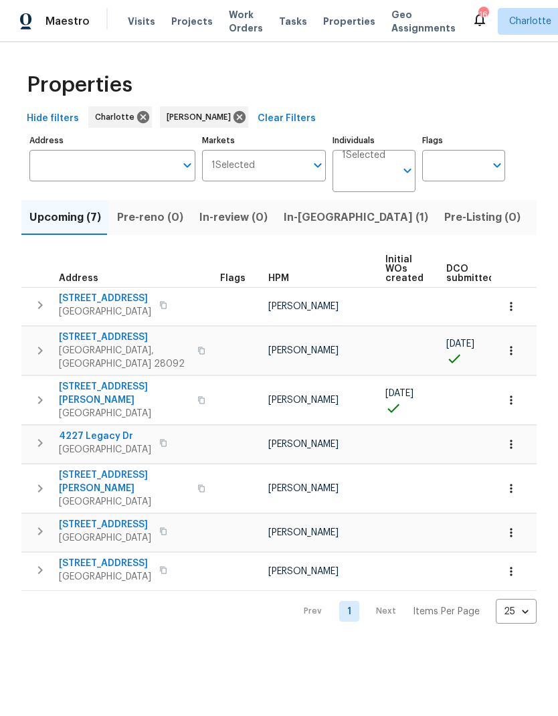
click at [508, 393] on icon "button" at bounding box center [510, 399] width 13 height 13
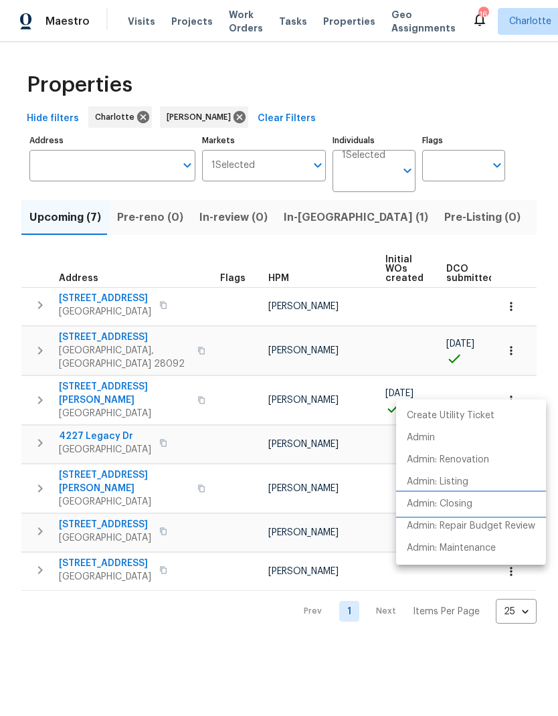
click at [465, 504] on p "Admin: Closing" at bounding box center [440, 504] width 66 height 14
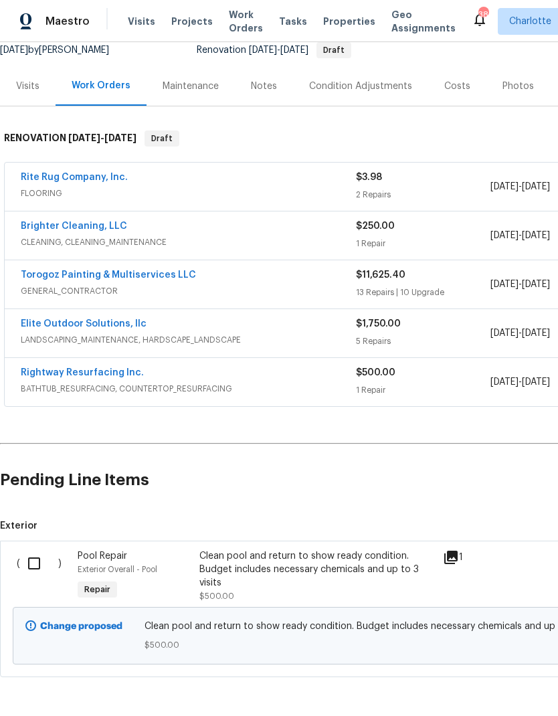
scroll to position [135, 0]
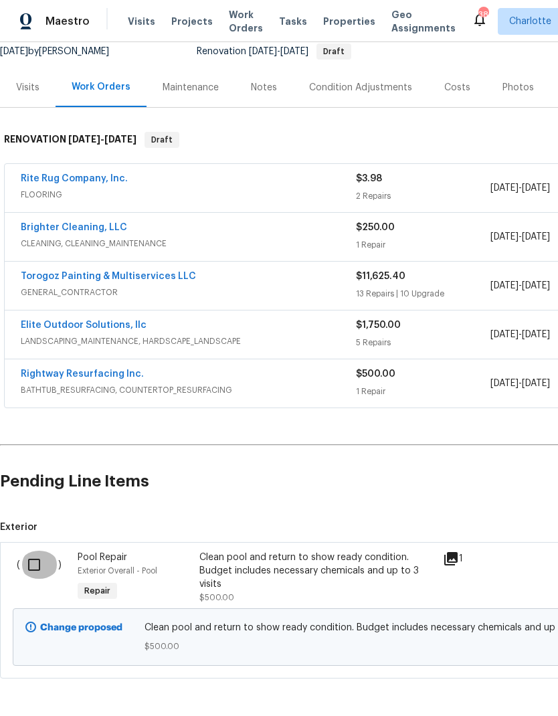
click at [36, 562] on input "checkbox" at bounding box center [39, 565] width 38 height 28
checkbox input "true"
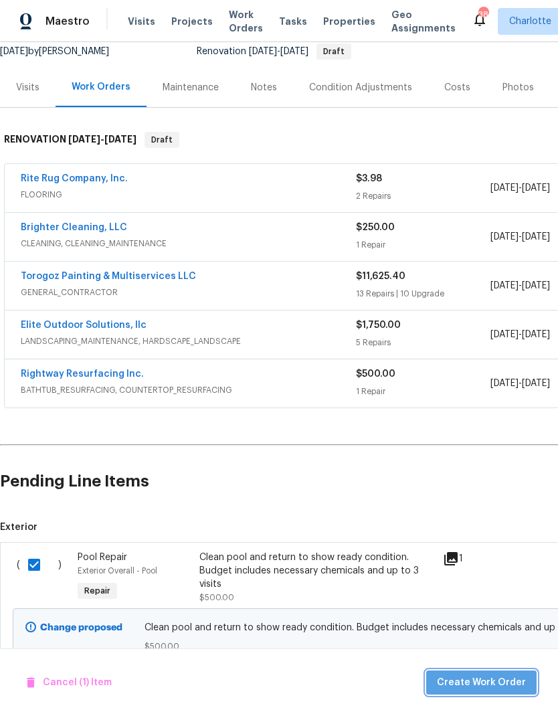
click at [513, 687] on span "Create Work Order" at bounding box center [481, 682] width 89 height 17
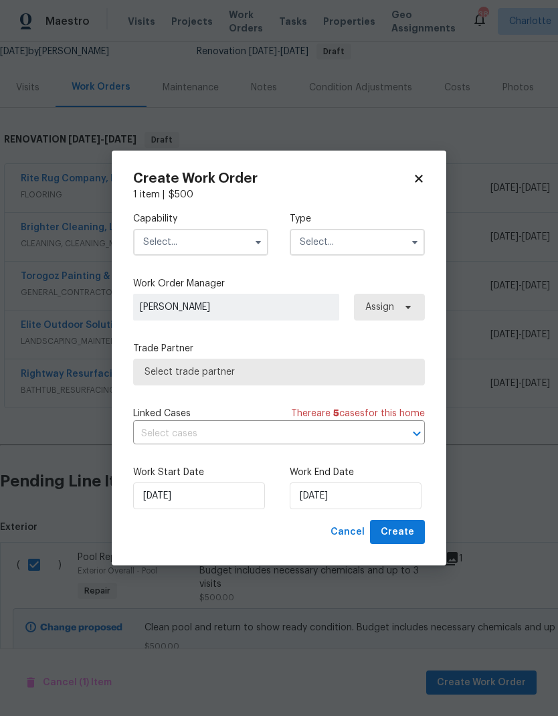
click at [224, 229] on input "text" at bounding box center [200, 242] width 135 height 27
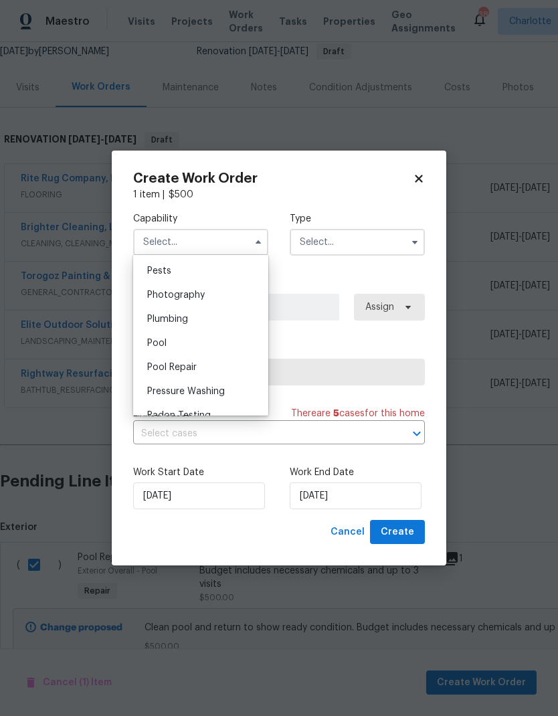
scroll to position [1151, 0]
click at [211, 343] on div "Pool" at bounding box center [200, 340] width 128 height 24
type input "Pool"
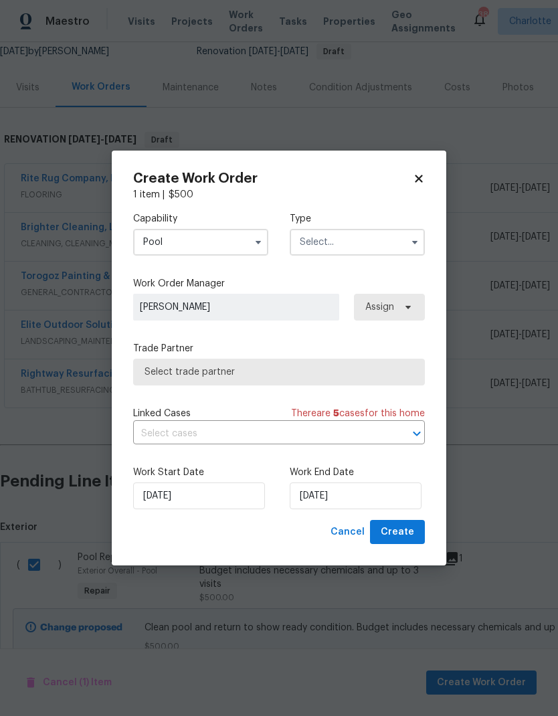
click at [381, 243] on input "text" at bounding box center [357, 242] width 135 height 27
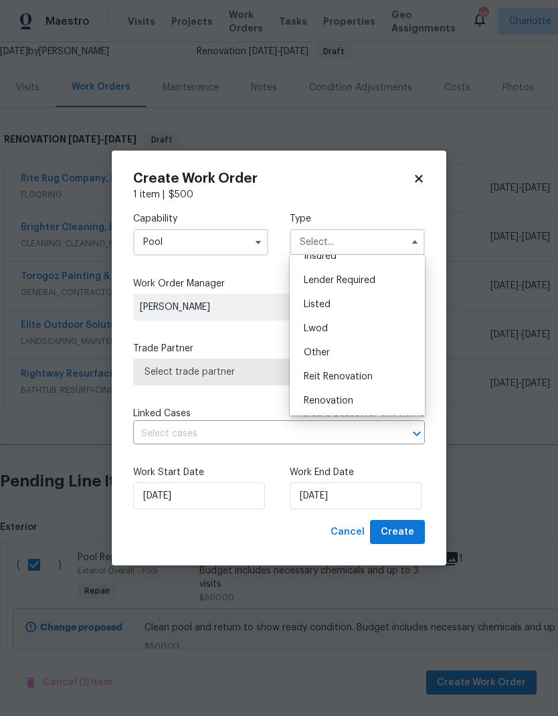
scroll to position [105, 0]
click at [369, 385] on div "Renovation" at bounding box center [357, 382] width 128 height 24
type input "Renovation"
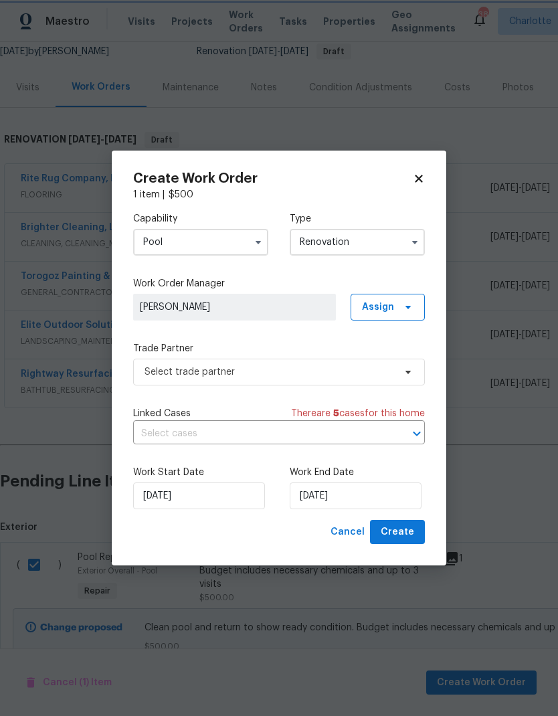
scroll to position [0, 0]
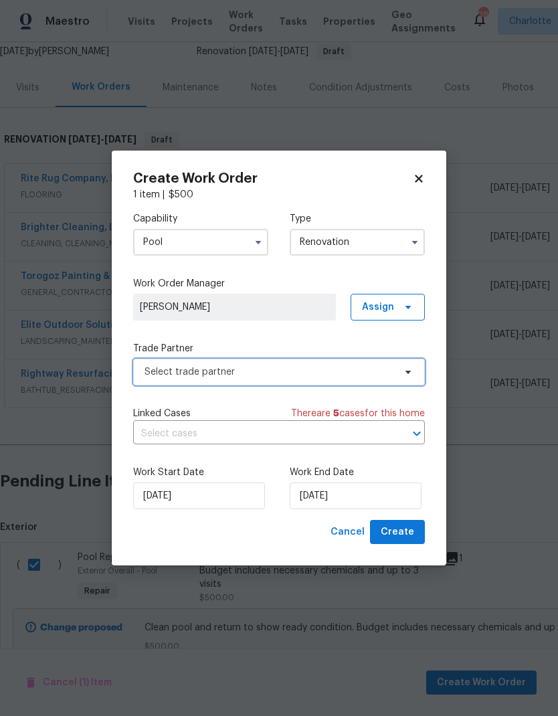
click at [351, 377] on span "Select trade partner" at bounding box center [270, 371] width 250 height 13
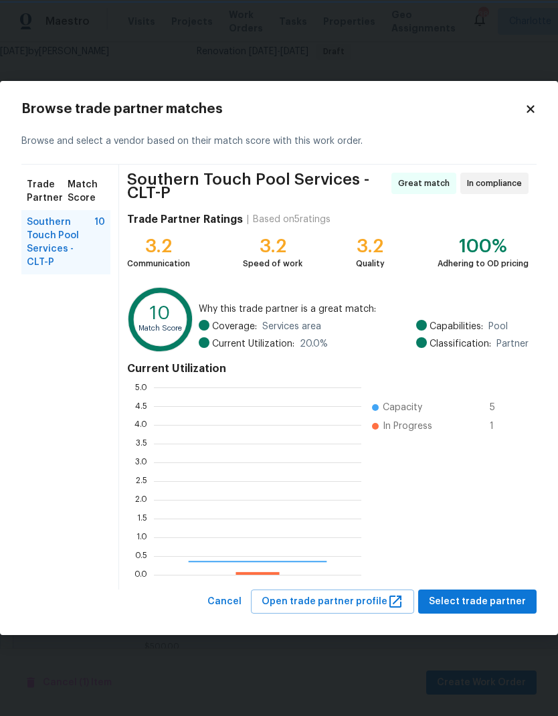
scroll to position [187, 207]
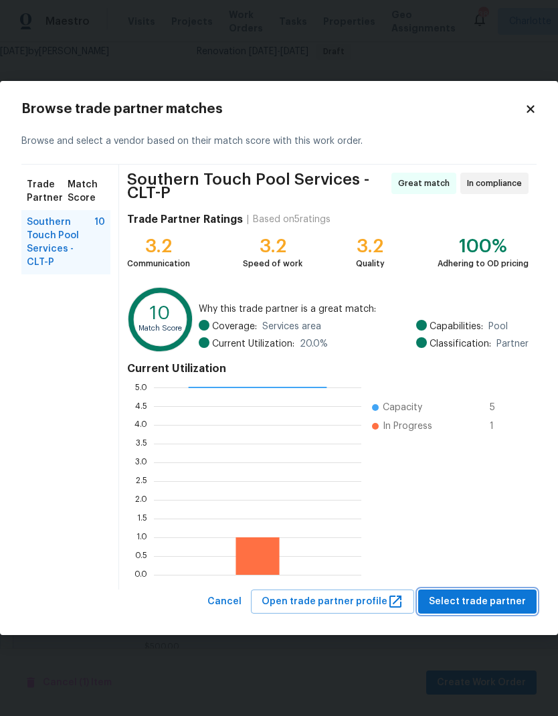
click at [510, 601] on span "Select trade partner" at bounding box center [477, 601] width 97 height 17
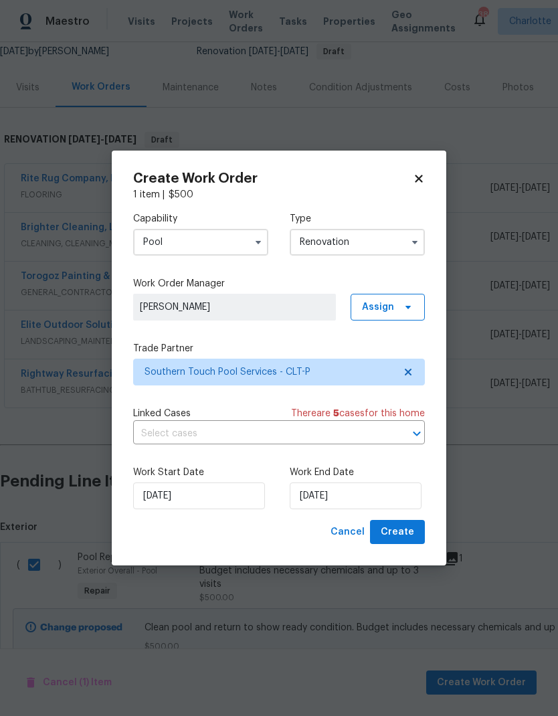
click at [235, 250] on input "Pool" at bounding box center [200, 242] width 135 height 27
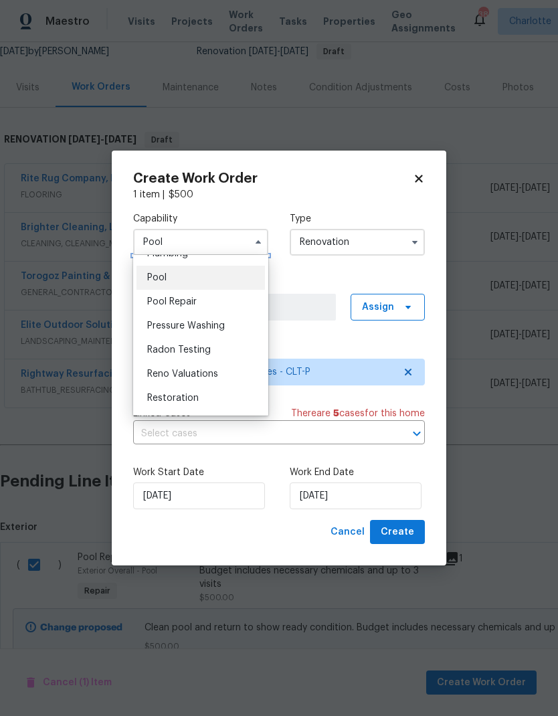
scroll to position [1204, 0]
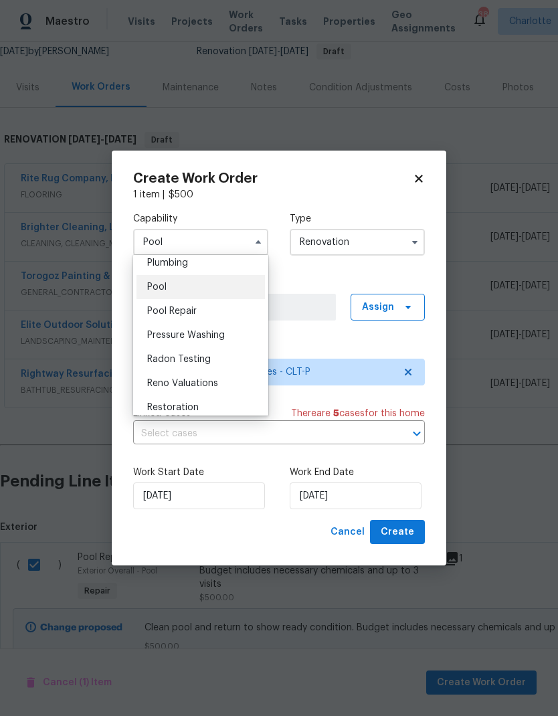
click at [236, 304] on div "Pool Repair" at bounding box center [200, 311] width 128 height 24
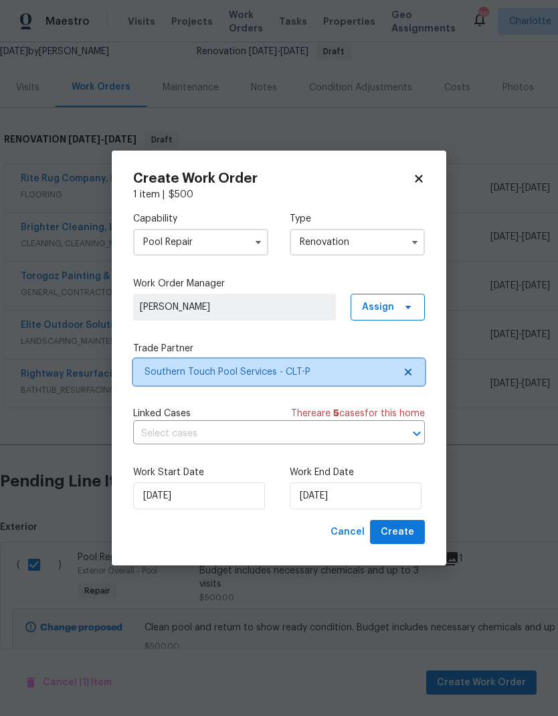
click at [411, 371] on icon at bounding box center [408, 372] width 11 height 11
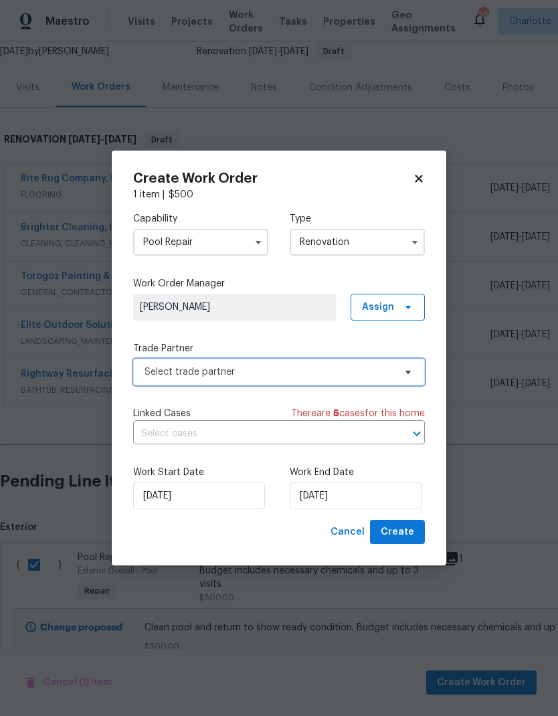
click at [398, 377] on span "Select trade partner" at bounding box center [279, 372] width 292 height 27
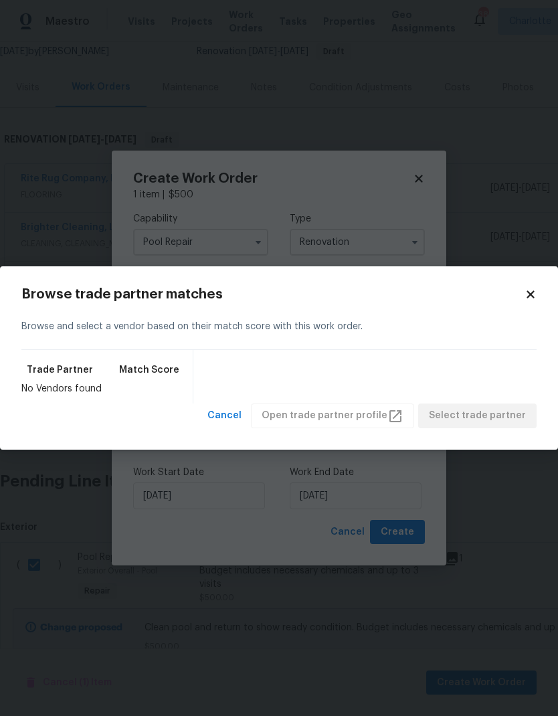
click at [535, 291] on icon at bounding box center [530, 294] width 12 height 12
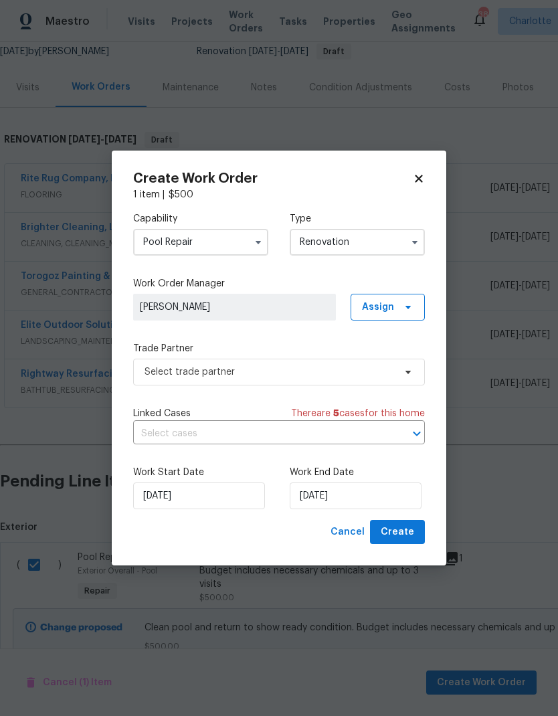
click at [228, 241] on input "Pool Repair" at bounding box center [200, 242] width 135 height 27
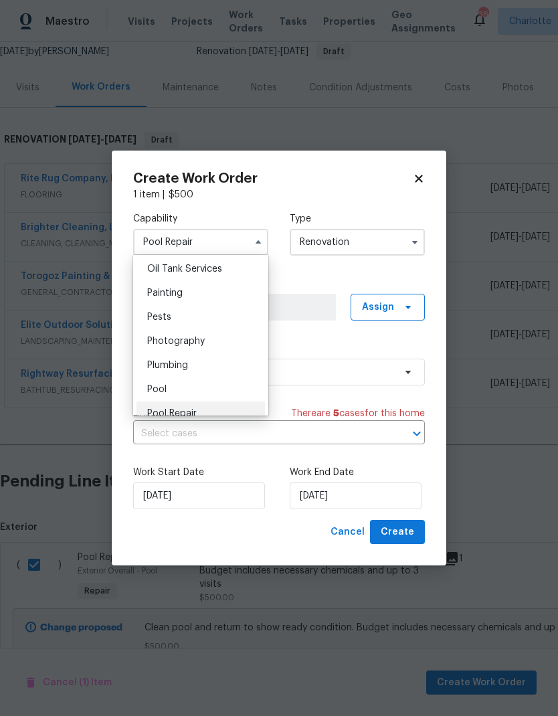
scroll to position [1111, 0]
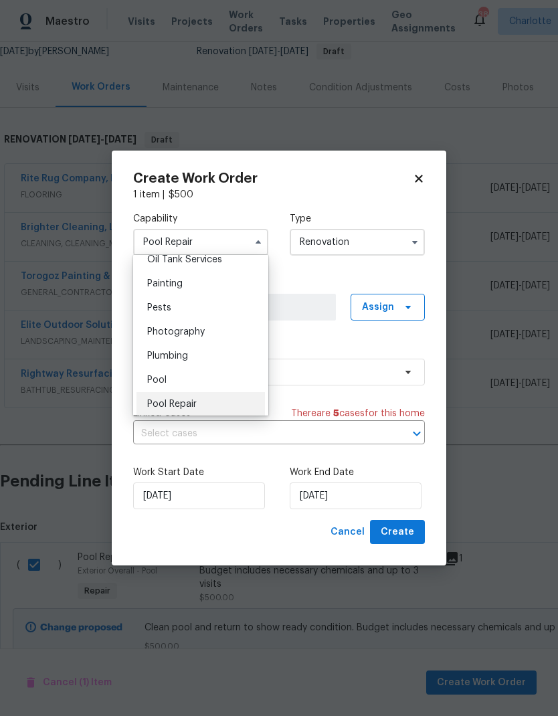
click at [211, 385] on div "Pool" at bounding box center [200, 380] width 128 height 24
type input "Pool"
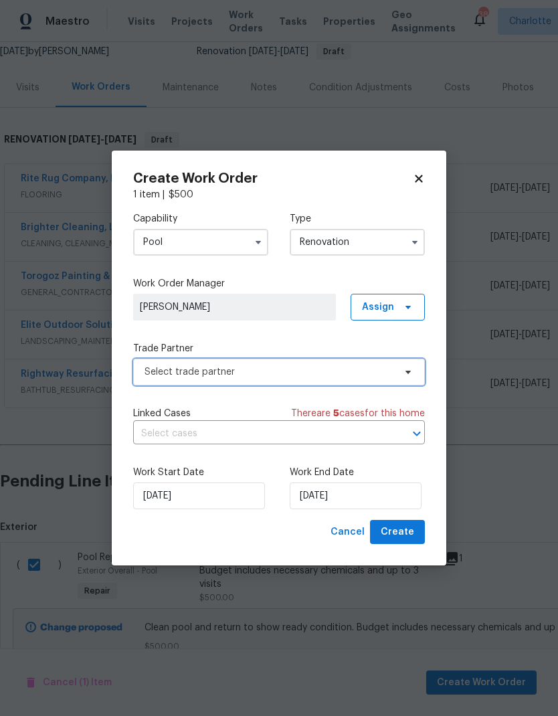
click at [395, 369] on span "Select trade partner" at bounding box center [279, 372] width 292 height 27
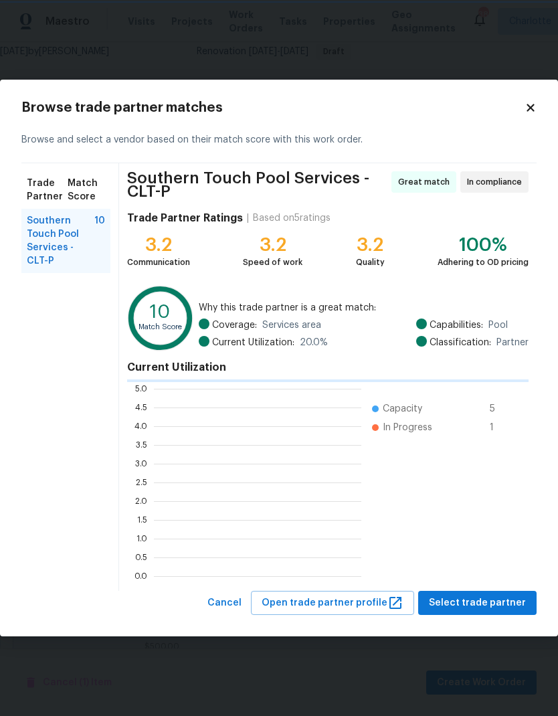
scroll to position [1, 1]
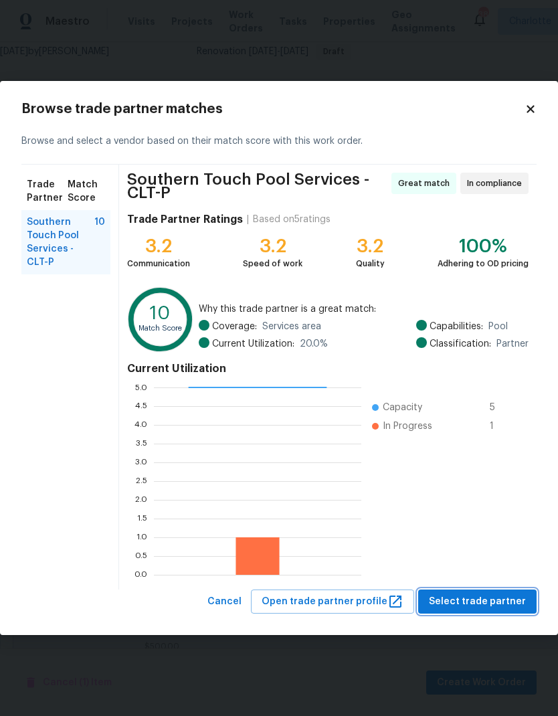
click at [496, 604] on span "Select trade partner" at bounding box center [477, 601] width 97 height 17
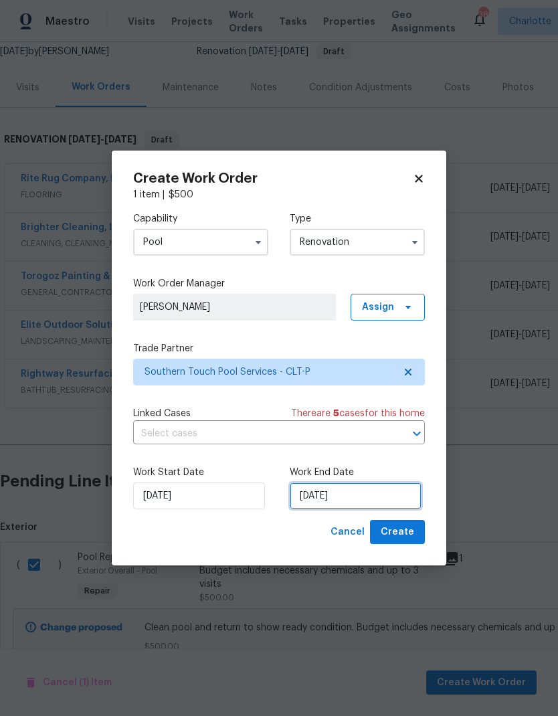
click at [347, 491] on input "[DATE]" at bounding box center [356, 495] width 132 height 27
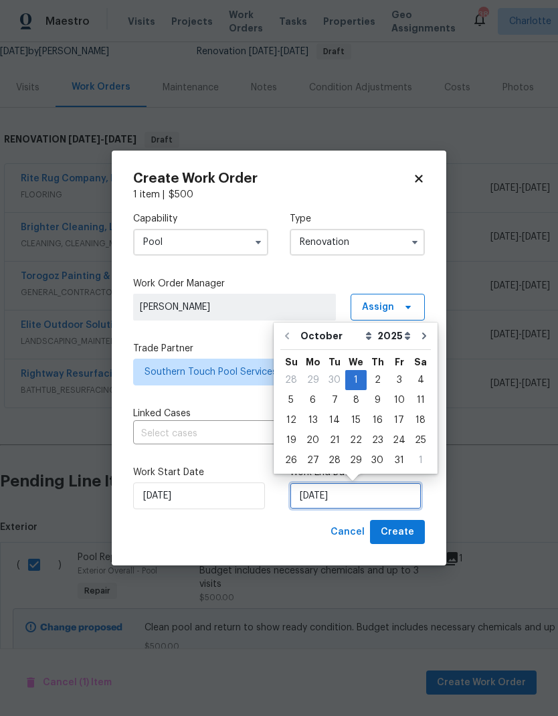
scroll to position [10, 0]
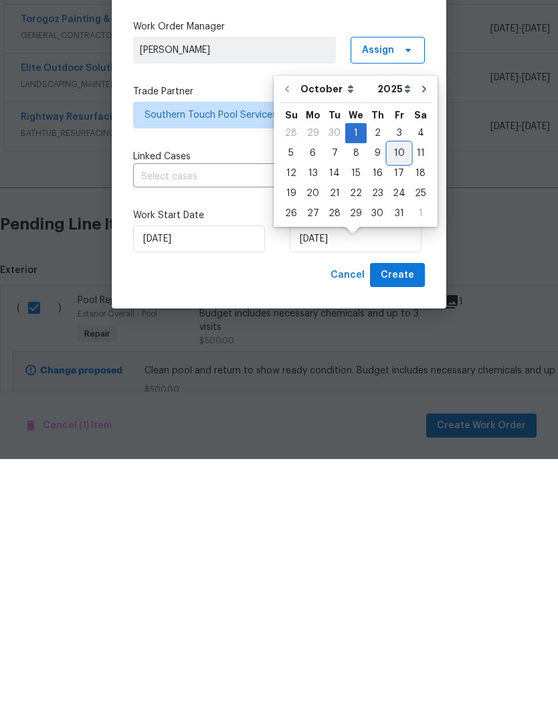
click at [395, 401] on div "10" at bounding box center [399, 410] width 22 height 19
type input "[DATE]"
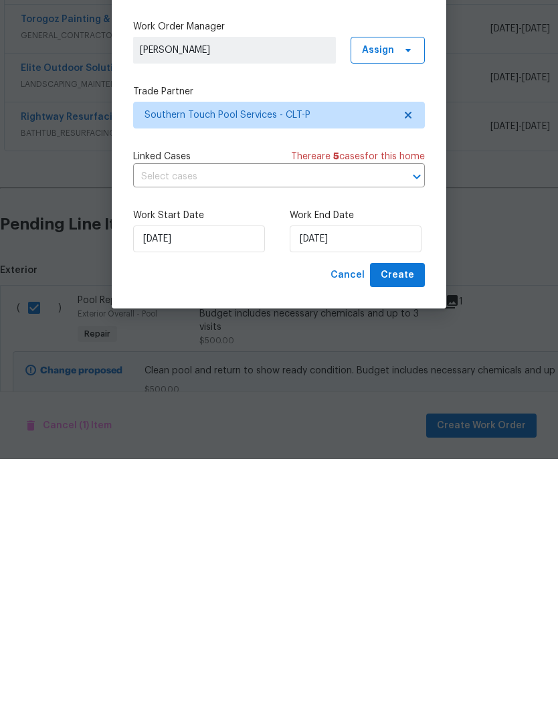
scroll to position [54, 0]
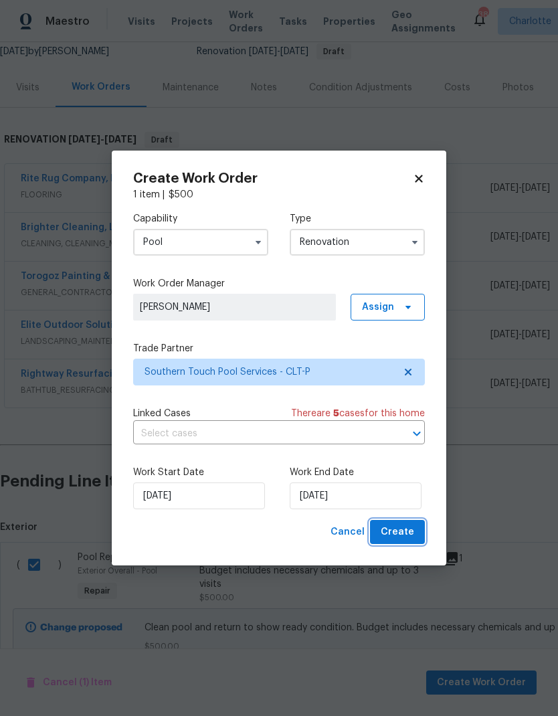
click at [405, 529] on span "Create" at bounding box center [397, 532] width 33 height 17
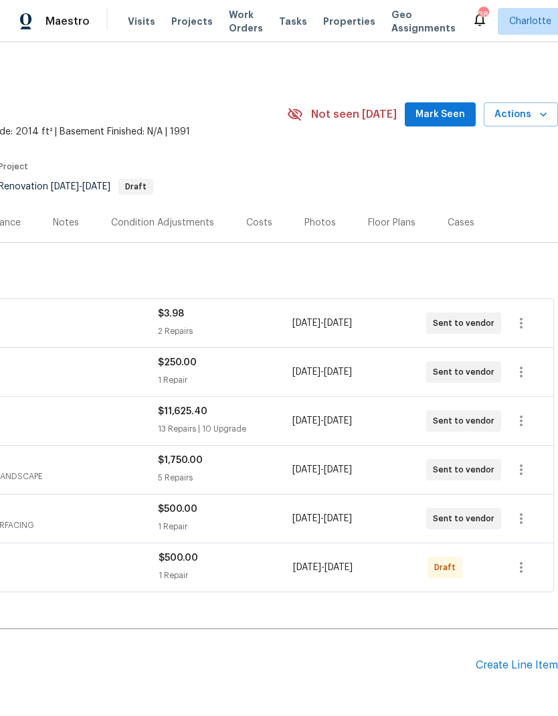
scroll to position [0, 198]
click at [522, 559] on icon "button" at bounding box center [521, 567] width 16 height 16
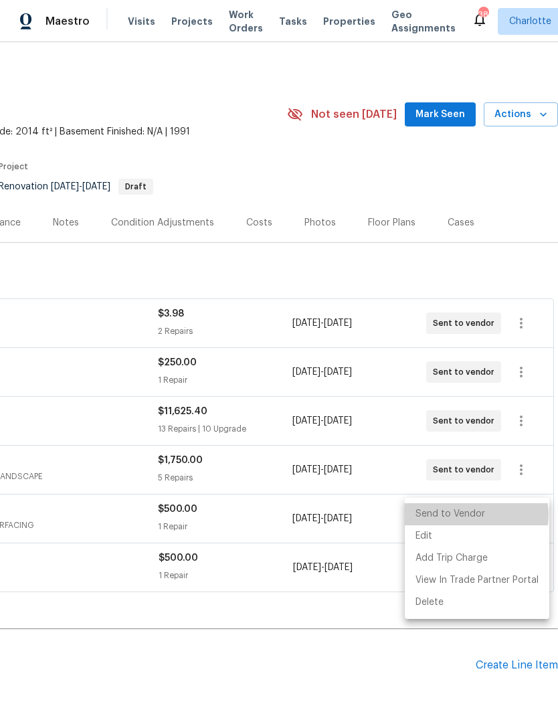
click at [474, 515] on li "Send to Vendor" at bounding box center [477, 514] width 145 height 22
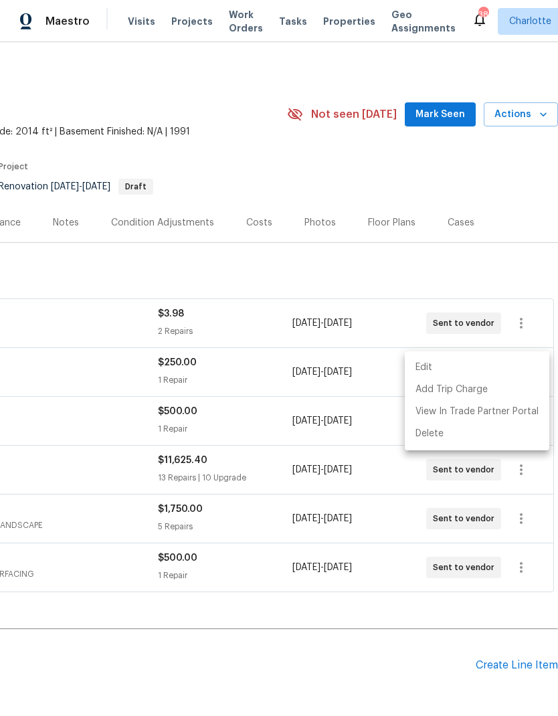
click at [252, 628] on div at bounding box center [279, 358] width 558 height 716
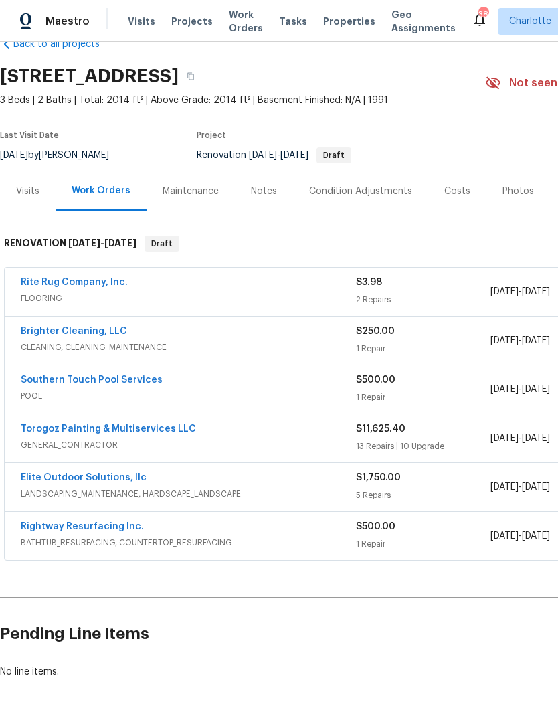
scroll to position [31, 0]
